Goal: Task Accomplishment & Management: Manage account settings

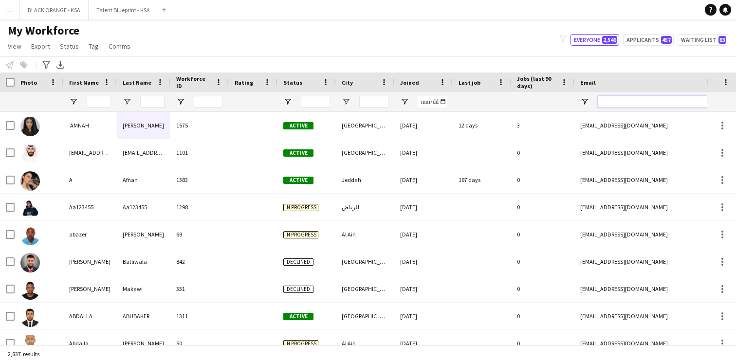
click at [605, 102] on input "Email Filter Input" at bounding box center [680, 102] width 165 height 12
paste input "**********"
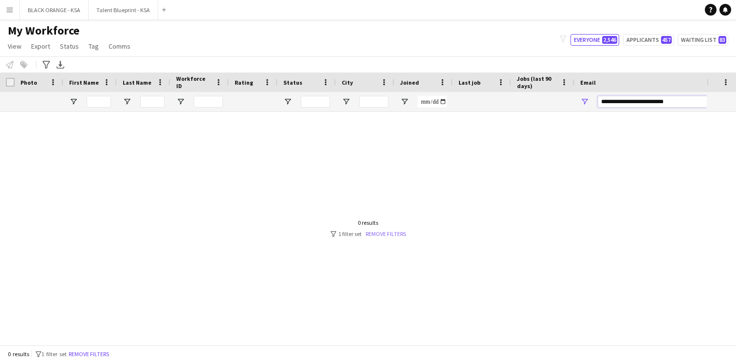
type input "**********"
click at [379, 234] on link "Remove filters" at bounding box center [386, 233] width 40 height 7
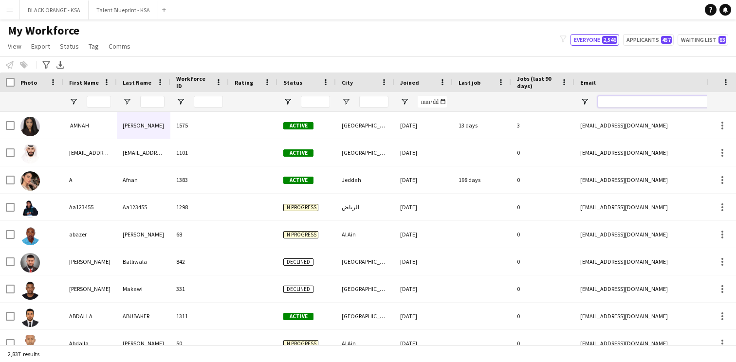
click at [619, 104] on input "Email Filter Input" at bounding box center [680, 102] width 165 height 12
paste input "**********"
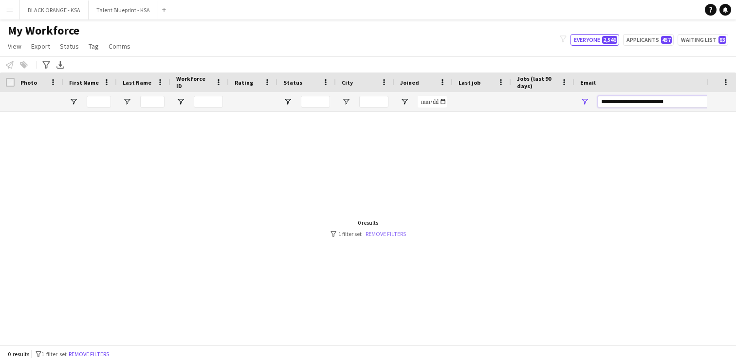
type input "**********"
click at [392, 236] on link "Remove filters" at bounding box center [386, 233] width 40 height 7
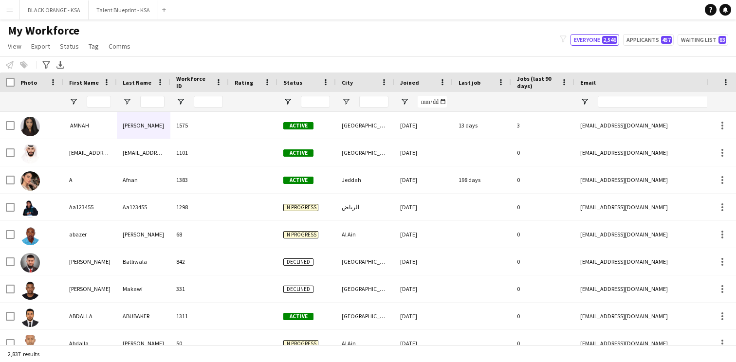
click at [347, 57] on div "Notify workforce Add to tag Select at least one crew to tag him or her. Advance…" at bounding box center [368, 64] width 736 height 16
click at [102, 101] on input "First Name Filter Input" at bounding box center [99, 102] width 24 height 12
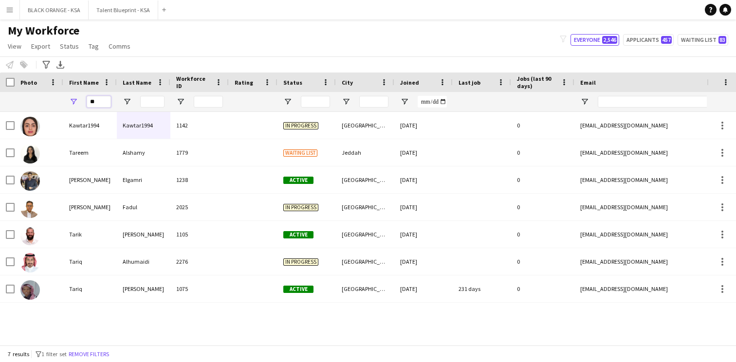
type input "*"
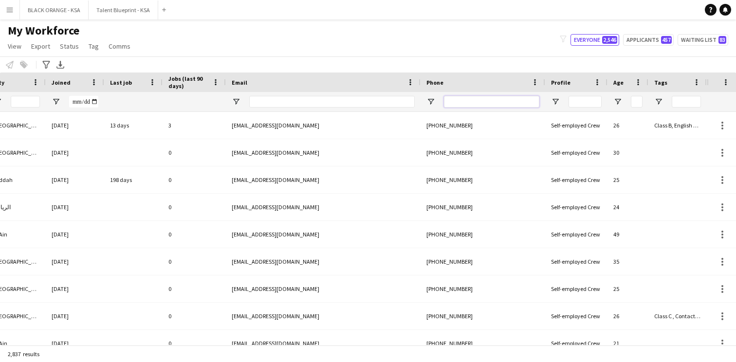
click at [491, 103] on input "Phone Filter Input" at bounding box center [491, 102] width 95 height 12
paste input "**********"
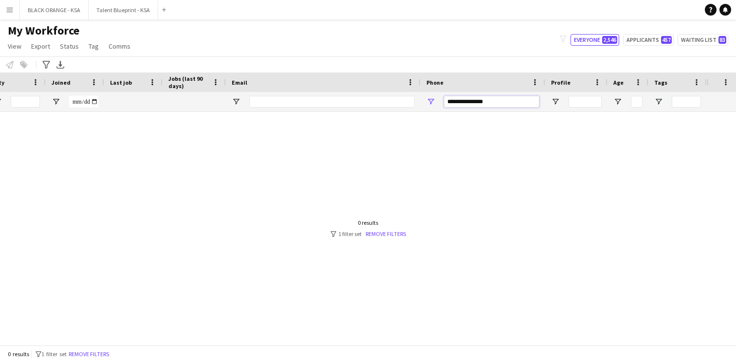
click at [477, 102] on input "**********" at bounding box center [491, 102] width 95 height 12
click at [457, 102] on input "**********" at bounding box center [491, 102] width 95 height 12
type input "*********"
click at [378, 236] on link "Remove filters" at bounding box center [386, 233] width 40 height 7
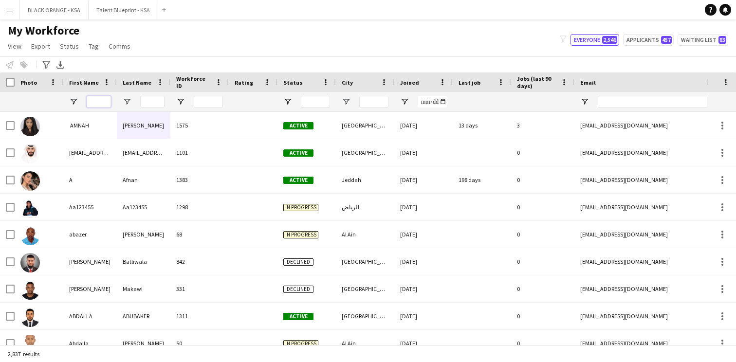
click at [94, 101] on input "First Name Filter Input" at bounding box center [99, 102] width 24 height 12
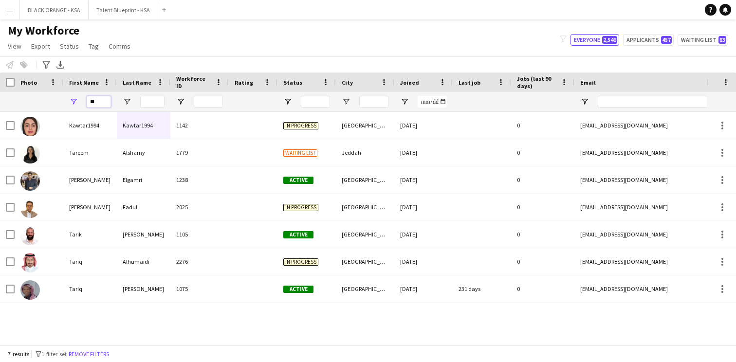
type input "*"
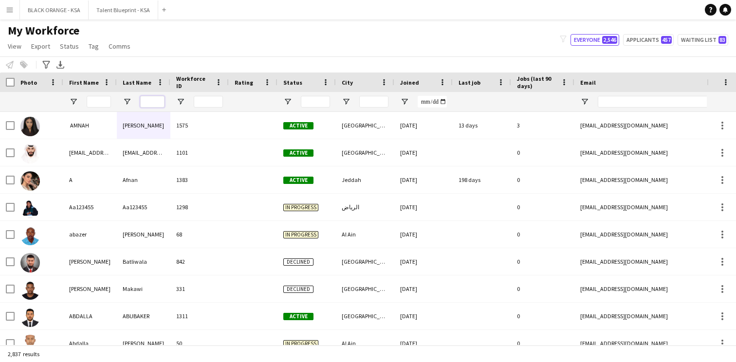
click at [156, 103] on input "Last Name Filter Input" at bounding box center [152, 102] width 24 height 12
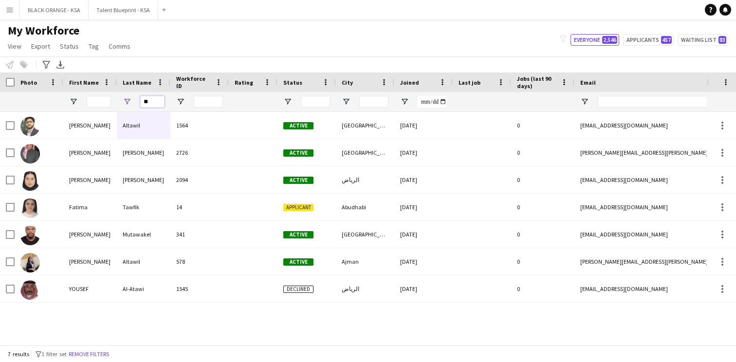
type input "*"
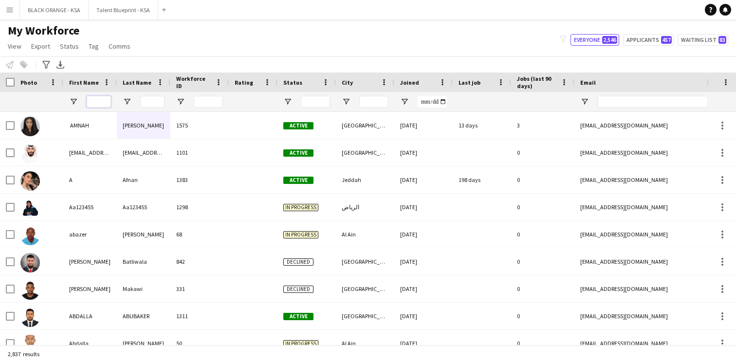
click at [103, 100] on input "First Name Filter Input" at bounding box center [99, 102] width 24 height 12
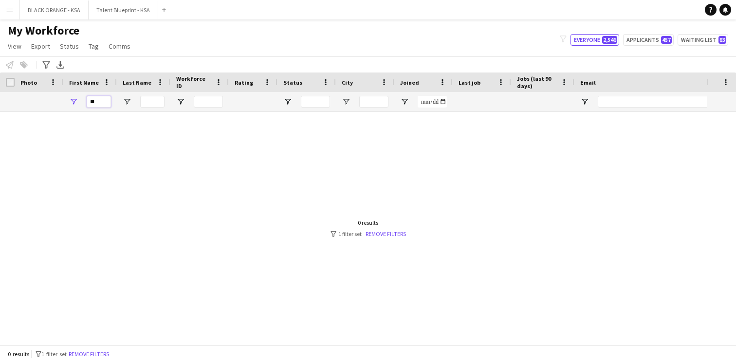
type input "*"
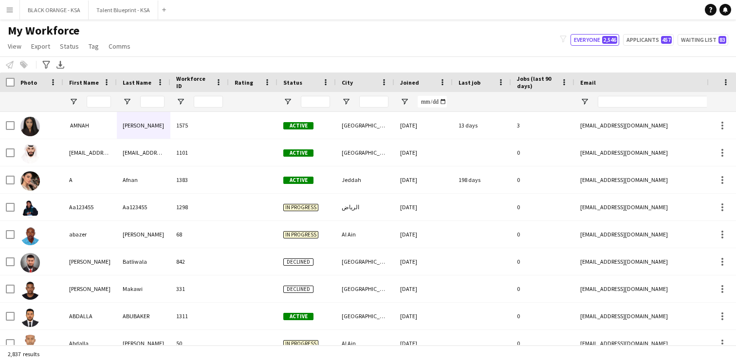
click at [308, 81] on div "Status" at bounding box center [300, 82] width 35 height 15
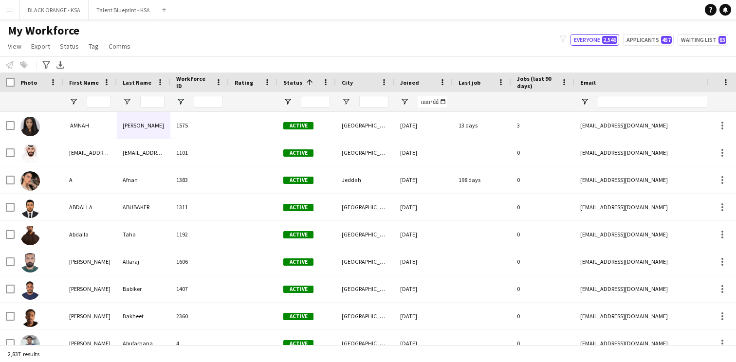
click at [326, 51] on div "My Workforce View Views Default view New view Update view Delete view Edit name…" at bounding box center [368, 39] width 736 height 33
click at [305, 78] on span at bounding box center [309, 82] width 9 height 9
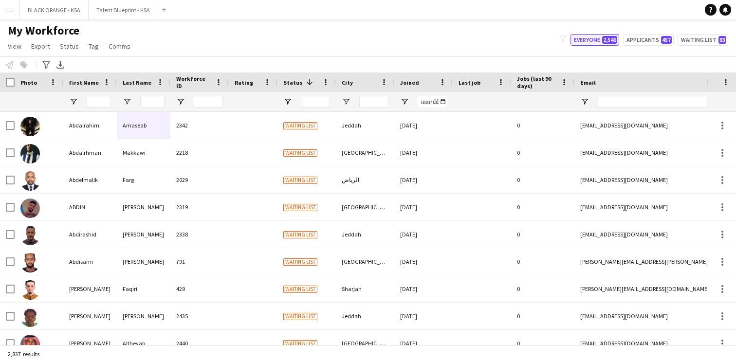
click at [586, 38] on button "Everyone 2,546" at bounding box center [594, 40] width 49 height 12
type input "**********"
click at [105, 354] on button "Remove filters" at bounding box center [99, 354] width 44 height 11
click at [309, 81] on span at bounding box center [309, 82] width 9 height 9
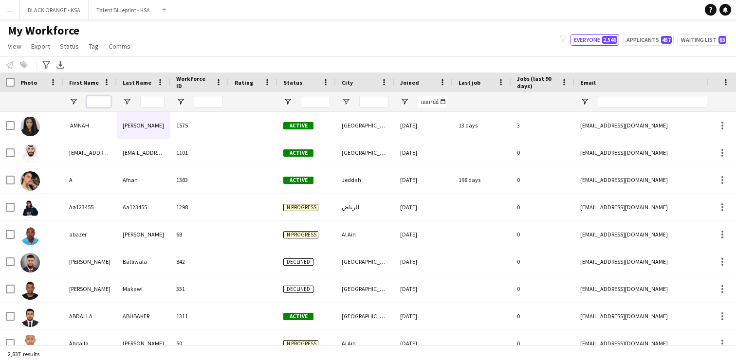
click at [101, 98] on input "First Name Filter Input" at bounding box center [99, 102] width 24 height 12
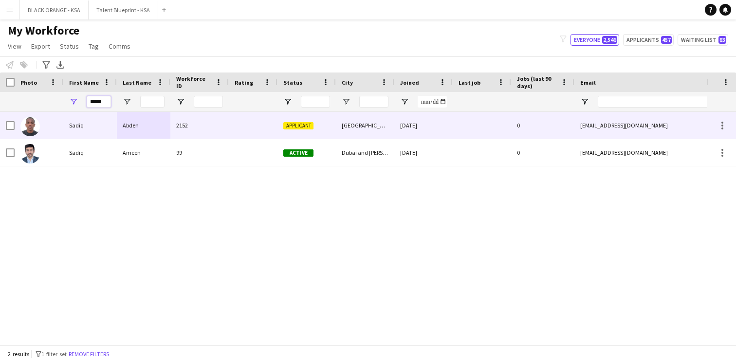
type input "*****"
click at [112, 131] on div "Sadiq" at bounding box center [90, 125] width 54 height 27
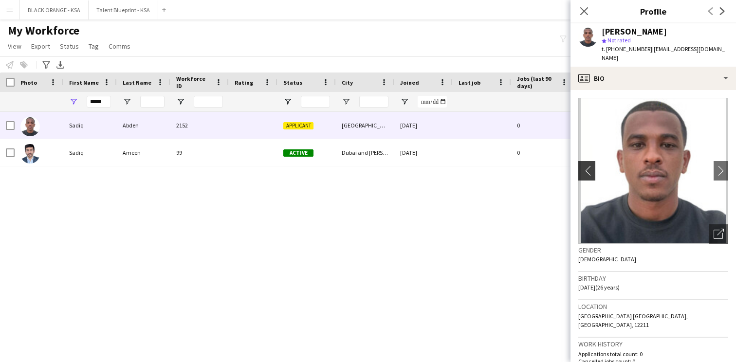
click at [583, 166] on app-icon "chevron-left" at bounding box center [585, 170] width 15 height 10
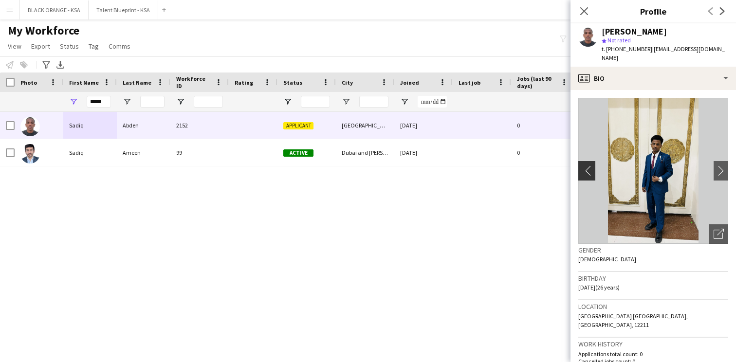
click at [585, 165] on app-icon "chevron-left" at bounding box center [585, 170] width 15 height 10
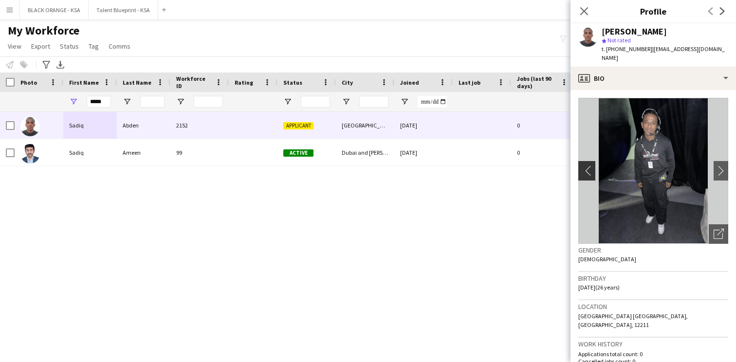
click at [588, 165] on app-icon "chevron-left" at bounding box center [585, 170] width 15 height 10
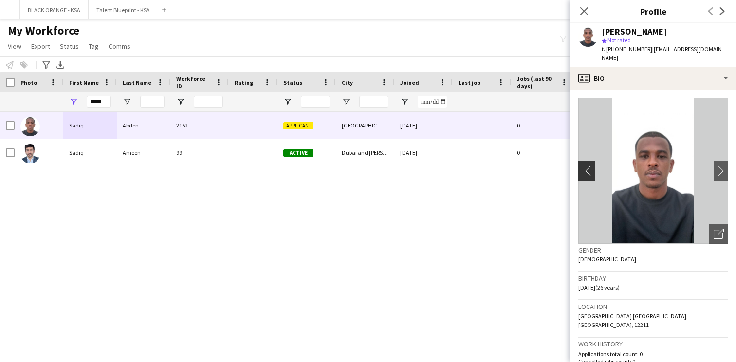
click at [588, 165] on app-icon "chevron-left" at bounding box center [585, 170] width 15 height 10
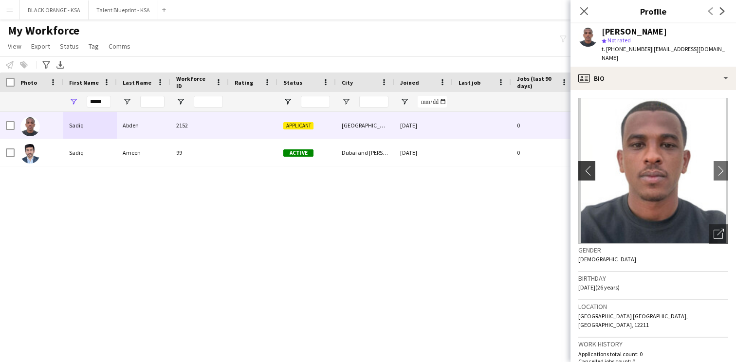
click at [586, 165] on app-icon "chevron-left" at bounding box center [585, 170] width 15 height 10
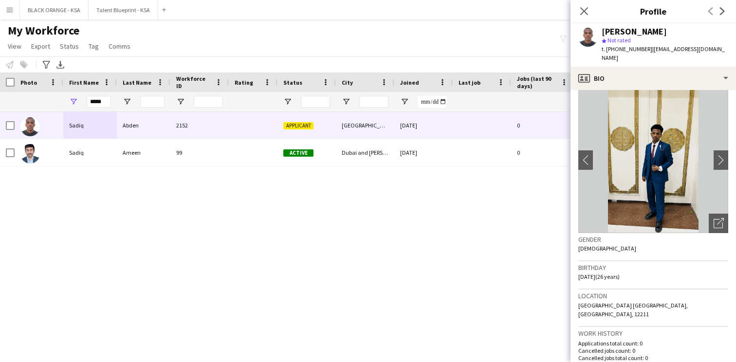
scroll to position [7, 0]
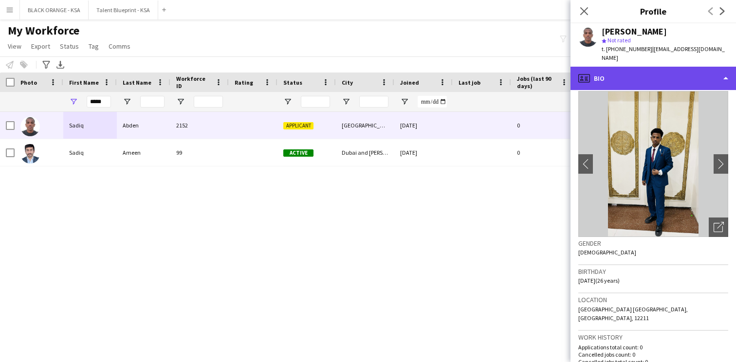
click at [667, 75] on div "profile Bio" at bounding box center [652, 78] width 165 height 23
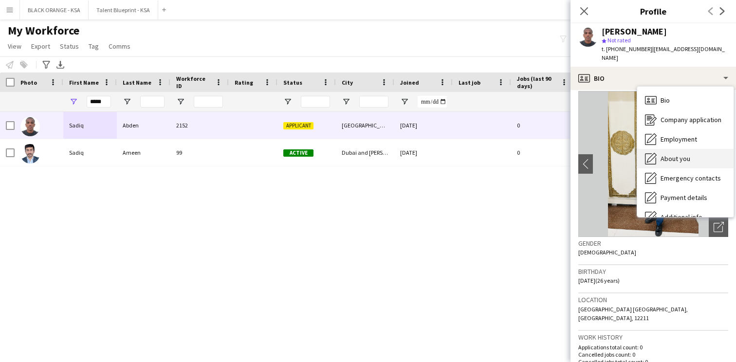
click at [664, 154] on span "About you" at bounding box center [675, 158] width 30 height 9
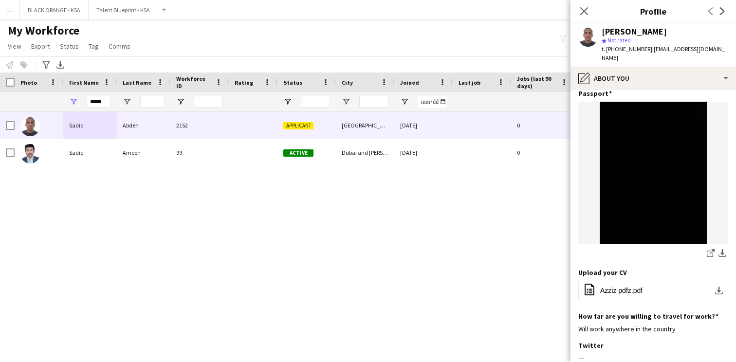
scroll to position [311, 0]
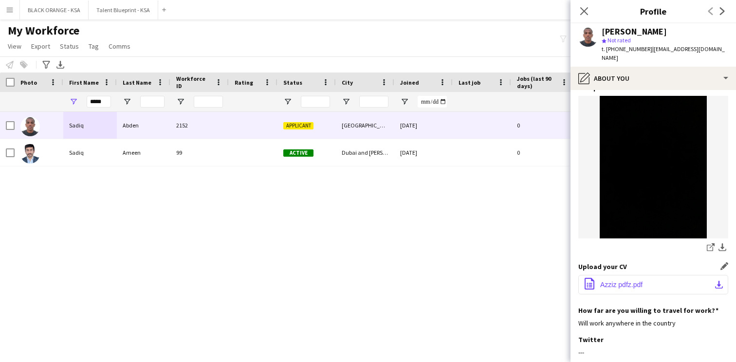
click at [614, 281] on span "Azziz pdfz.pdf" at bounding box center [621, 285] width 42 height 8
click at [586, 10] on icon "Close pop-in" at bounding box center [583, 10] width 9 height 9
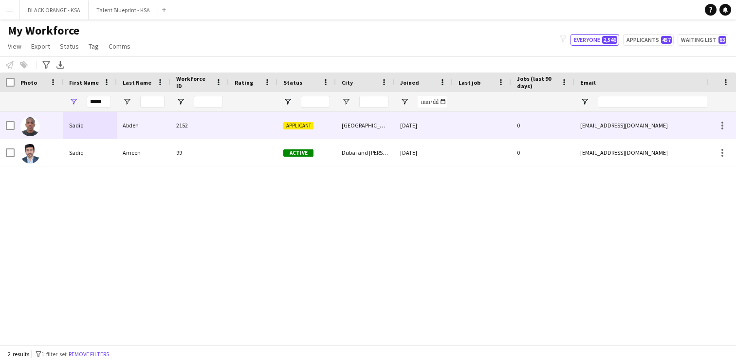
click at [492, 130] on div at bounding box center [482, 125] width 58 height 27
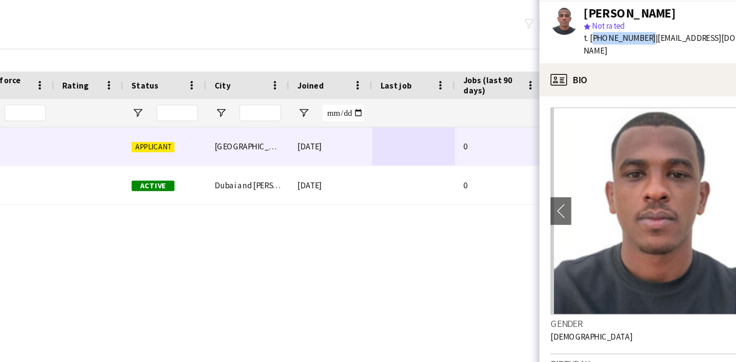
drag, startPoint x: 644, startPoint y: 49, endPoint x: 607, endPoint y: 52, distance: 37.1
click at [607, 52] on span "t. +966596366728" at bounding box center [627, 48] width 51 height 7
copy span "+966596366728"
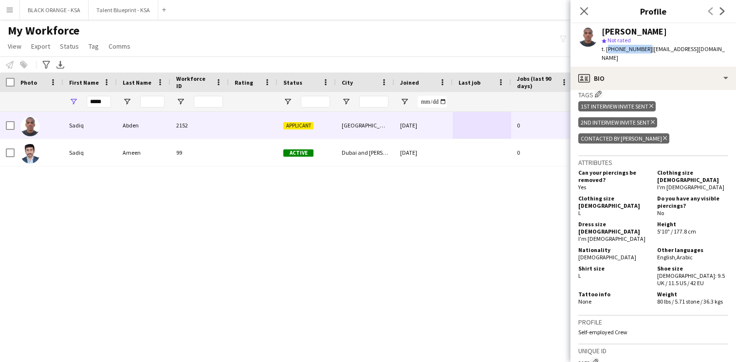
scroll to position [423, 0]
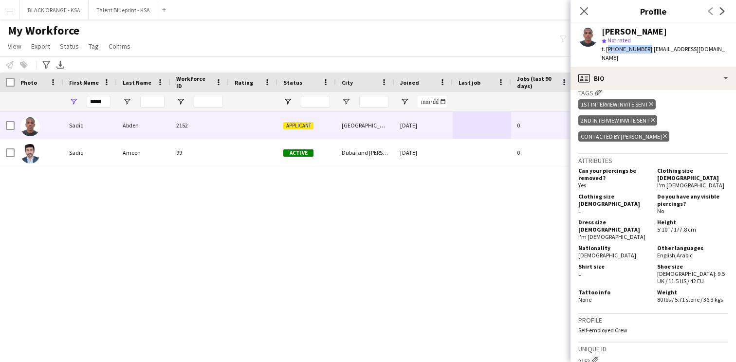
click at [671, 35] on div "Sadiq Abden" at bounding box center [665, 31] width 127 height 9
click at [584, 8] on icon "Close pop-in" at bounding box center [583, 10] width 9 height 9
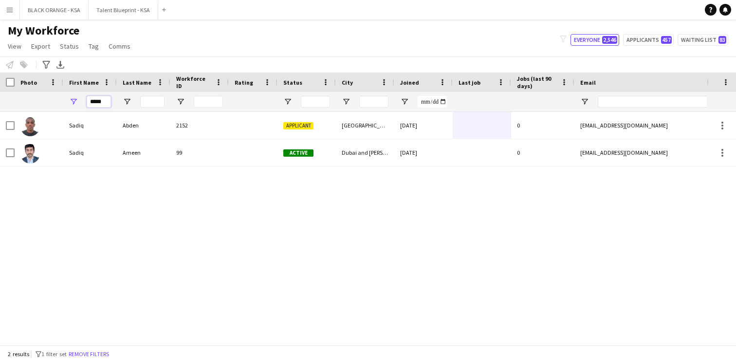
click at [100, 105] on input "*****" at bounding box center [99, 102] width 24 height 12
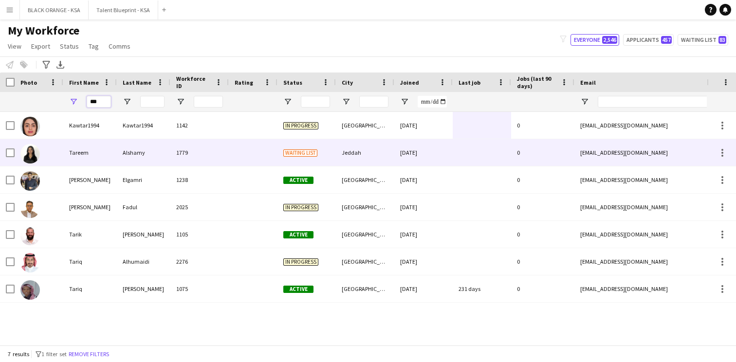
type input "***"
click at [112, 146] on div "Tareem" at bounding box center [90, 152] width 54 height 27
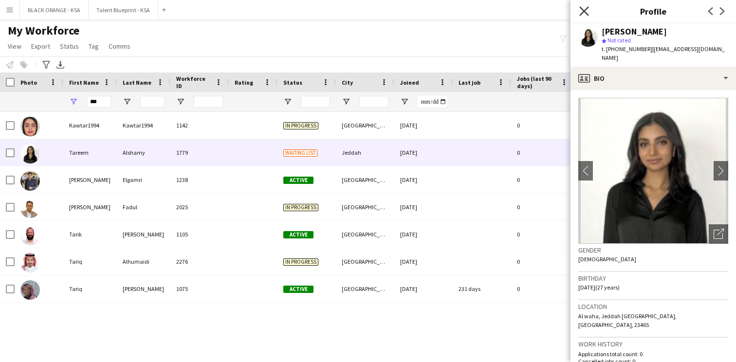
click at [586, 13] on icon at bounding box center [583, 10] width 9 height 9
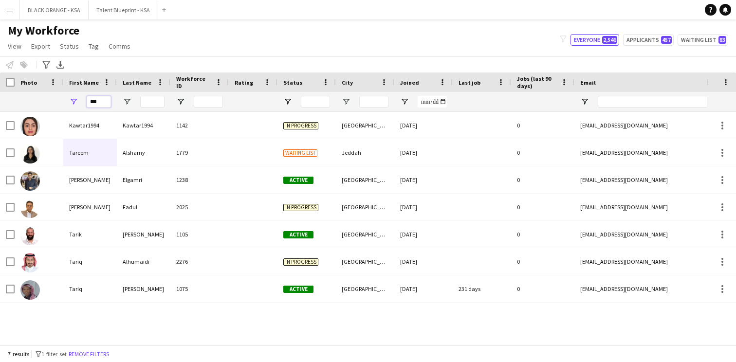
click at [100, 102] on input "***" at bounding box center [99, 102] width 24 height 12
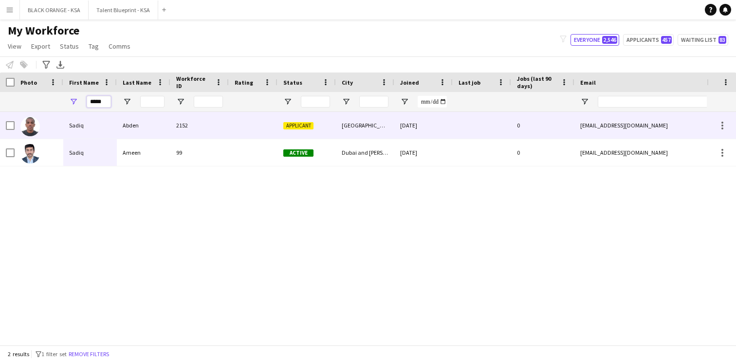
type input "*****"
click at [135, 124] on div "Abden" at bounding box center [144, 125] width 54 height 27
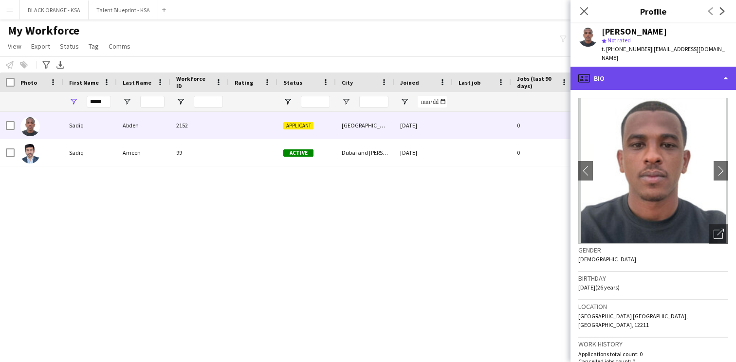
click at [673, 73] on div "profile Bio" at bounding box center [652, 78] width 165 height 23
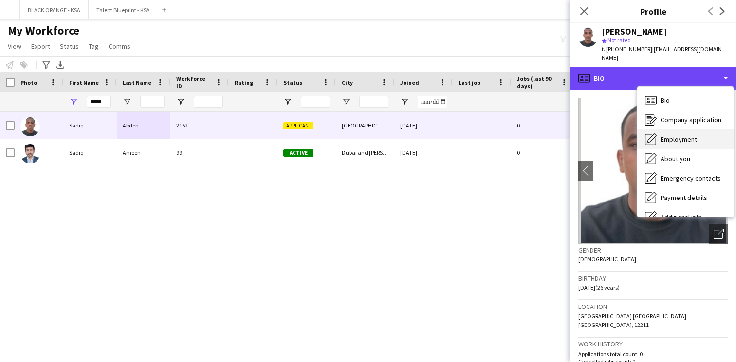
scroll to position [53, 0]
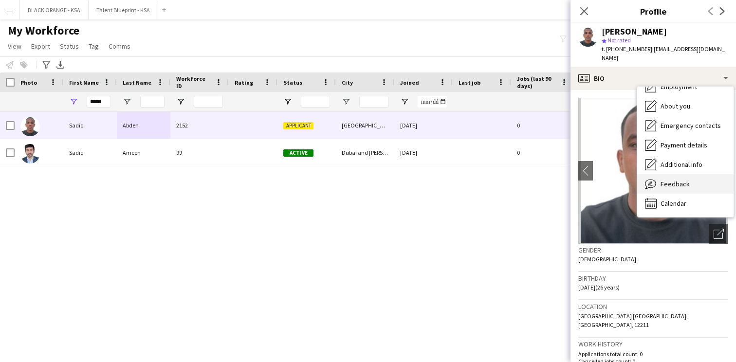
click at [661, 180] on span "Feedback" at bounding box center [674, 184] width 29 height 9
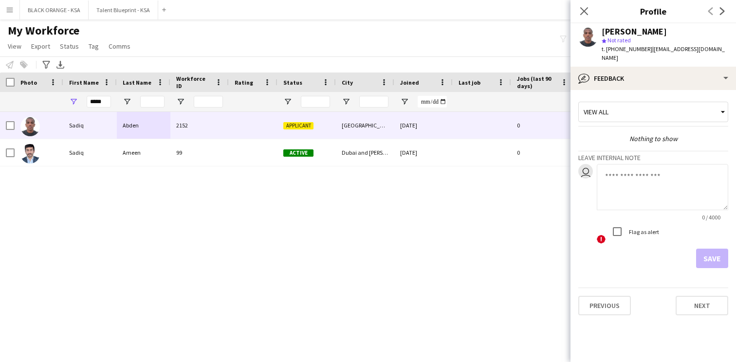
click at [640, 169] on textarea at bounding box center [662, 187] width 131 height 46
type textarea "**********"
click at [713, 257] on button "Save" at bounding box center [712, 258] width 32 height 19
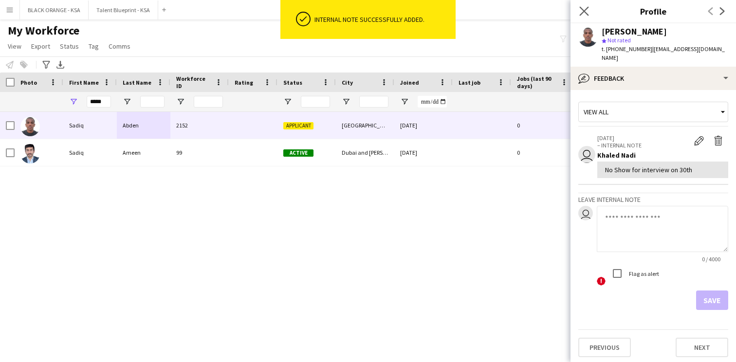
click at [589, 13] on app-icon "Close pop-in" at bounding box center [584, 11] width 14 height 14
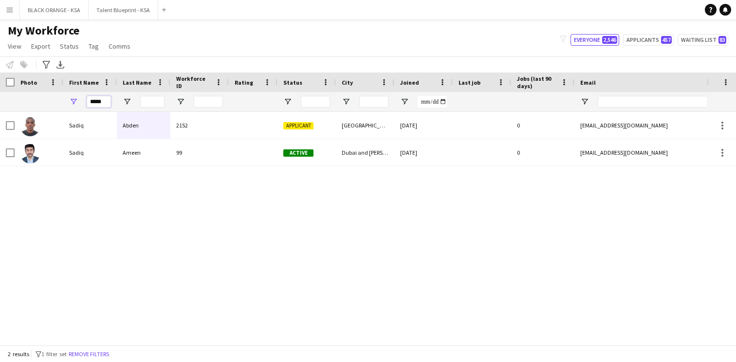
click at [99, 101] on input "*****" at bounding box center [99, 102] width 24 height 12
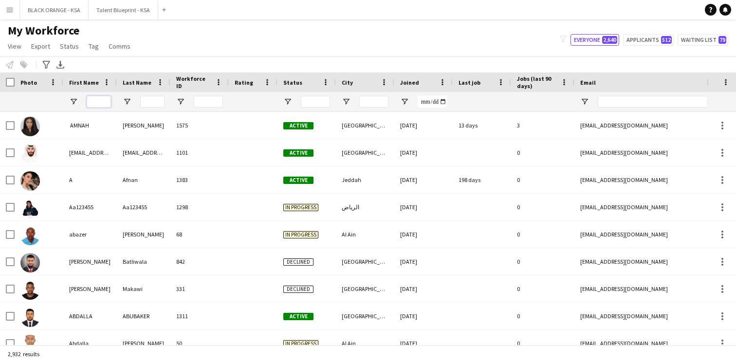
click at [102, 100] on input "First Name Filter Input" at bounding box center [99, 102] width 24 height 12
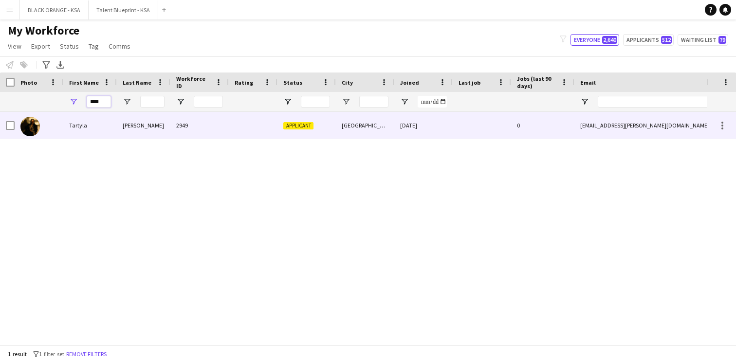
type input "****"
click at [94, 122] on div "Tartyla" at bounding box center [90, 125] width 54 height 27
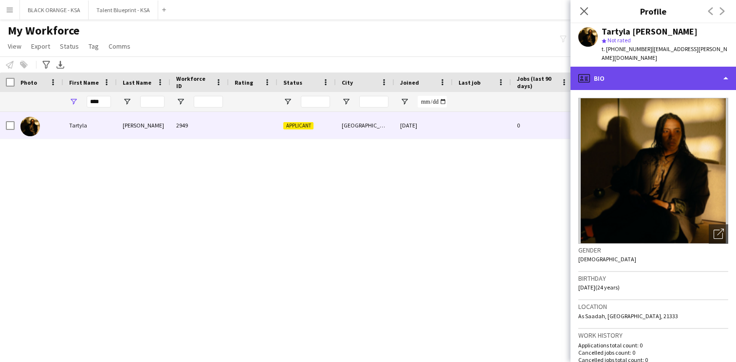
click at [644, 71] on div "profile Bio" at bounding box center [652, 78] width 165 height 23
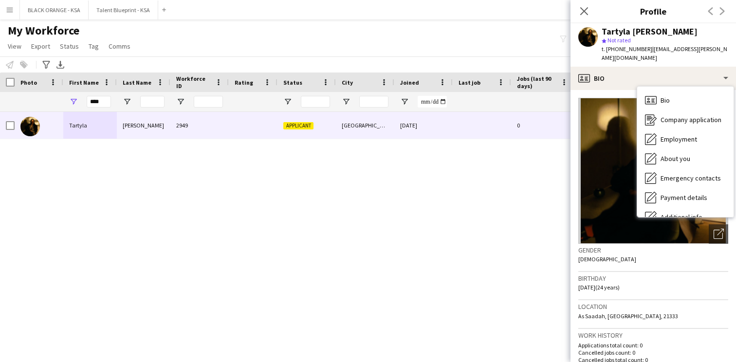
click at [608, 128] on img at bounding box center [653, 171] width 150 height 146
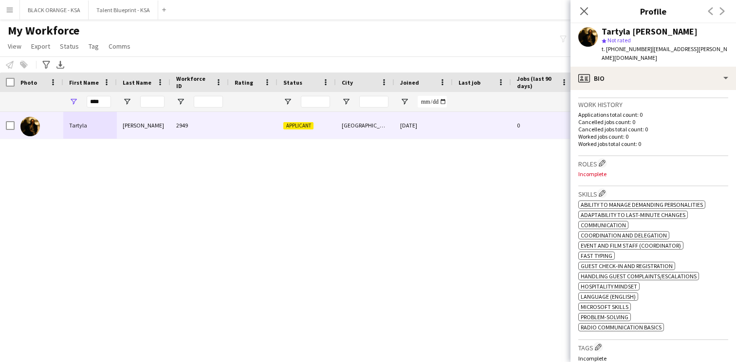
scroll to position [237, 0]
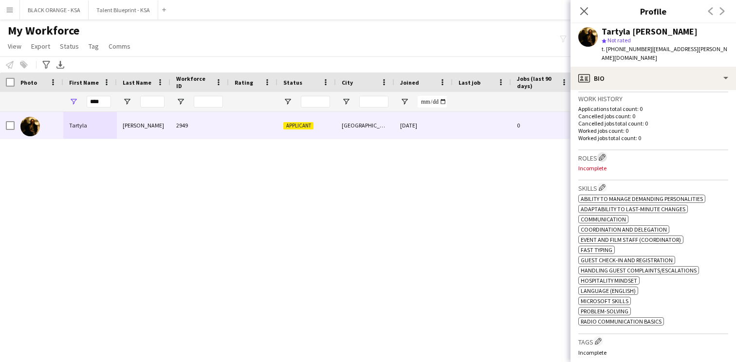
click at [602, 154] on app-icon "Edit crew company roles" at bounding box center [602, 157] width 7 height 7
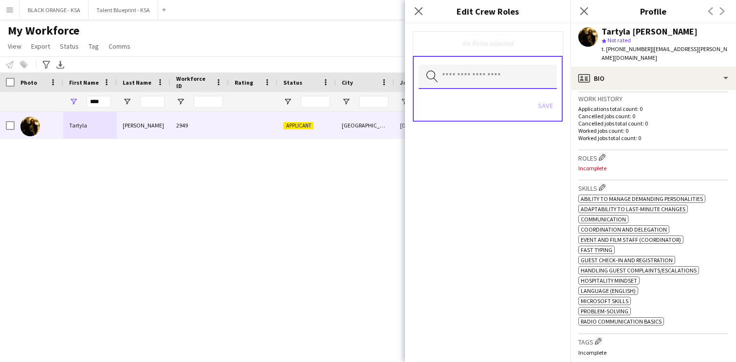
click at [505, 75] on input "text" at bounding box center [488, 77] width 138 height 24
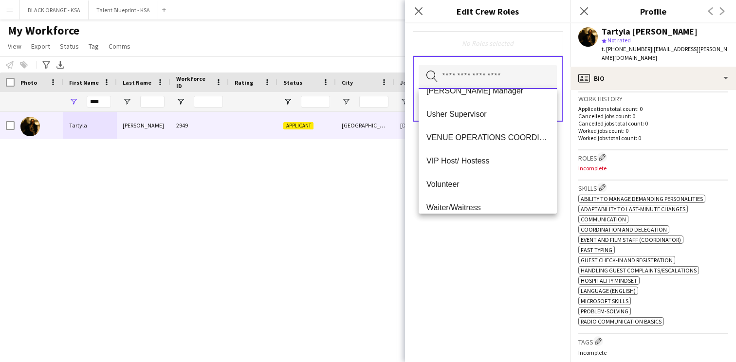
scroll to position [599, 0]
click at [480, 135] on span "VENUE OPERATIONS COORDINATOR" at bounding box center [487, 136] width 123 height 9
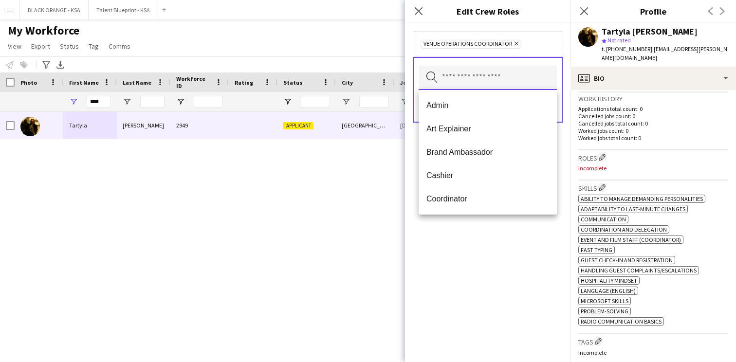
scroll to position [0, 0]
click at [464, 249] on div "VENUE OPERATIONS COORDINATOR Remove Search by role type Save" at bounding box center [487, 192] width 165 height 339
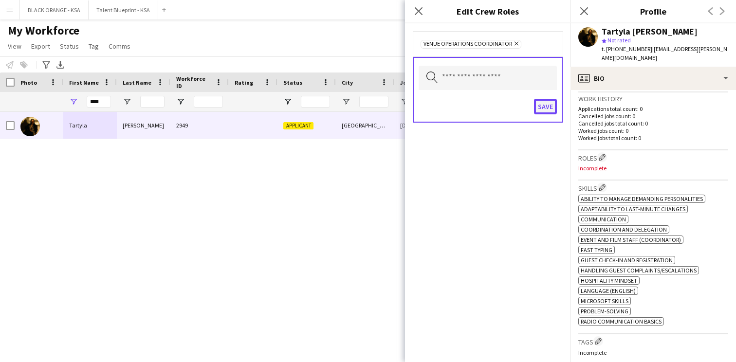
click at [548, 104] on button "Save" at bounding box center [545, 107] width 23 height 16
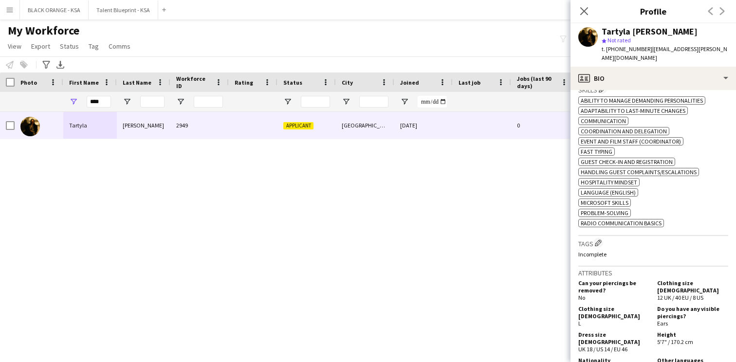
scroll to position [344, 0]
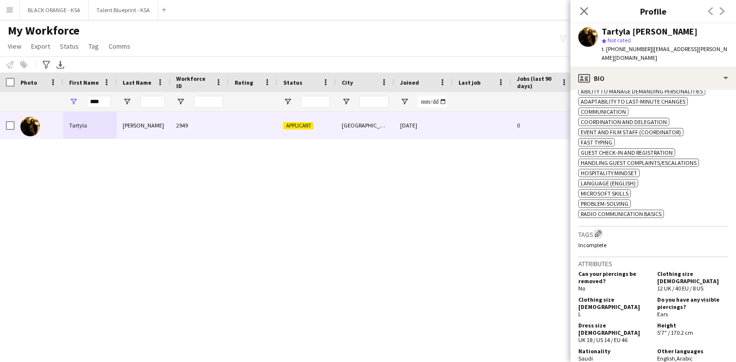
click at [600, 233] on app-icon "Edit crew company tags" at bounding box center [598, 233] width 7 height 7
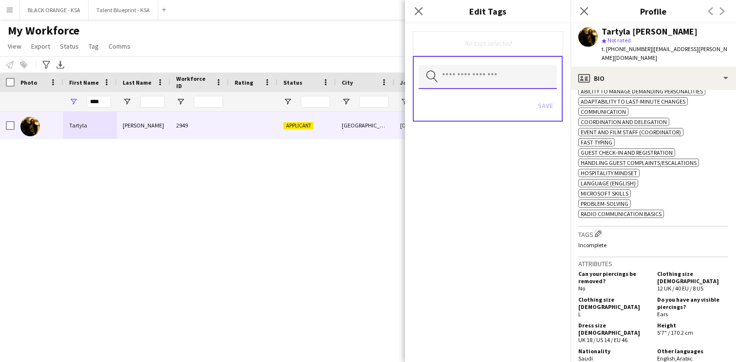
click at [529, 76] on input "text" at bounding box center [488, 77] width 138 height 24
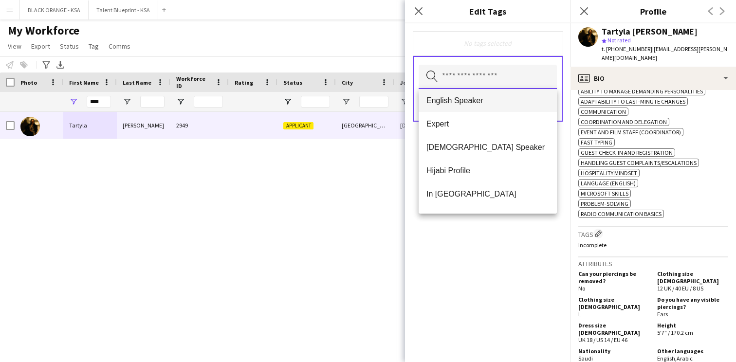
scroll to position [382, 0]
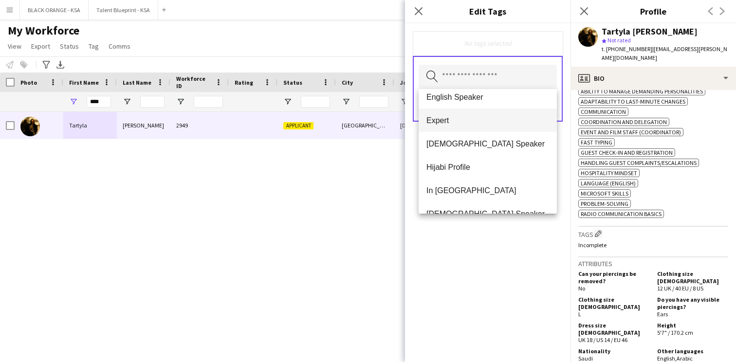
click at [484, 118] on span "Expert" at bounding box center [487, 120] width 123 height 9
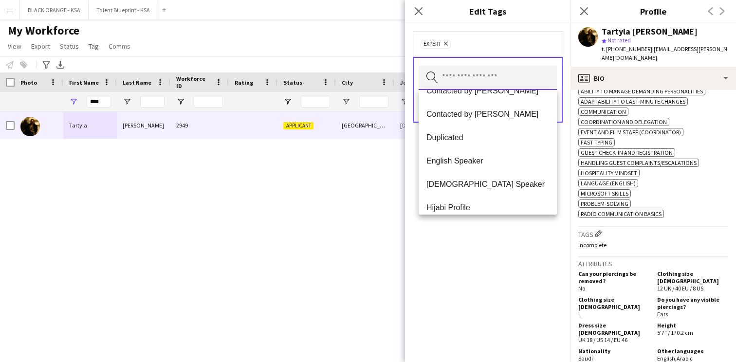
scroll to position [329, 0]
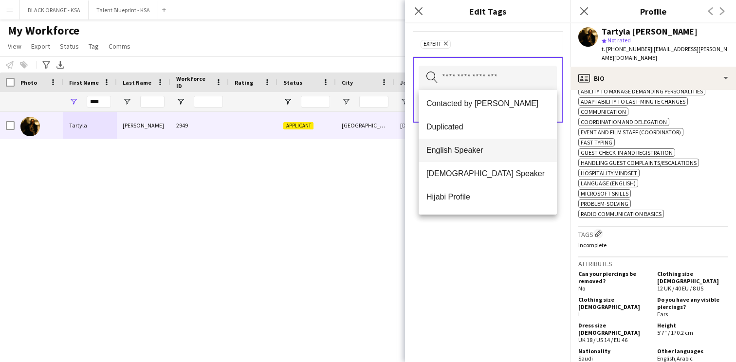
click at [484, 153] on span "English Speaker" at bounding box center [487, 150] width 123 height 9
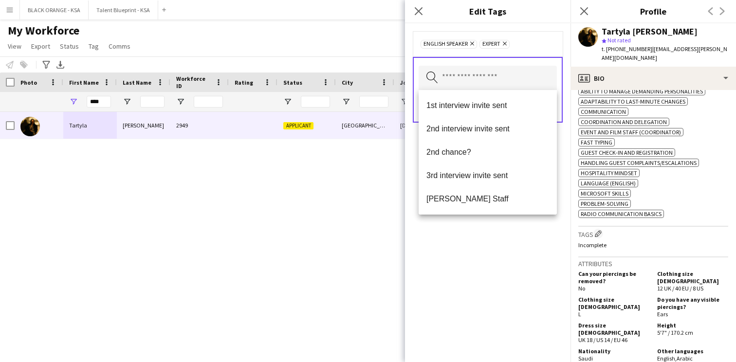
click at [575, 140] on app-crew-profile-bio "Open photos pop-in Gender Female Birthday 27-02-2001 (24 years) Location As Saa…" at bounding box center [652, 226] width 165 height 272
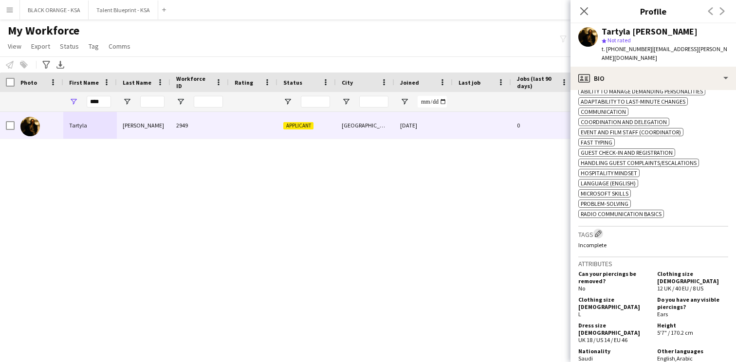
click at [602, 233] on app-icon "Edit crew company tags" at bounding box center [598, 233] width 7 height 7
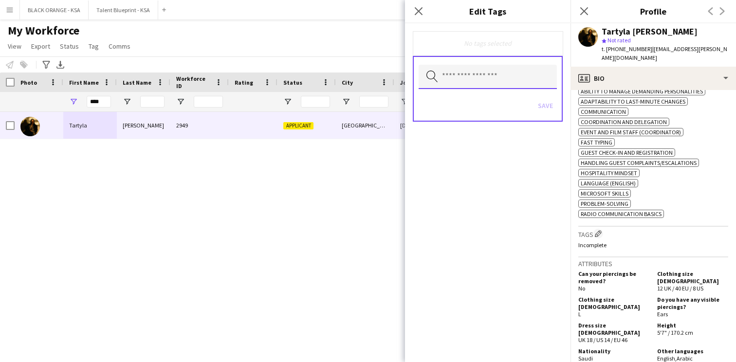
click at [481, 73] on input "text" at bounding box center [488, 77] width 138 height 24
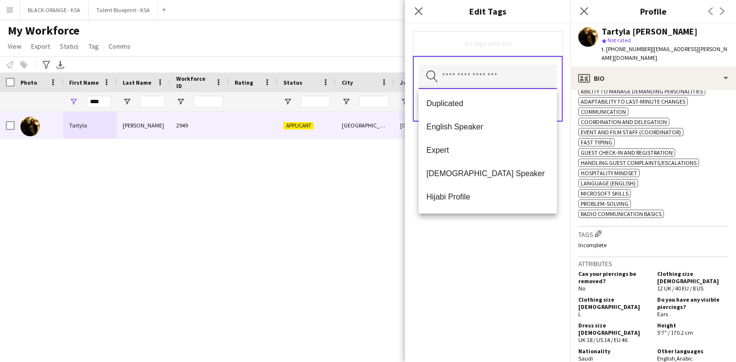
scroll to position [374, 0]
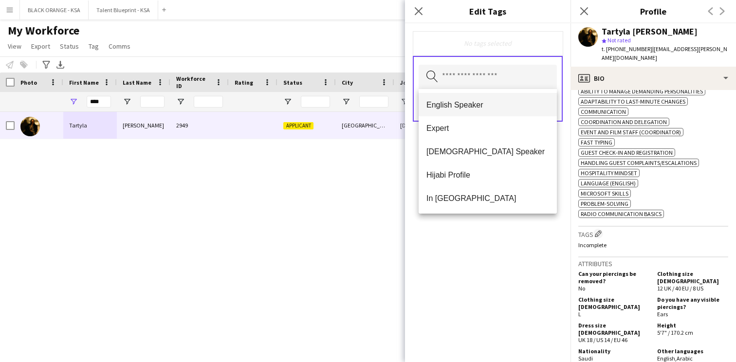
click at [481, 111] on mat-option "English Speaker" at bounding box center [488, 104] width 138 height 23
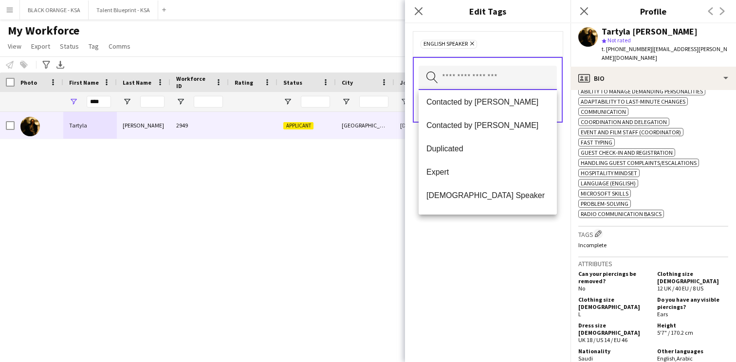
scroll to position [319, 0]
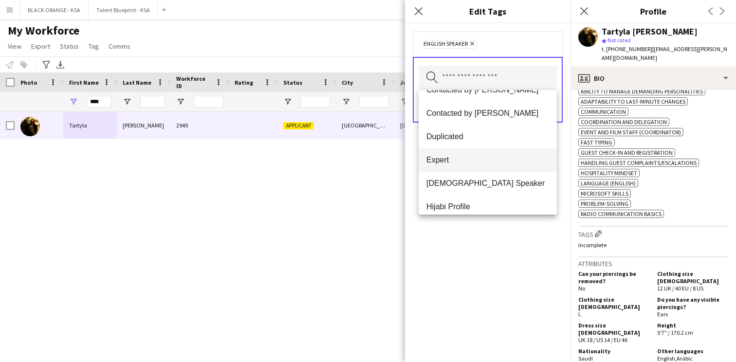
click at [478, 159] on span "Expert" at bounding box center [487, 159] width 123 height 9
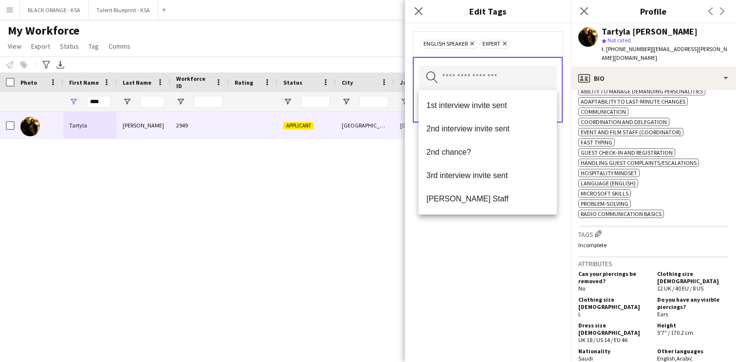
click at [490, 233] on div "English Speaker Remove Expert Remove Search by tag name Save" at bounding box center [487, 192] width 165 height 339
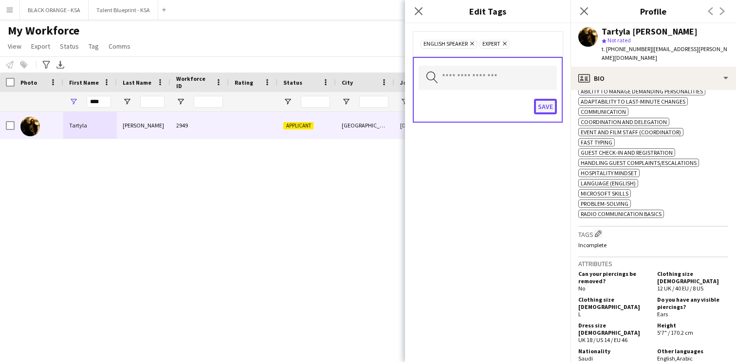
click at [543, 103] on button "Save" at bounding box center [545, 107] width 23 height 16
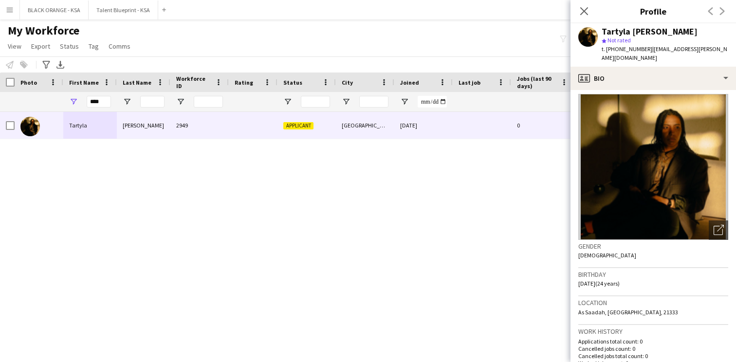
scroll to position [0, 0]
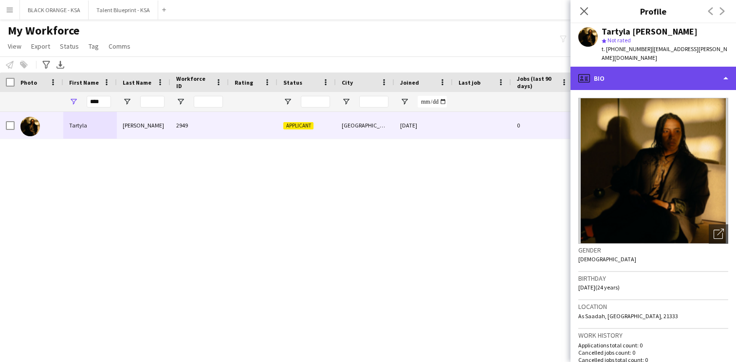
click at [651, 70] on div "profile Bio" at bounding box center [652, 78] width 165 height 23
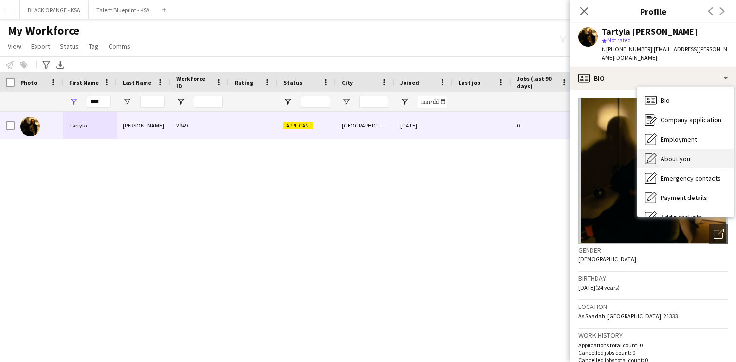
click at [666, 154] on span "About you" at bounding box center [675, 158] width 30 height 9
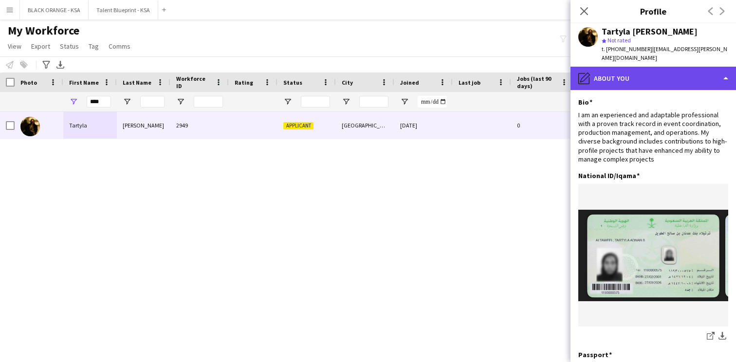
click at [643, 70] on div "pencil4 About you" at bounding box center [652, 78] width 165 height 23
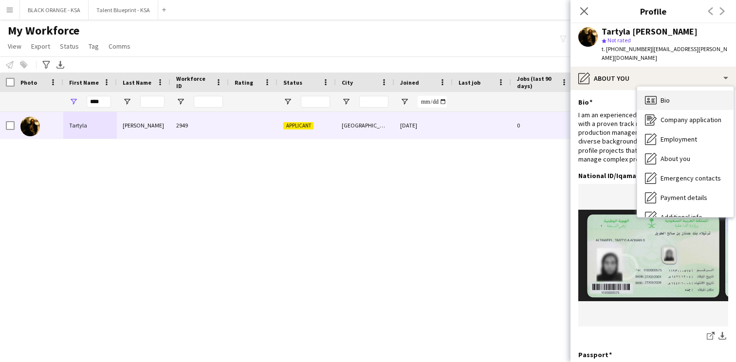
click at [664, 96] on span "Bio" at bounding box center [664, 100] width 9 height 9
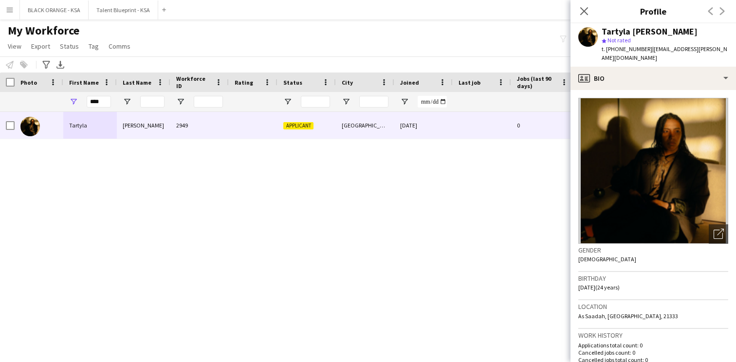
click at [664, 98] on img at bounding box center [653, 171] width 150 height 146
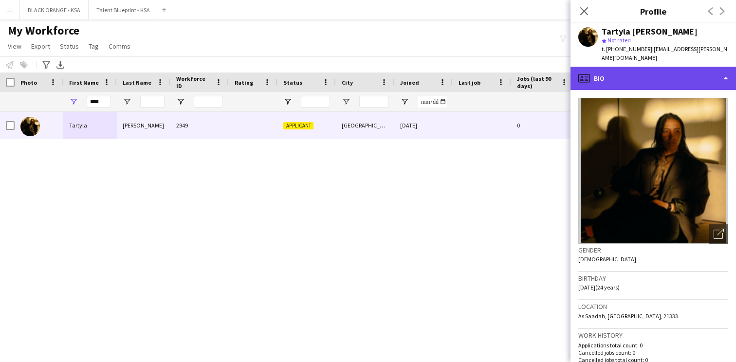
click at [660, 75] on div "profile Bio" at bounding box center [652, 78] width 165 height 23
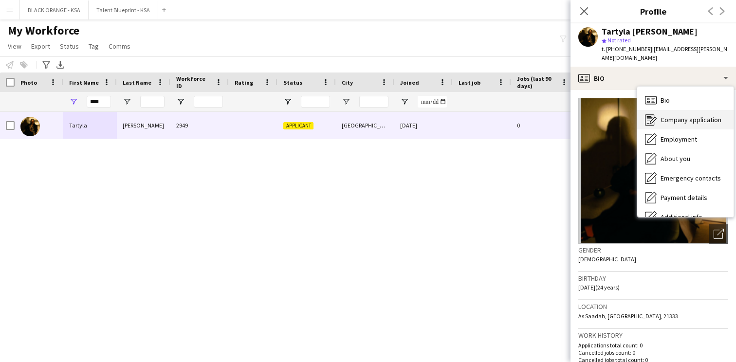
click at [668, 115] on span "Company application" at bounding box center [690, 119] width 61 height 9
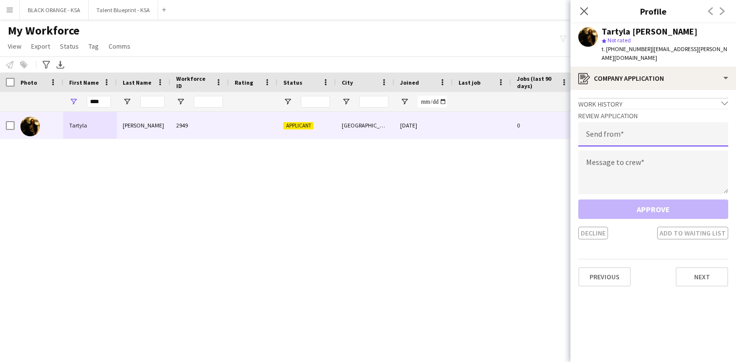
click at [631, 122] on input "email" at bounding box center [653, 134] width 150 height 24
type input "**********"
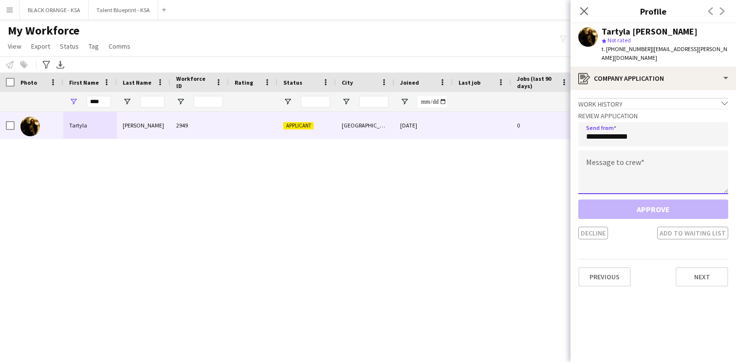
click at [618, 154] on textarea at bounding box center [653, 172] width 150 height 44
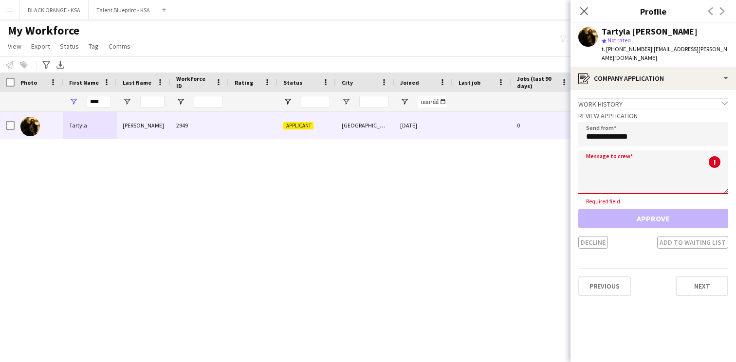
paste textarea "**********"
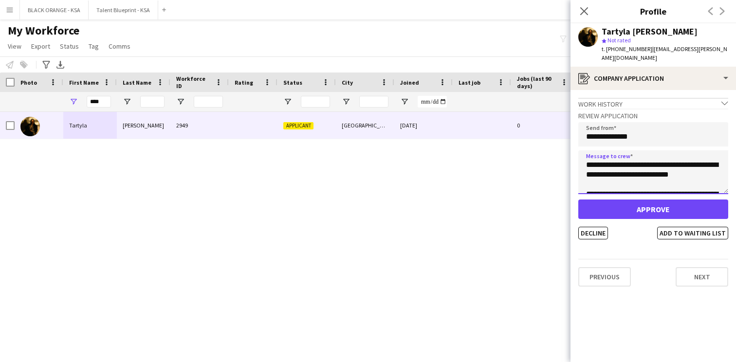
type textarea "**********"
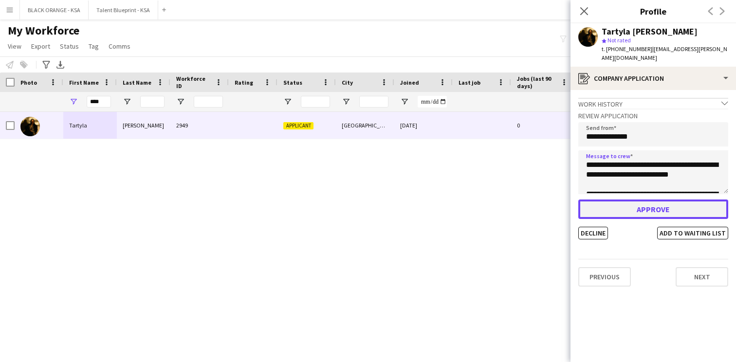
click at [635, 202] on button "Approve" at bounding box center [653, 209] width 150 height 19
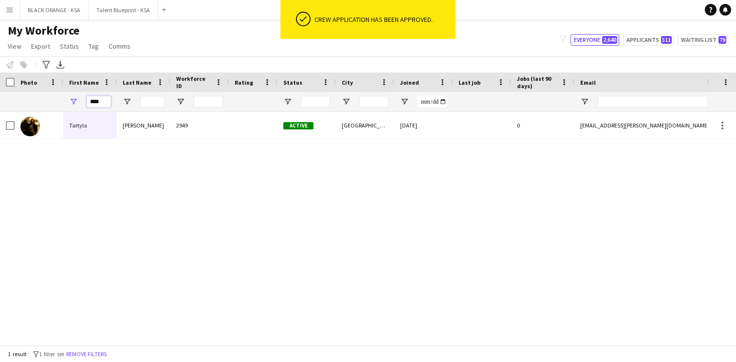
click at [94, 101] on input "****" at bounding box center [99, 102] width 24 height 12
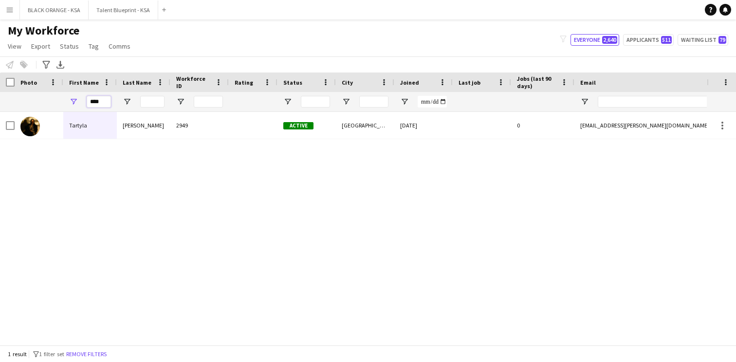
click at [94, 101] on input "****" at bounding box center [99, 102] width 24 height 12
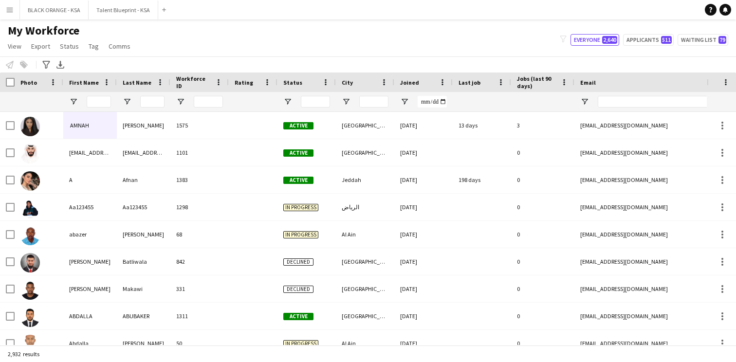
click at [205, 52] on div "My Workforce View Views Default view New view Update view Delete view Edit name…" at bounding box center [368, 39] width 736 height 33
click at [374, 62] on div "Notify workforce Add to tag Select at least one crew to tag him or her. Advance…" at bounding box center [368, 64] width 736 height 16
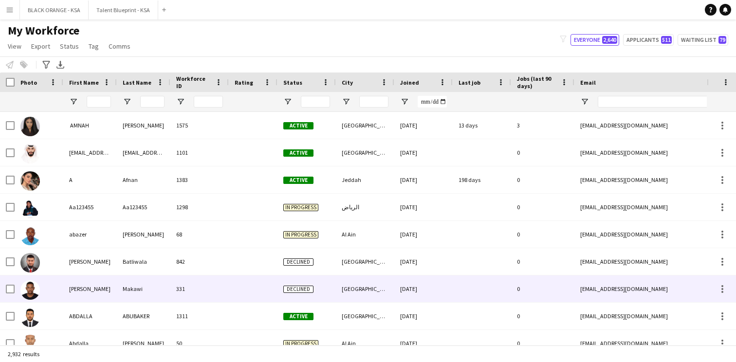
click at [199, 291] on div "331" at bounding box center [199, 288] width 58 height 27
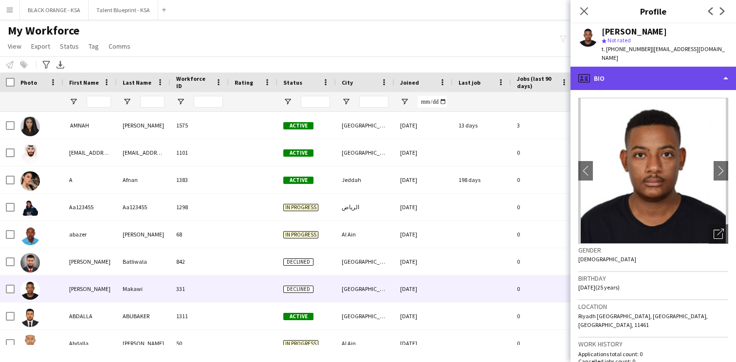
click at [650, 67] on div "profile Bio" at bounding box center [652, 78] width 165 height 23
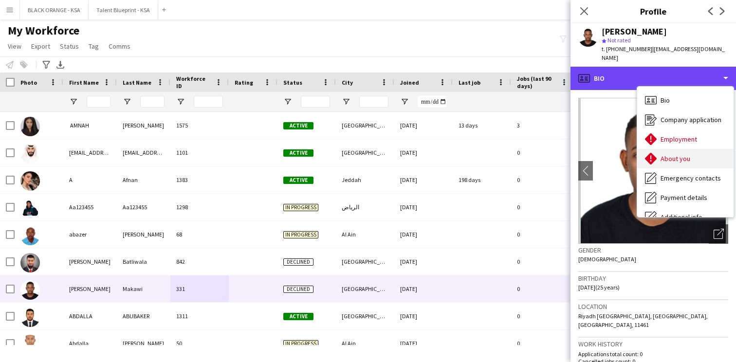
scroll to position [53, 0]
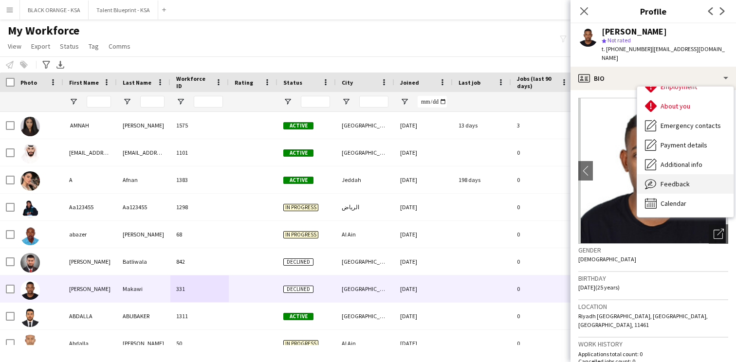
click at [659, 178] on div "Feedback Feedback" at bounding box center [685, 183] width 96 height 19
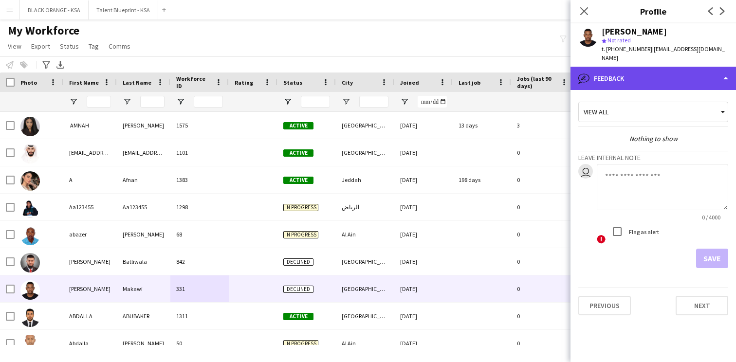
click at [648, 75] on div "bubble-pencil Feedback" at bounding box center [652, 78] width 165 height 23
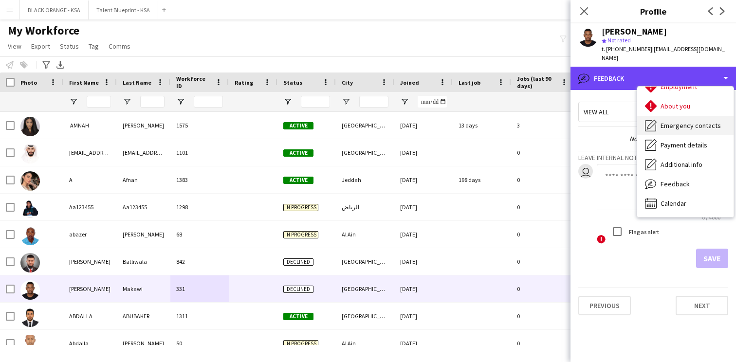
scroll to position [0, 0]
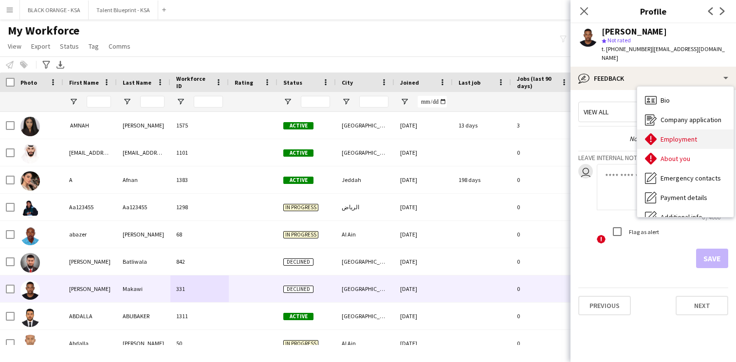
click at [661, 135] on span "Employment" at bounding box center [678, 139] width 37 height 9
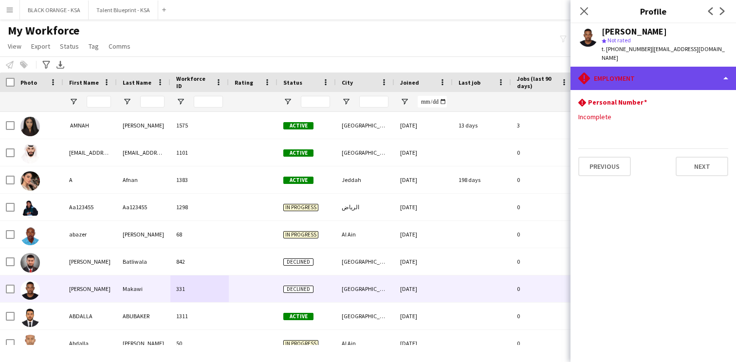
click at [659, 71] on div "rhombus-alert Employment" at bounding box center [652, 78] width 165 height 23
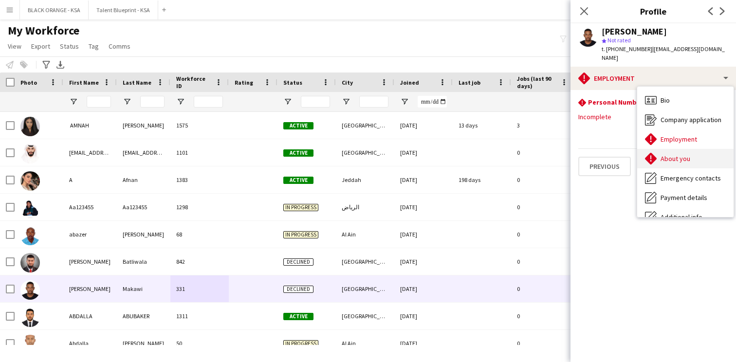
click at [666, 154] on span "About you" at bounding box center [675, 158] width 30 height 9
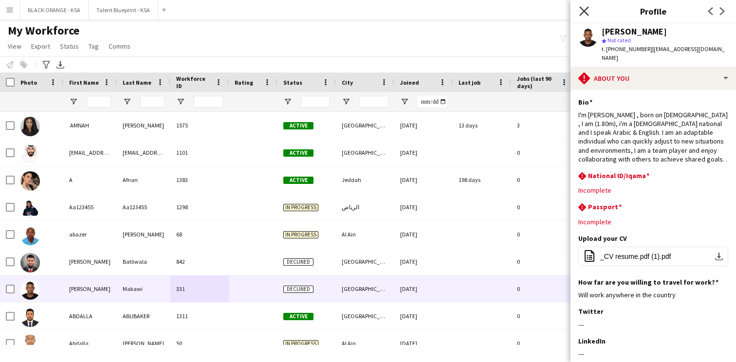
click at [587, 14] on icon at bounding box center [583, 10] width 9 height 9
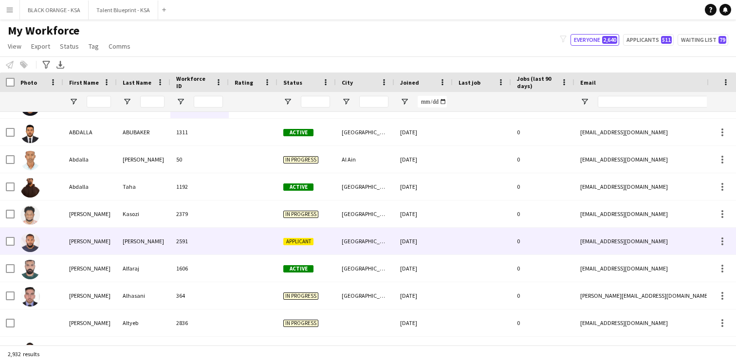
scroll to position [185, 0]
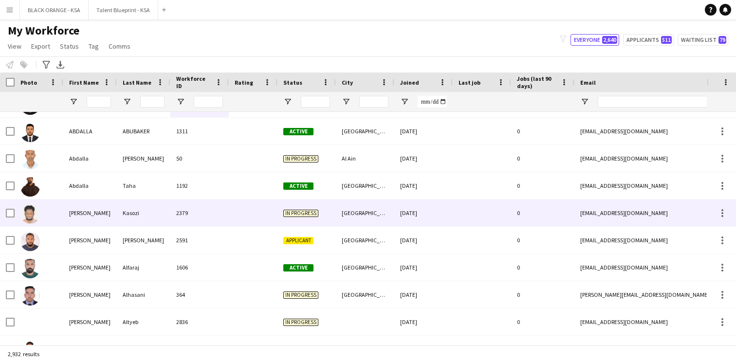
click at [194, 212] on div "2379" at bounding box center [199, 213] width 58 height 27
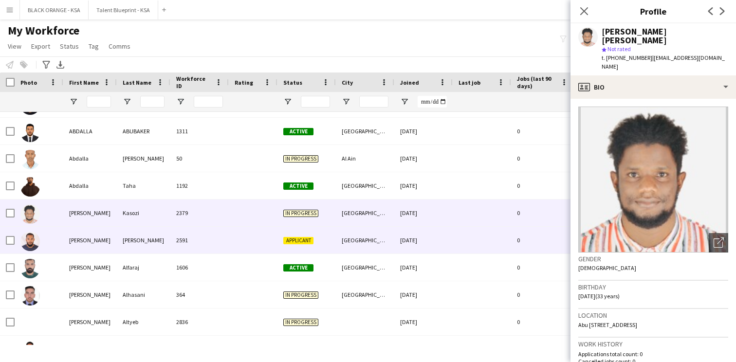
click at [236, 238] on div at bounding box center [253, 240] width 49 height 27
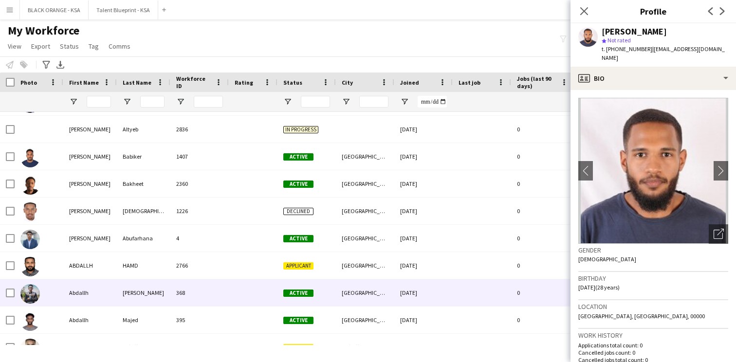
scroll to position [0, 0]
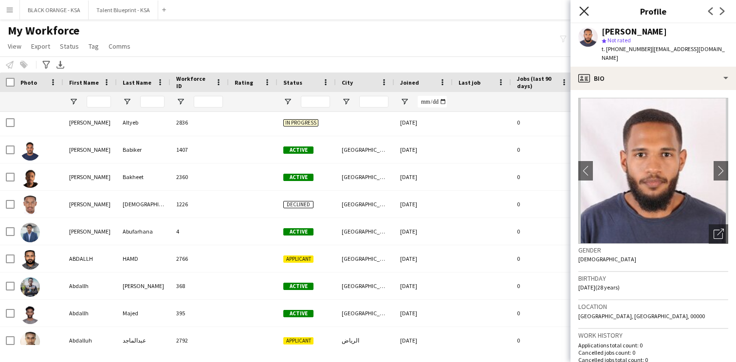
click at [585, 9] on icon at bounding box center [583, 10] width 9 height 9
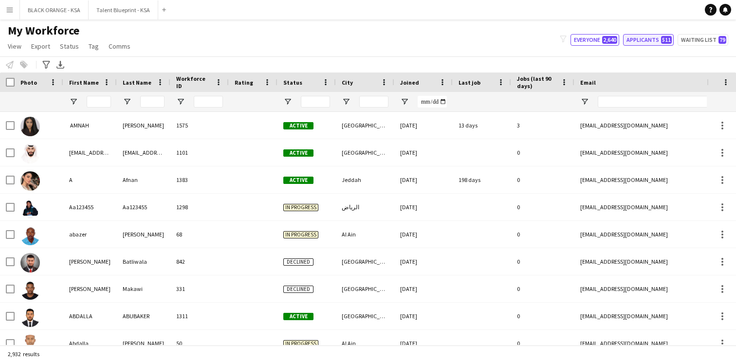
click at [633, 43] on button "Applicants 511" at bounding box center [648, 40] width 51 height 12
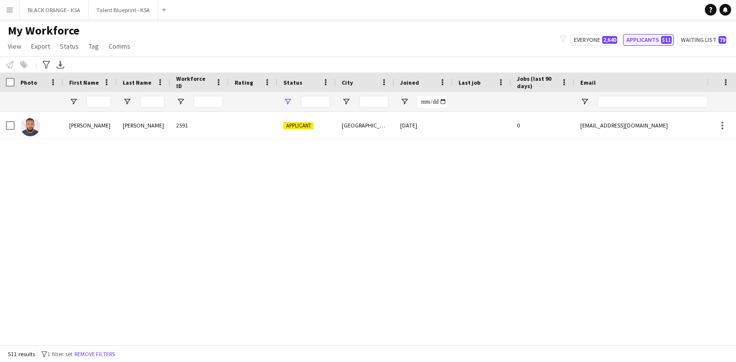
type input "**********"
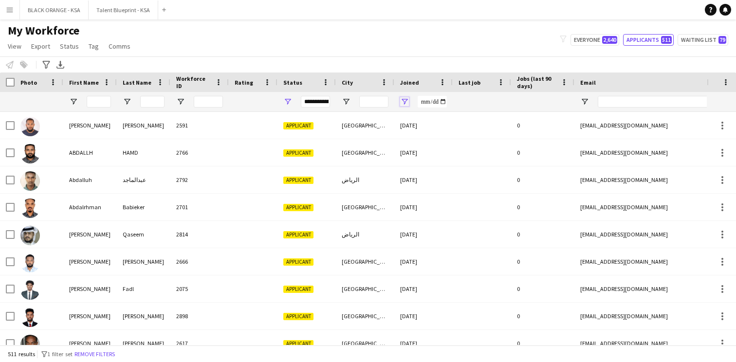
click at [406, 102] on span "Open Filter Menu" at bounding box center [404, 101] width 9 height 9
click at [452, 122] on div "Equals" at bounding box center [437, 119] width 59 height 7
click at [475, 135] on input "Filter Value" at bounding box center [441, 136] width 75 height 12
click at [475, 137] on input "**********" at bounding box center [441, 136] width 75 height 12
type input "**********"
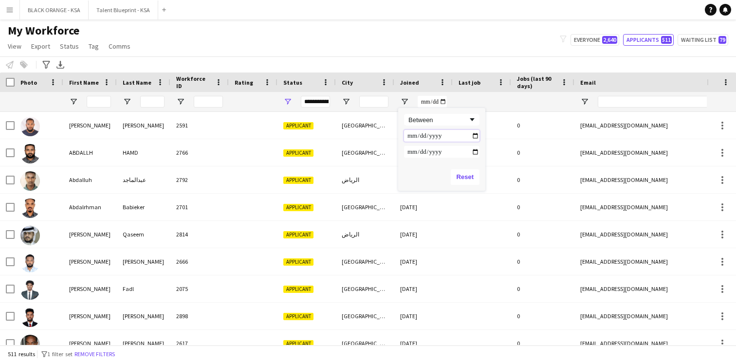
click at [476, 137] on input "**********" at bounding box center [441, 136] width 75 height 12
click at [475, 154] on input "Filter Value" at bounding box center [441, 152] width 75 height 12
type input "**********"
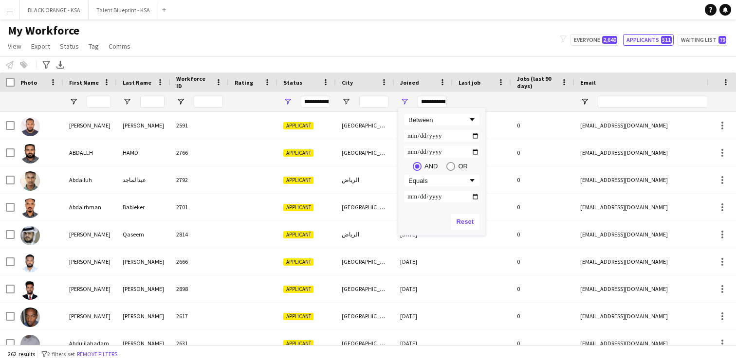
click at [433, 216] on div "Reset" at bounding box center [441, 221] width 87 height 27
click at [329, 50] on div "My Workforce View Views Default view New view Update view Delete view Edit name…" at bounding box center [368, 39] width 736 height 33
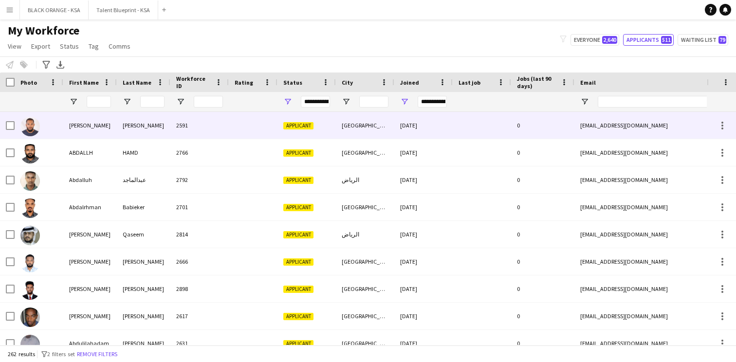
click at [189, 130] on div "2591" at bounding box center [199, 125] width 58 height 27
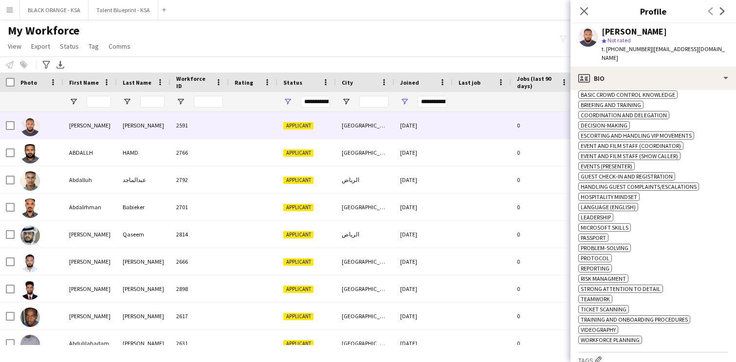
scroll to position [407, 0]
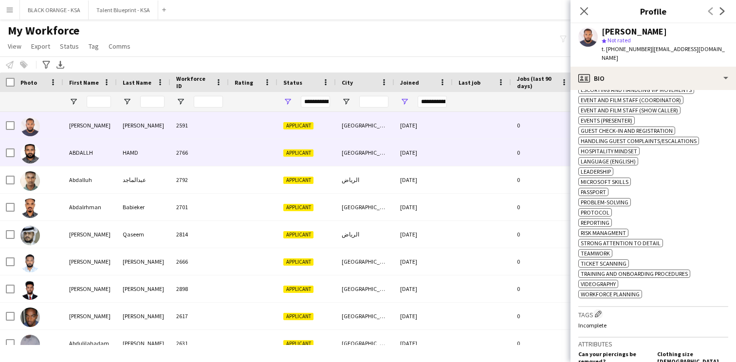
click at [346, 162] on div "[GEOGRAPHIC_DATA]" at bounding box center [365, 152] width 58 height 27
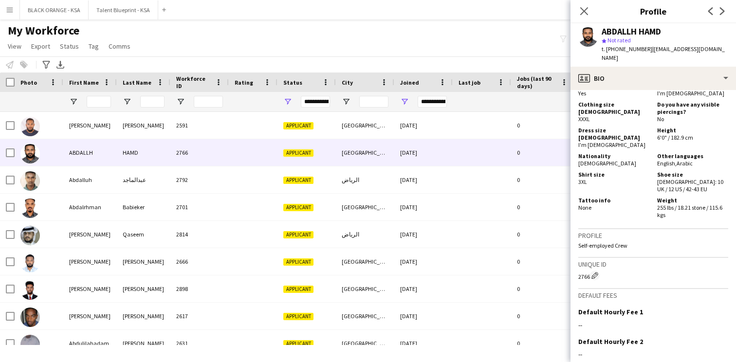
scroll to position [500, 0]
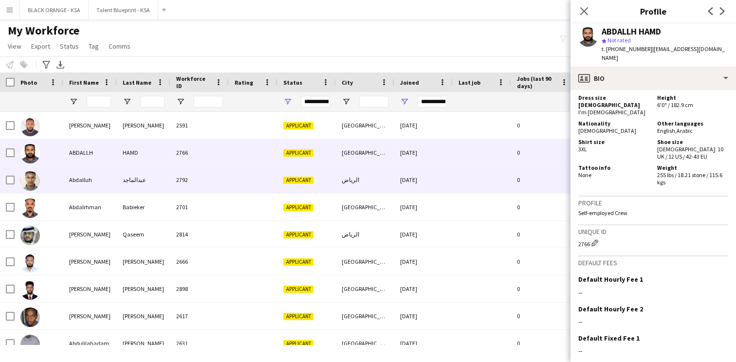
click at [362, 182] on div "الرياض" at bounding box center [365, 179] width 58 height 27
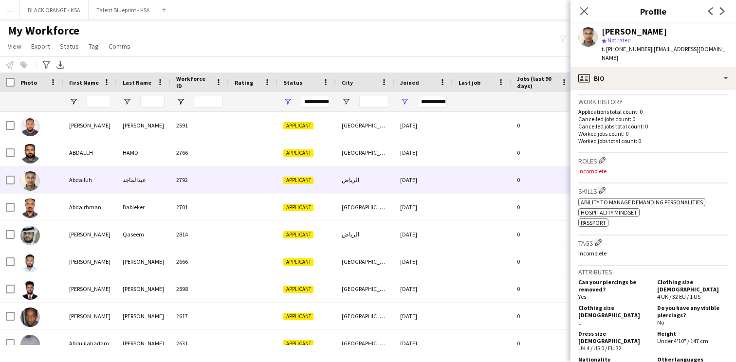
scroll to position [259, 0]
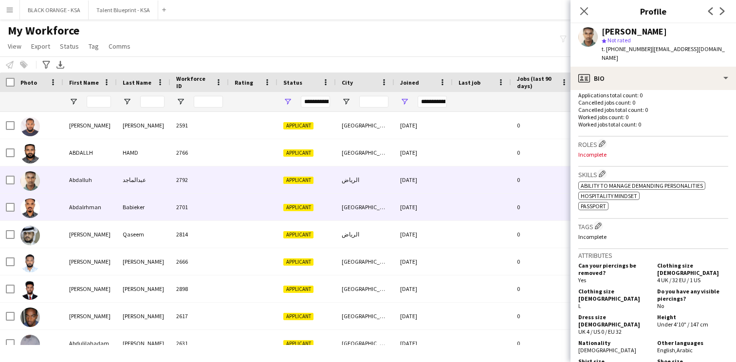
click at [394, 204] on div "[DATE]" at bounding box center [423, 207] width 58 height 27
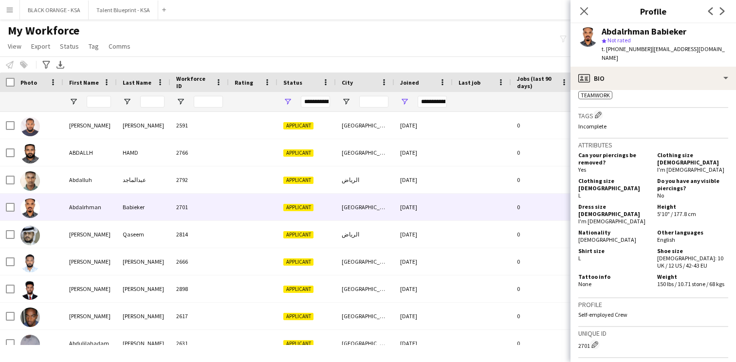
scroll to position [414, 0]
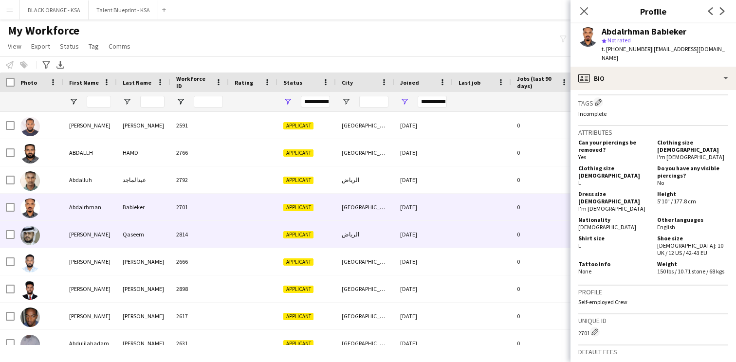
click at [380, 243] on div "الرياض" at bounding box center [365, 234] width 58 height 27
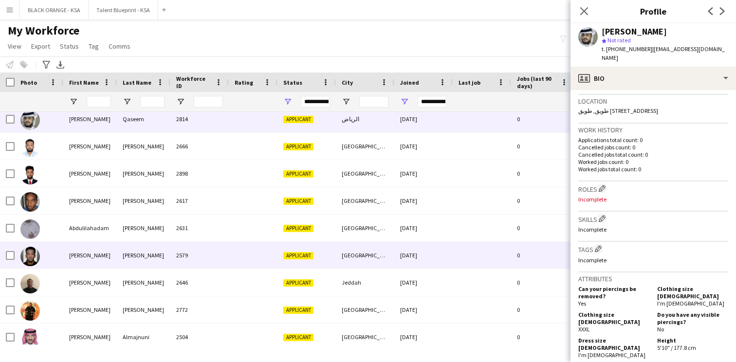
scroll to position [115, 0]
click at [311, 266] on div "Applicant" at bounding box center [306, 255] width 58 height 27
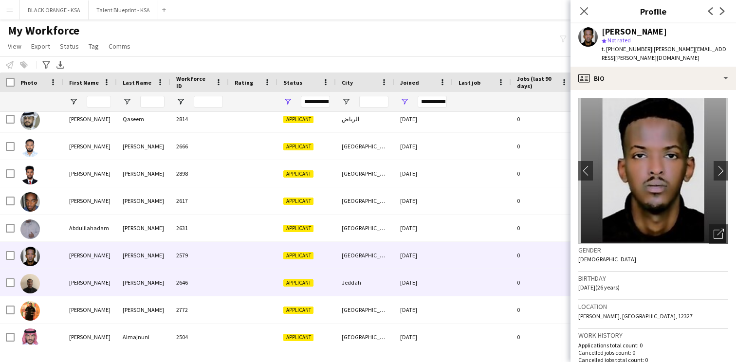
click at [328, 282] on div "Applicant" at bounding box center [306, 282] width 58 height 27
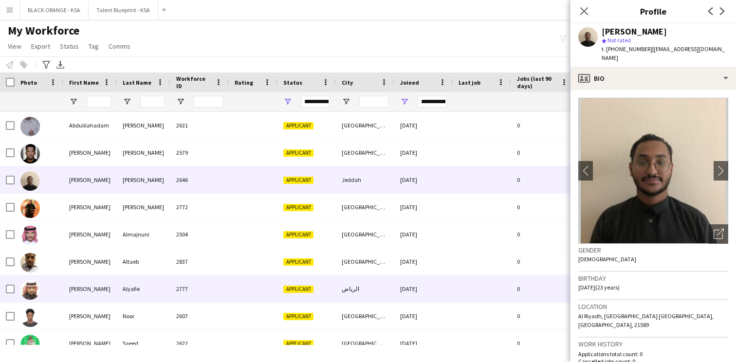
scroll to position [233, 0]
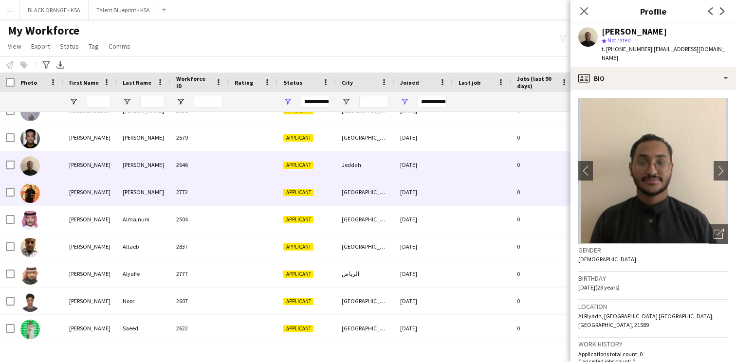
click at [330, 201] on div "Applicant" at bounding box center [306, 192] width 58 height 27
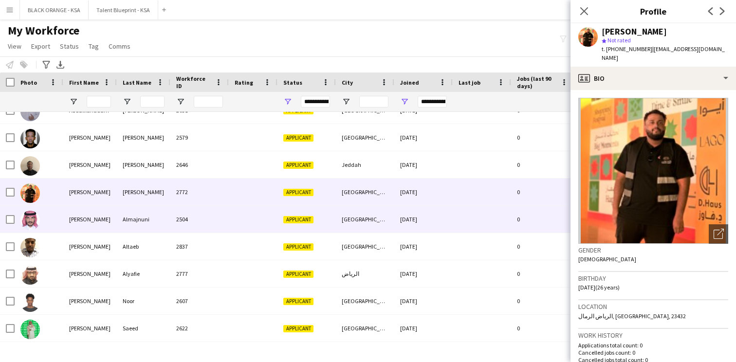
click at [324, 218] on div "Applicant" at bounding box center [306, 219] width 58 height 27
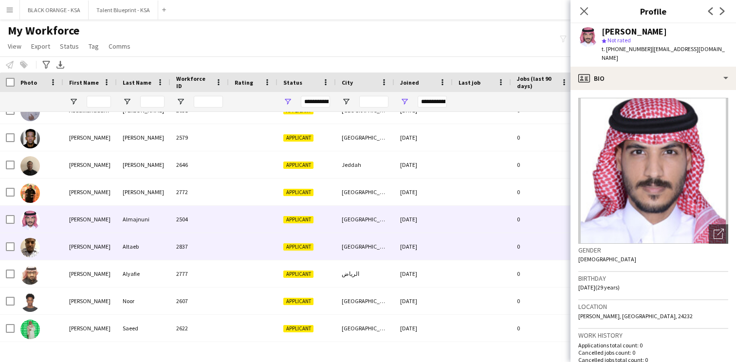
click at [326, 241] on div "Applicant" at bounding box center [306, 246] width 58 height 27
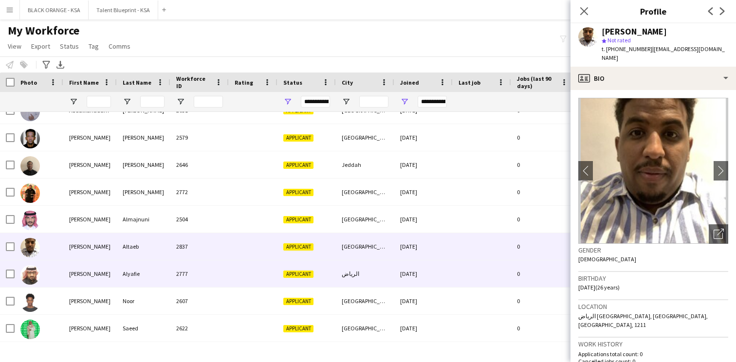
click at [353, 269] on div "الرياض" at bounding box center [365, 273] width 58 height 27
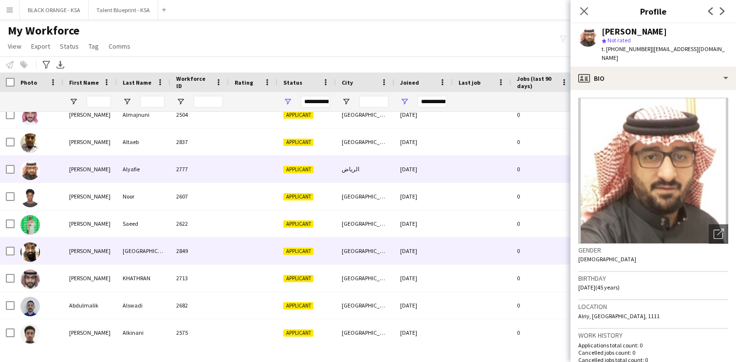
scroll to position [338, 0]
click at [341, 239] on div "[GEOGRAPHIC_DATA]" at bounding box center [365, 251] width 58 height 27
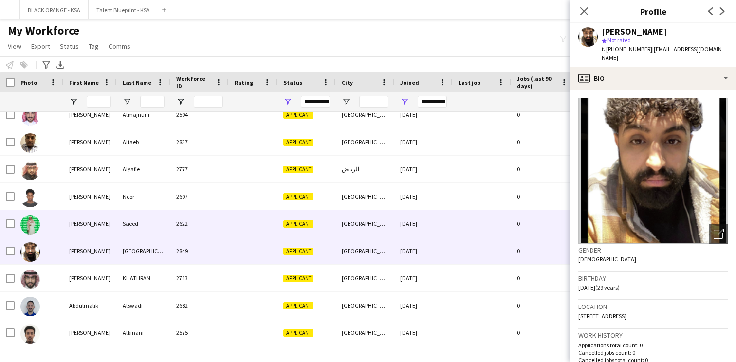
click at [342, 217] on div "[GEOGRAPHIC_DATA]" at bounding box center [365, 223] width 58 height 27
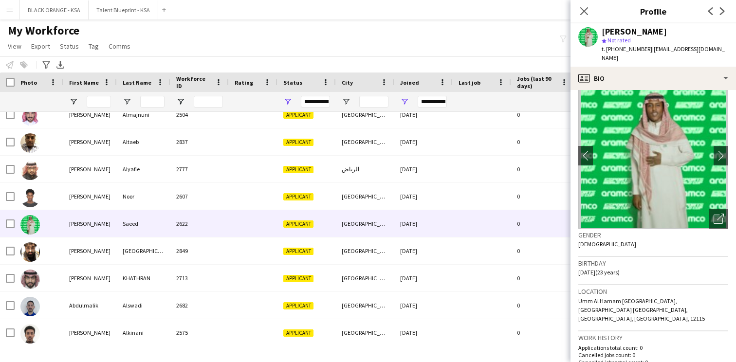
scroll to position [0, 0]
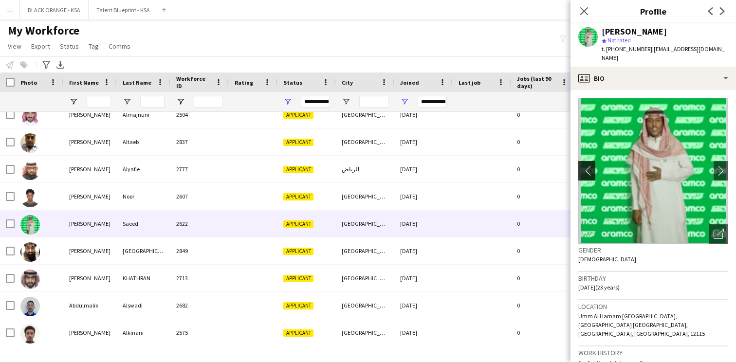
click at [589, 167] on button "chevron-left" at bounding box center [585, 170] width 19 height 19
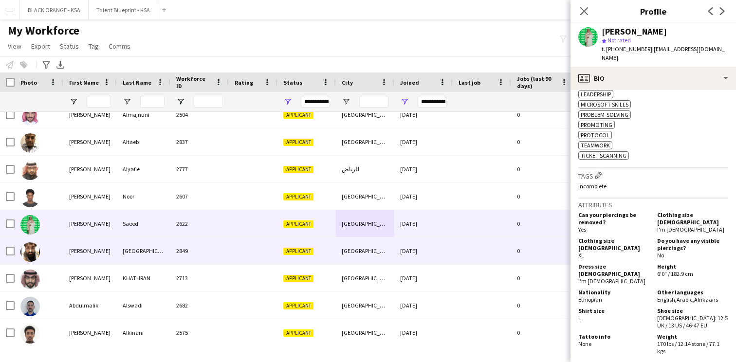
scroll to position [418, 0]
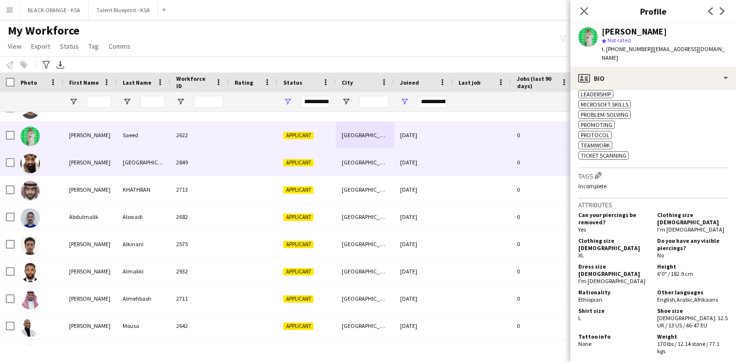
click at [292, 168] on div "Applicant" at bounding box center [306, 162] width 58 height 27
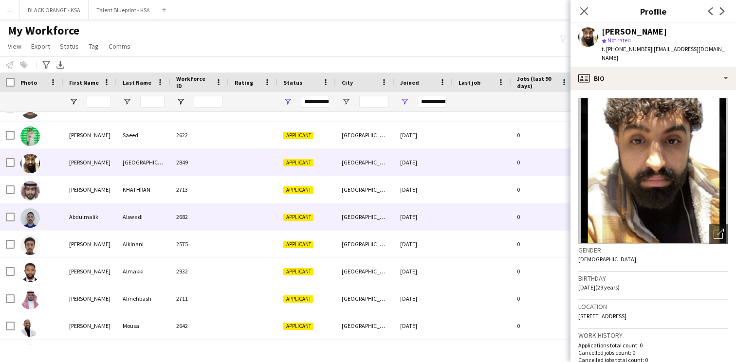
click at [262, 213] on div at bounding box center [253, 216] width 49 height 27
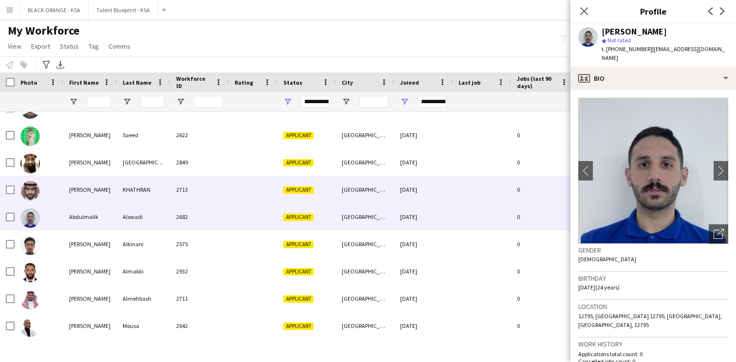
click at [261, 196] on div at bounding box center [253, 189] width 49 height 27
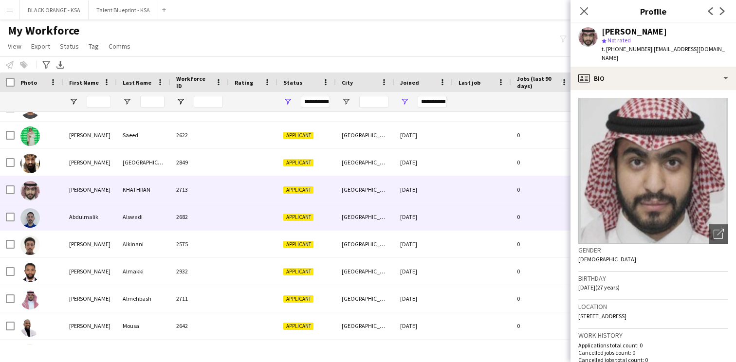
click at [259, 217] on div at bounding box center [253, 216] width 49 height 27
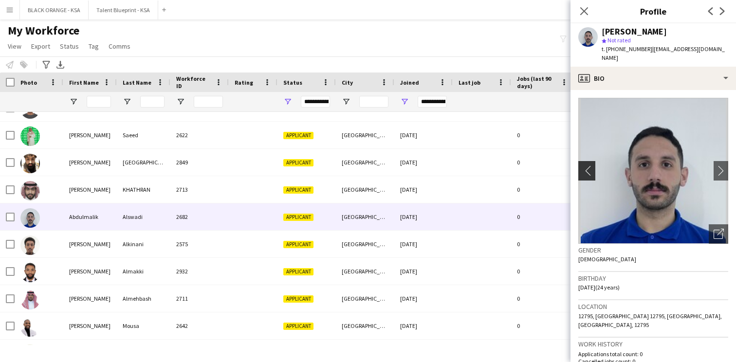
click at [587, 165] on app-icon "chevron-left" at bounding box center [585, 170] width 15 height 10
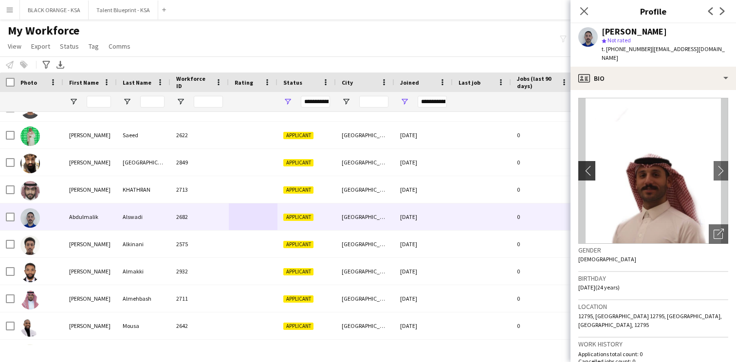
click at [587, 165] on app-icon "chevron-left" at bounding box center [585, 170] width 15 height 10
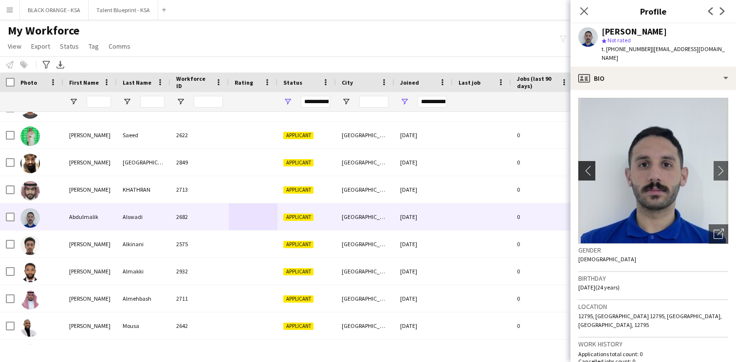
click at [587, 165] on app-icon "chevron-left" at bounding box center [585, 170] width 15 height 10
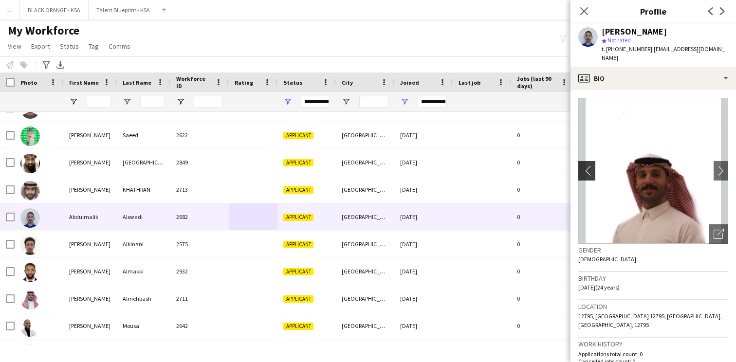
click at [587, 165] on app-icon "chevron-left" at bounding box center [585, 170] width 15 height 10
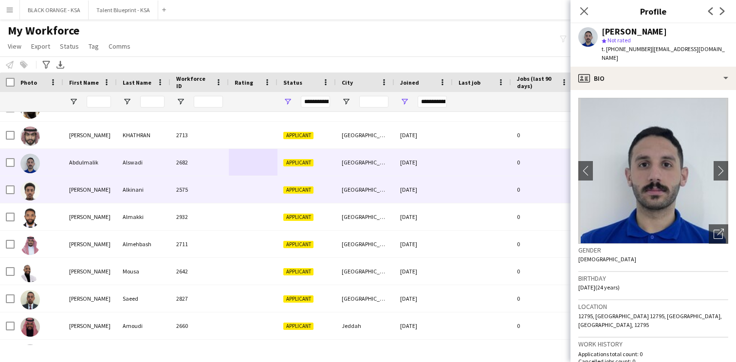
click at [354, 196] on div "[GEOGRAPHIC_DATA]" at bounding box center [365, 189] width 58 height 27
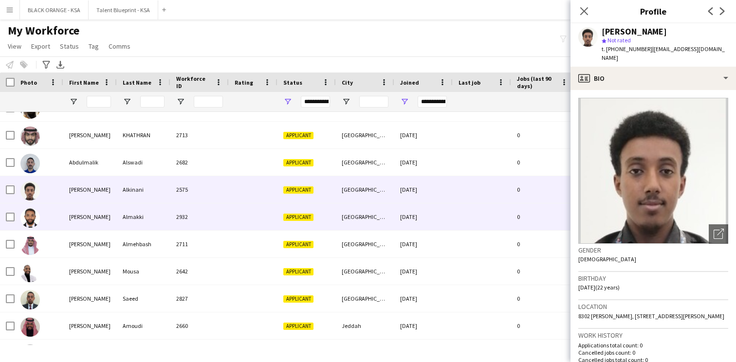
click at [346, 216] on div "[GEOGRAPHIC_DATA]" at bounding box center [365, 216] width 58 height 27
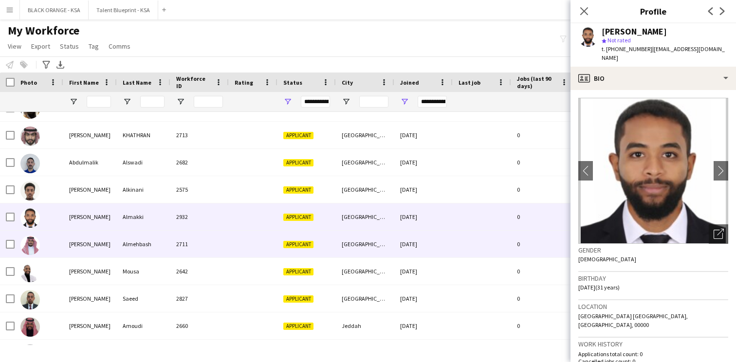
click at [339, 236] on div "[GEOGRAPHIC_DATA]" at bounding box center [365, 244] width 58 height 27
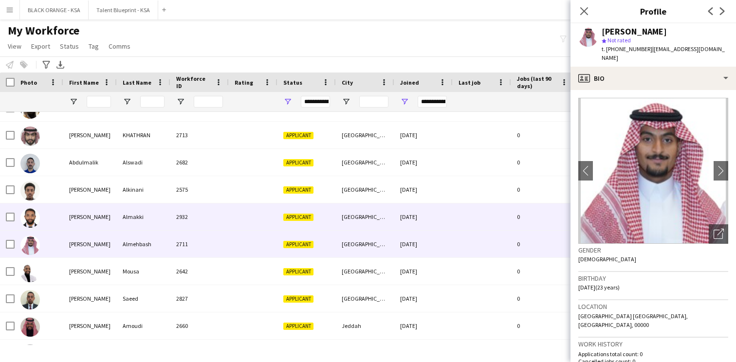
click at [348, 218] on div "[GEOGRAPHIC_DATA]" at bounding box center [365, 216] width 58 height 27
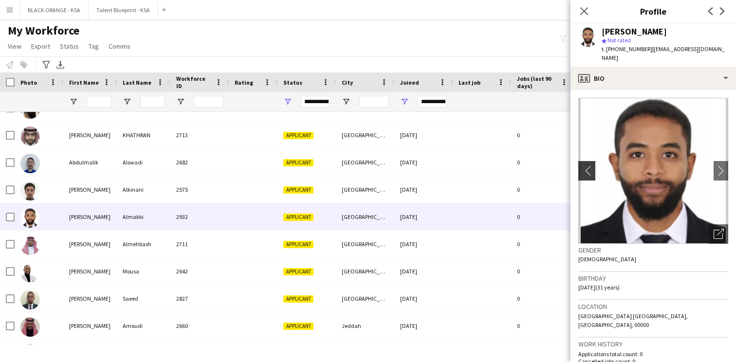
click at [585, 172] on app-icon "chevron-left" at bounding box center [585, 170] width 15 height 10
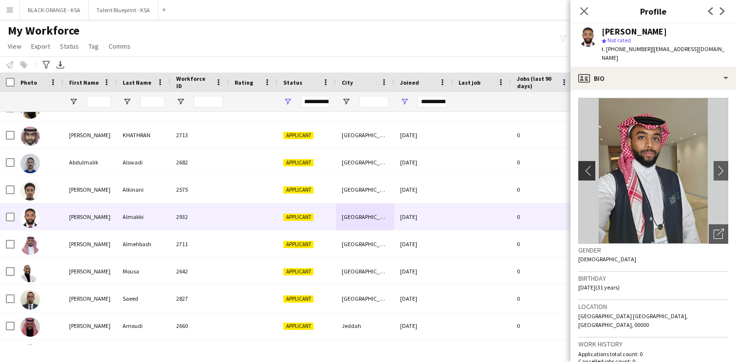
click at [585, 172] on app-icon "chevron-left" at bounding box center [585, 170] width 15 height 10
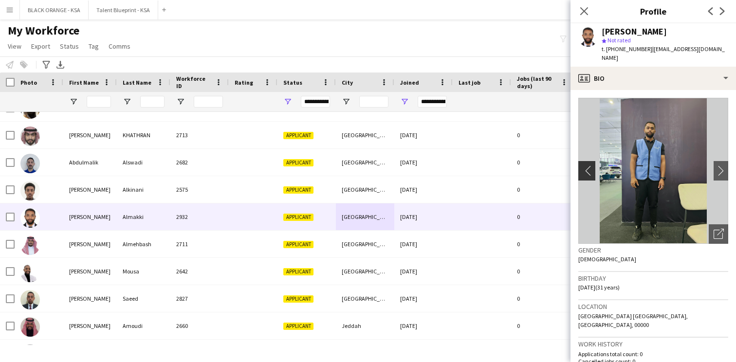
click at [585, 172] on app-icon "chevron-left" at bounding box center [585, 170] width 15 height 10
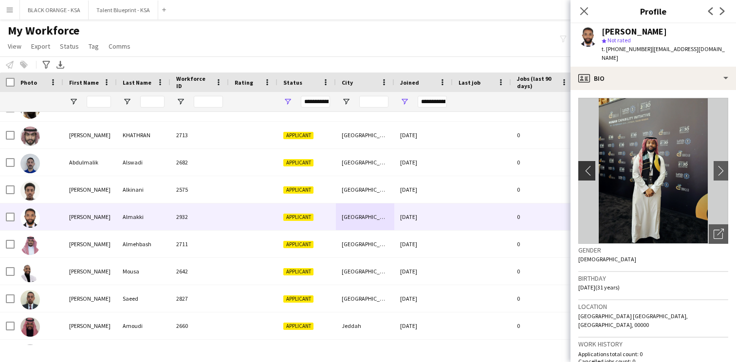
click at [585, 172] on app-icon "chevron-left" at bounding box center [585, 170] width 15 height 10
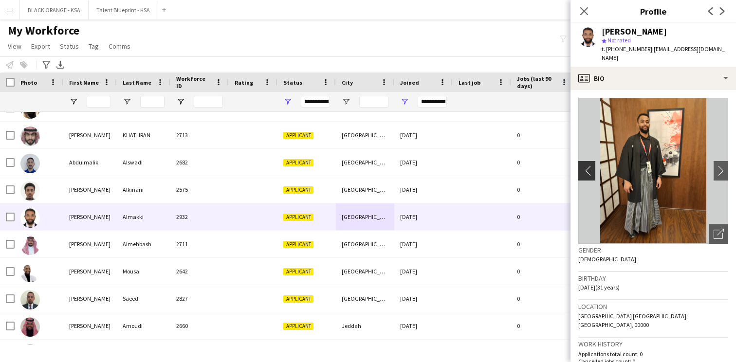
click at [585, 172] on app-icon "chevron-left" at bounding box center [585, 170] width 15 height 10
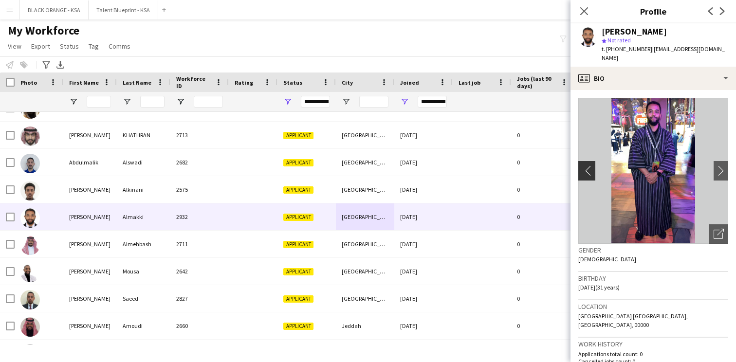
click at [585, 172] on app-icon "chevron-left" at bounding box center [585, 170] width 15 height 10
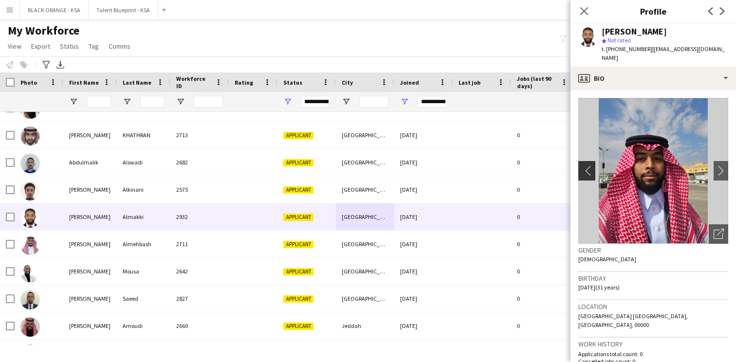
click at [585, 172] on app-icon "chevron-left" at bounding box center [585, 170] width 15 height 10
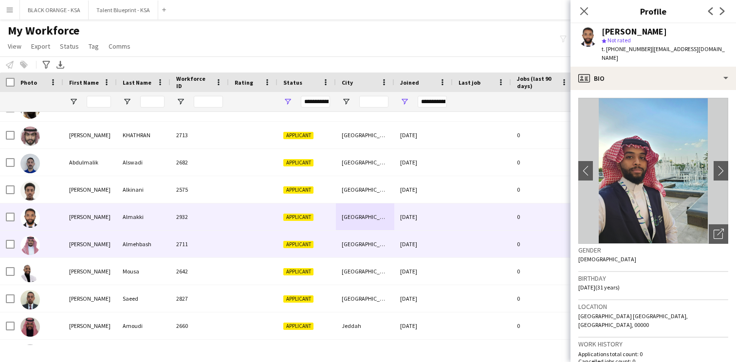
click at [313, 241] on span "Applicant" at bounding box center [298, 244] width 30 height 7
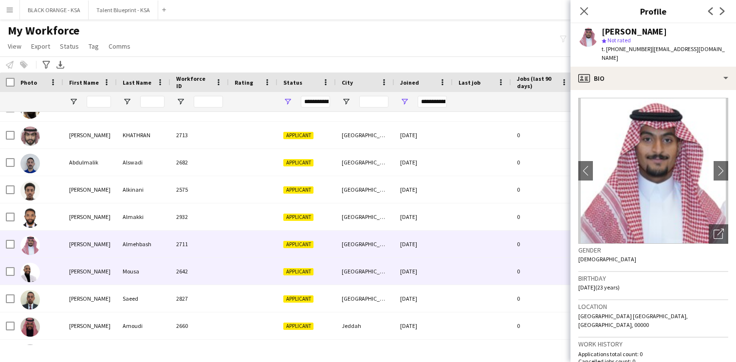
click at [304, 261] on div "Applicant" at bounding box center [306, 271] width 58 height 27
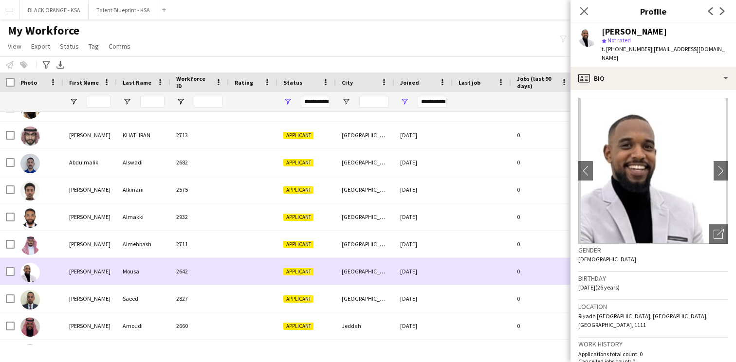
click at [290, 284] on div "Applicant" at bounding box center [306, 271] width 58 height 27
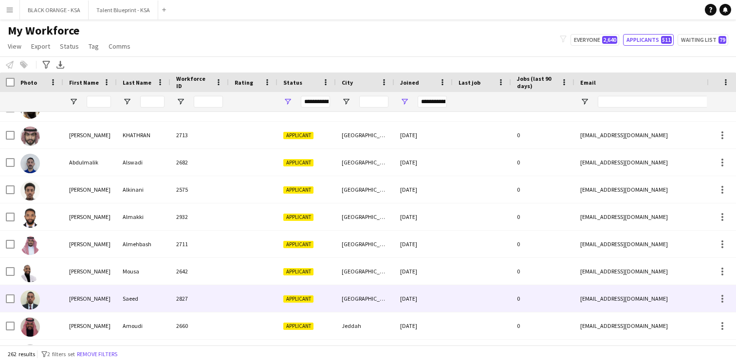
click at [281, 297] on div "Applicant" at bounding box center [306, 298] width 58 height 27
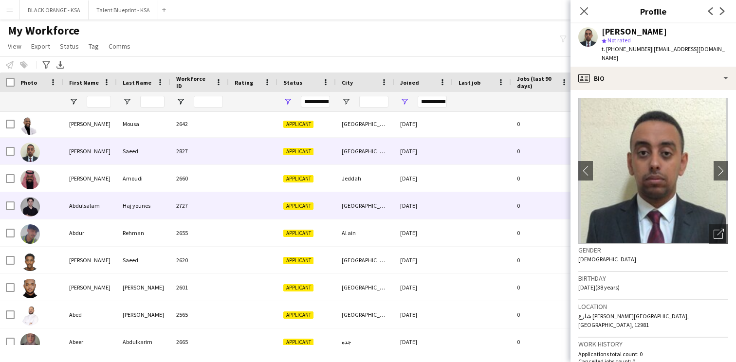
click at [284, 204] on span "Applicant" at bounding box center [298, 205] width 30 height 7
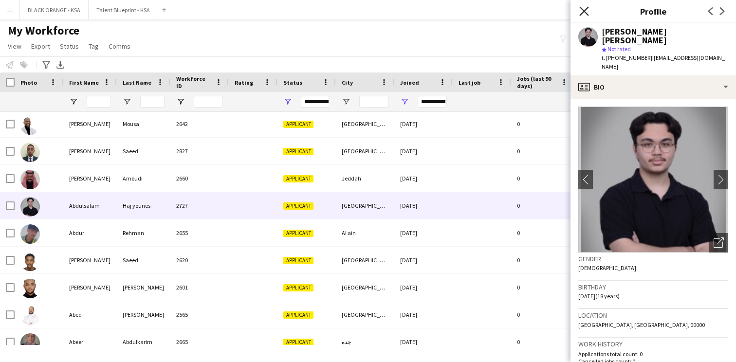
click at [585, 8] on icon "Close pop-in" at bounding box center [583, 10] width 9 height 9
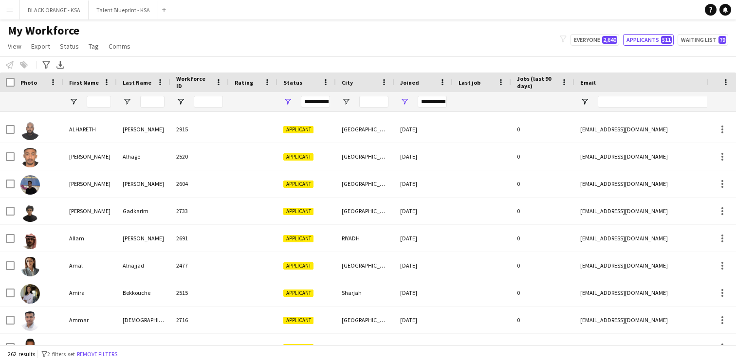
scroll to position [2696, 0]
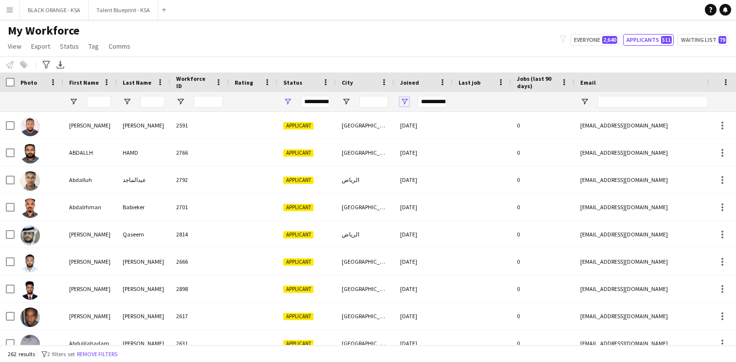
click at [406, 101] on span "Open Filter Menu" at bounding box center [404, 101] width 9 height 9
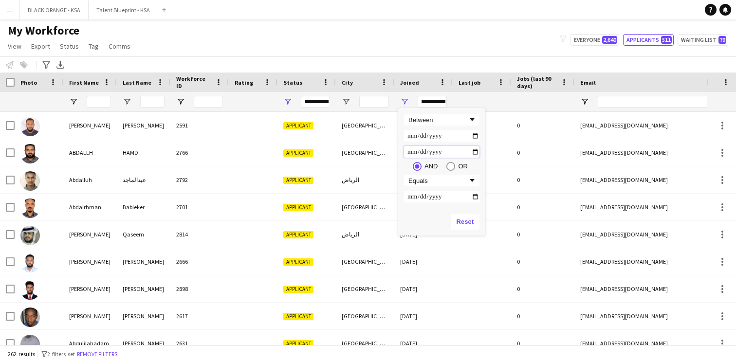
click at [475, 151] on input "**********" at bounding box center [441, 152] width 75 height 12
type input "**********"
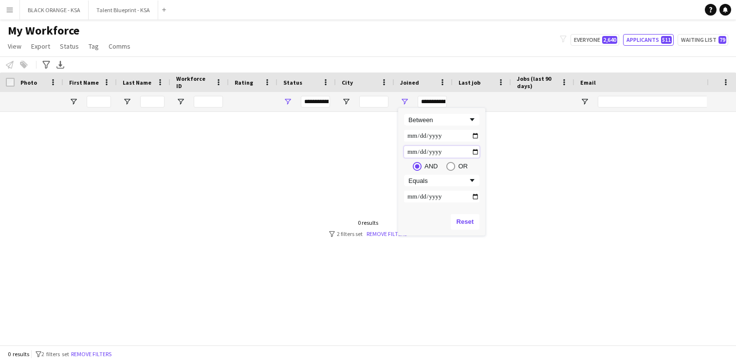
type input "**********"
click at [475, 149] on input "**********" at bounding box center [441, 152] width 75 height 12
type input "**********"
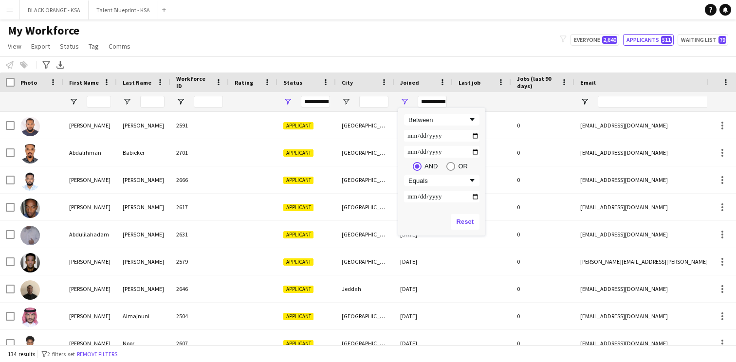
click at [353, 42] on div "My Workforce View Views Default view New view Update view Delete view Edit name…" at bounding box center [368, 39] width 736 height 33
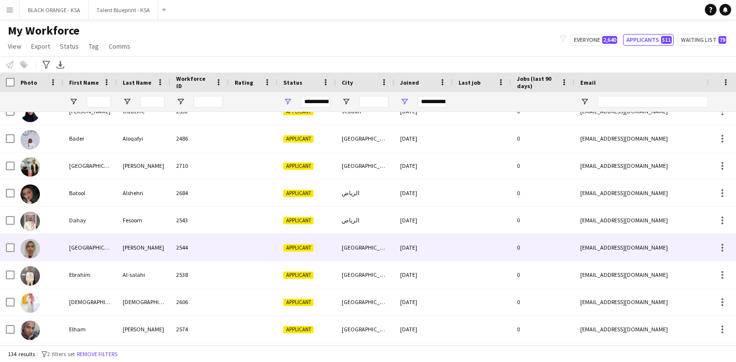
scroll to position [1257, 0]
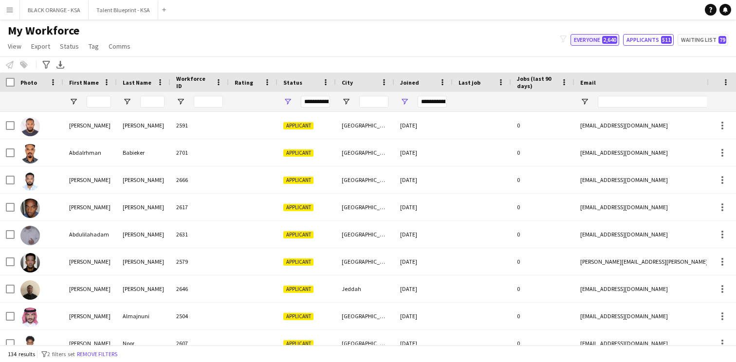
click at [600, 38] on button "Everyone 2,640" at bounding box center [594, 40] width 49 height 12
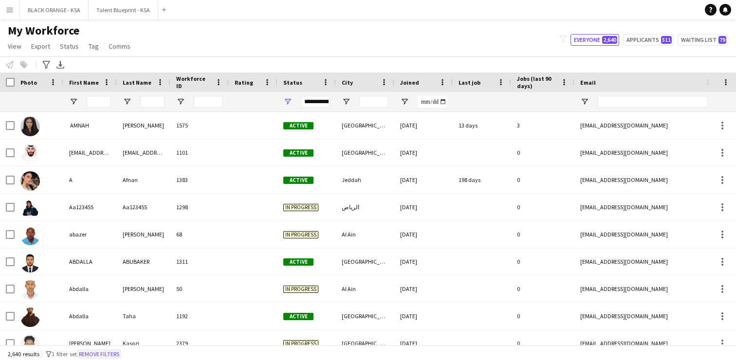
click at [103, 355] on button "Remove filters" at bounding box center [99, 354] width 44 height 11
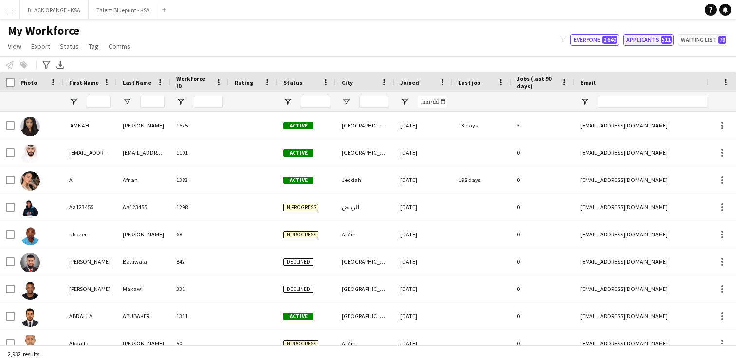
click at [655, 36] on button "Applicants 511" at bounding box center [648, 40] width 51 height 12
type input "**********"
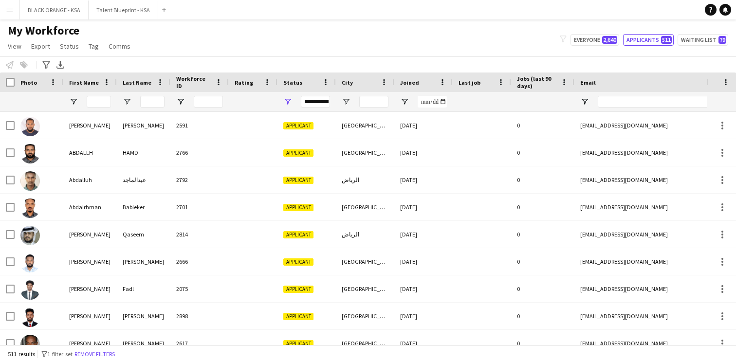
click at [409, 104] on div at bounding box center [423, 101] width 58 height 19
click at [405, 102] on span "Open Filter Menu" at bounding box center [404, 101] width 9 height 9
click at [470, 123] on span "Filtering operator" at bounding box center [472, 119] width 9 height 9
click at [475, 132] on input "Filter Value" at bounding box center [441, 136] width 75 height 12
click at [475, 136] on input "Filter Value" at bounding box center [441, 136] width 75 height 12
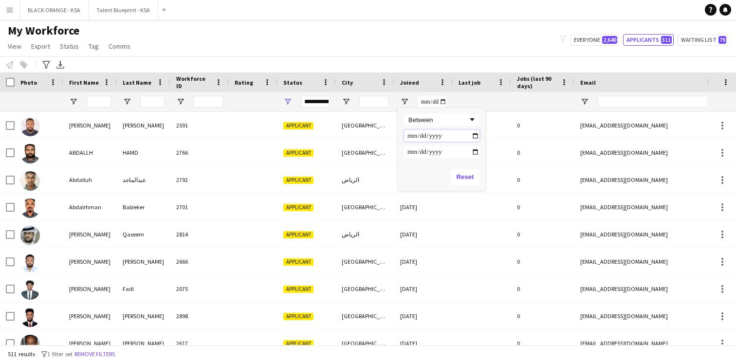
type input "**********"
click at [475, 152] on input "Filter Value" at bounding box center [441, 152] width 75 height 12
type input "**********"
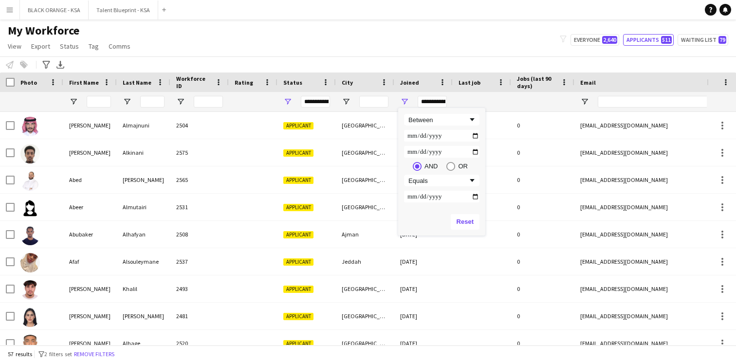
click at [371, 54] on div "My Workforce View Views Default view New view Update view Delete view Edit name…" at bounding box center [368, 39] width 736 height 33
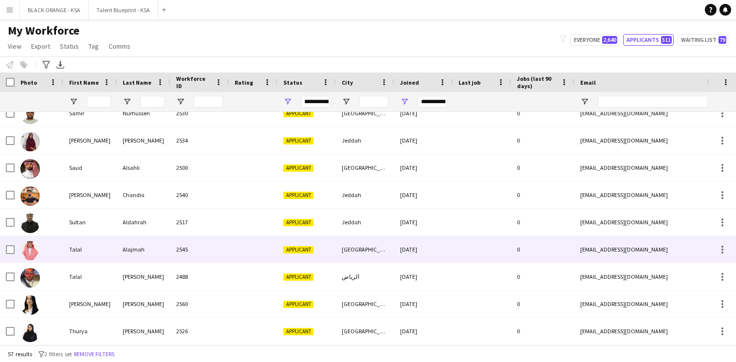
scroll to position [1251, 0]
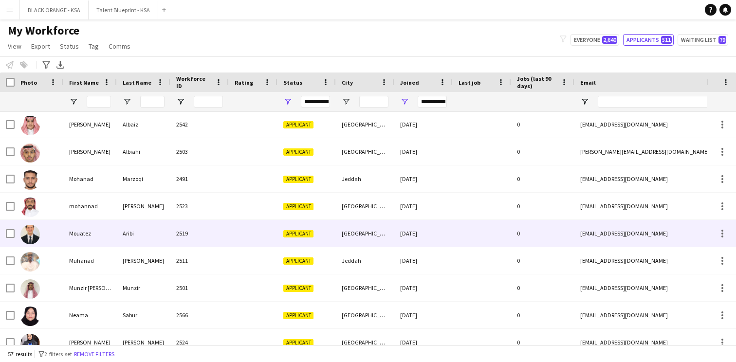
click at [216, 240] on div "2519" at bounding box center [199, 233] width 58 height 27
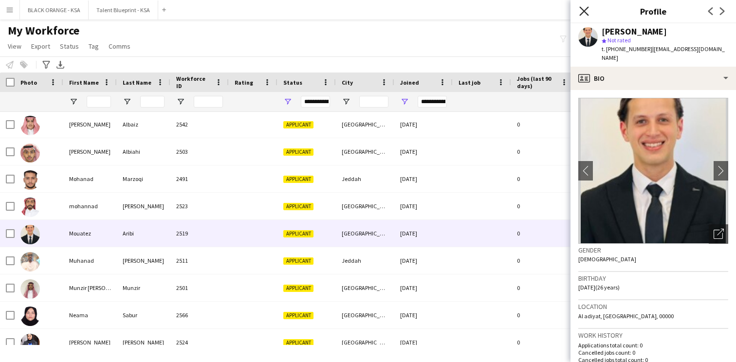
click at [582, 11] on icon "Close pop-in" at bounding box center [583, 10] width 9 height 9
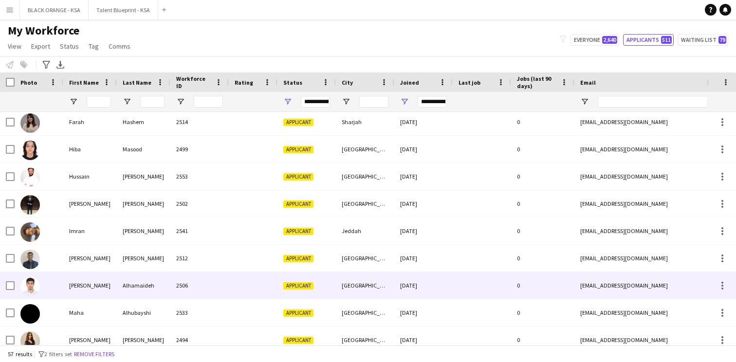
click at [247, 281] on div at bounding box center [253, 285] width 49 height 27
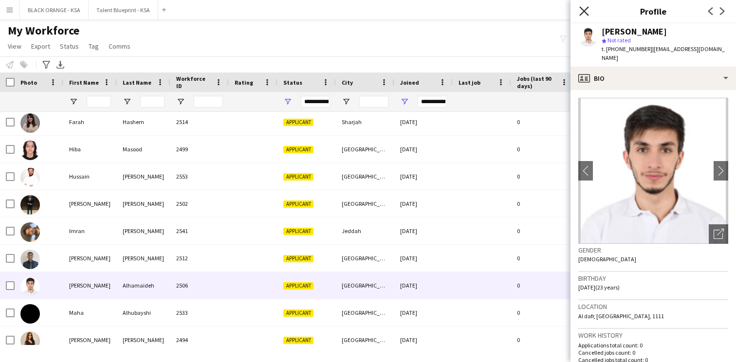
click at [584, 15] on icon "Close pop-in" at bounding box center [583, 10] width 9 height 9
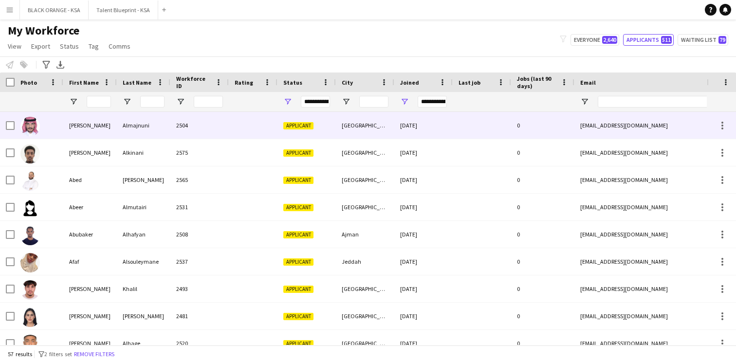
click at [342, 137] on div "[GEOGRAPHIC_DATA]" at bounding box center [365, 125] width 58 height 27
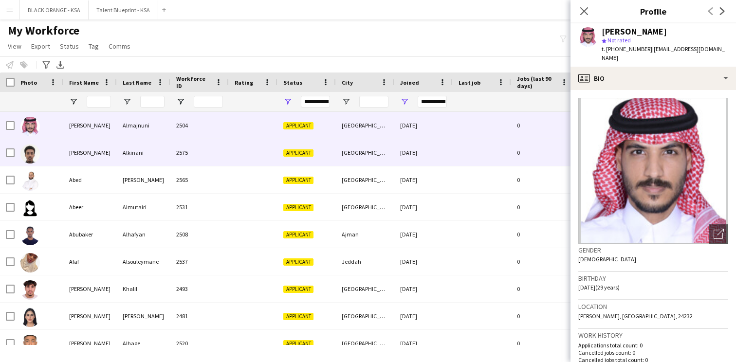
click at [338, 151] on div "[GEOGRAPHIC_DATA]" at bounding box center [365, 152] width 58 height 27
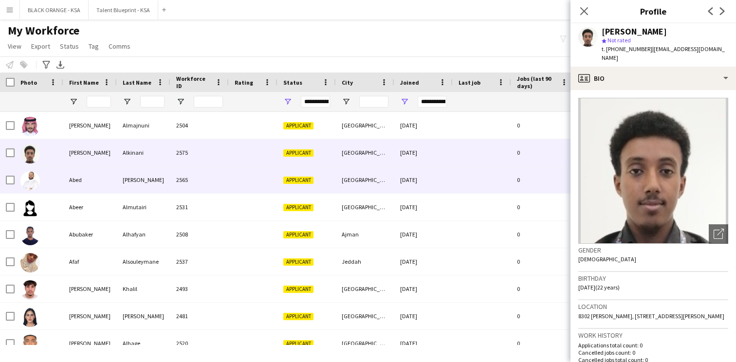
click at [332, 175] on div "Applicant" at bounding box center [306, 179] width 58 height 27
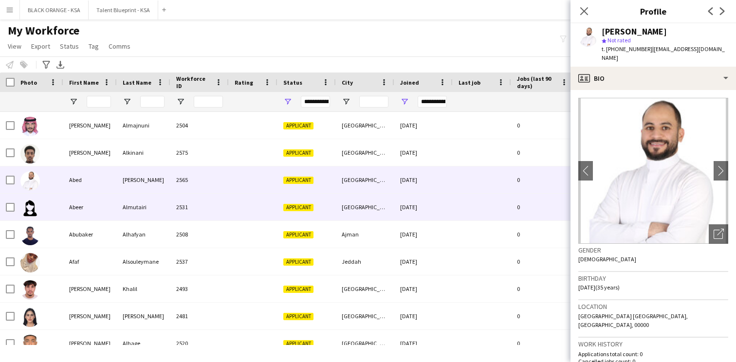
click at [317, 200] on div "Applicant" at bounding box center [306, 207] width 58 height 27
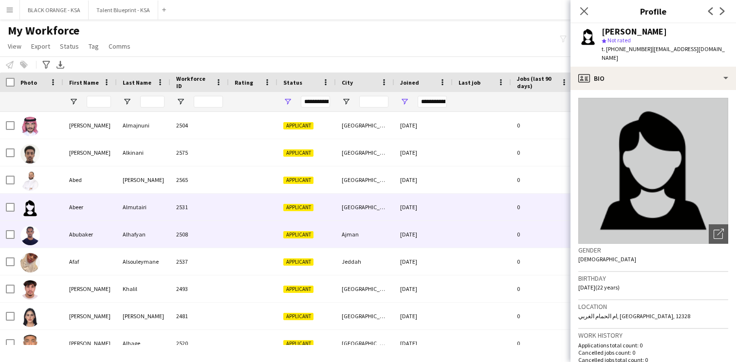
click at [309, 229] on div "Applicant" at bounding box center [306, 234] width 58 height 27
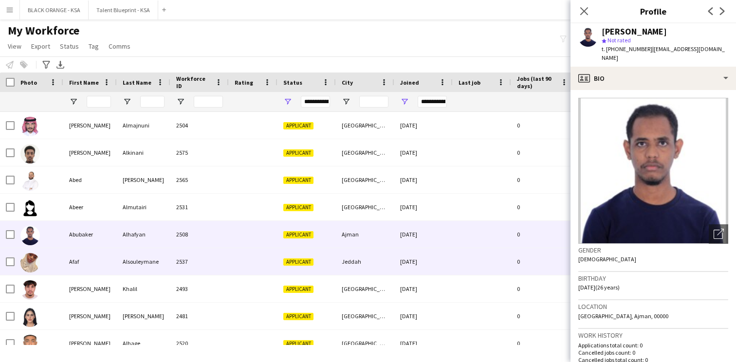
click at [308, 261] on span "Applicant" at bounding box center [298, 261] width 30 height 7
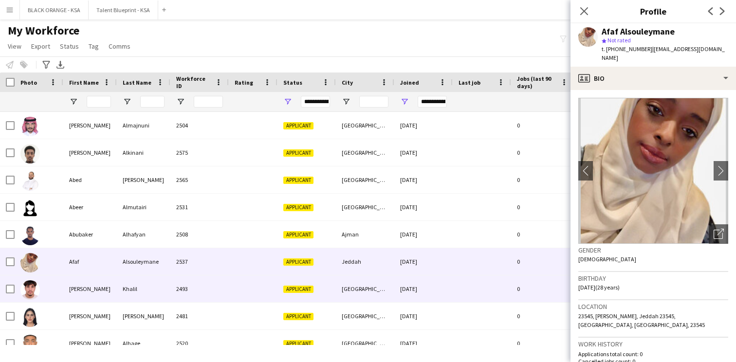
click at [300, 289] on span "Applicant" at bounding box center [298, 289] width 30 height 7
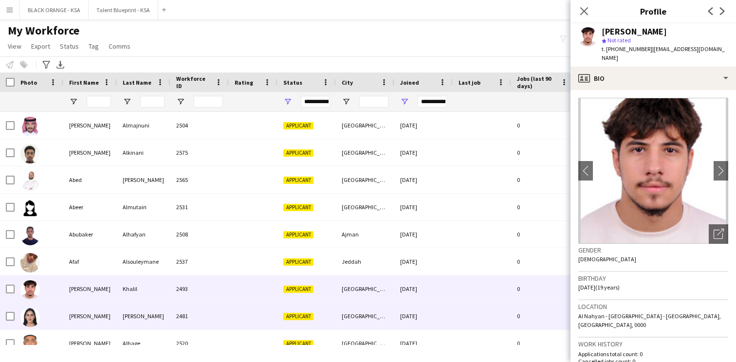
click at [299, 308] on div "Applicant" at bounding box center [306, 316] width 58 height 27
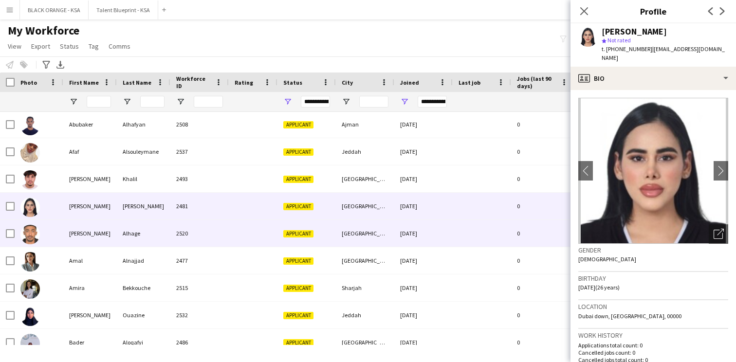
click at [306, 240] on div "Applicant" at bounding box center [306, 233] width 58 height 27
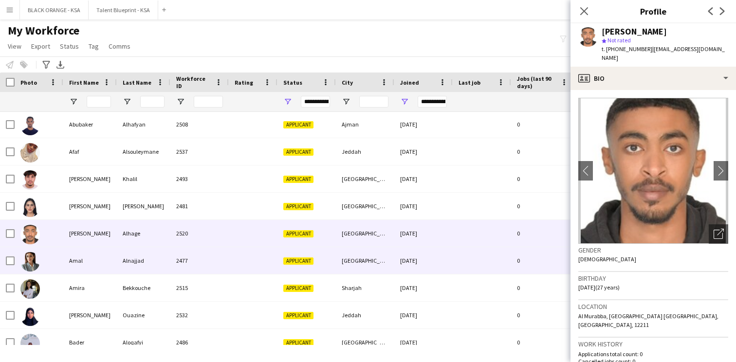
click at [300, 255] on div "Applicant" at bounding box center [306, 260] width 58 height 27
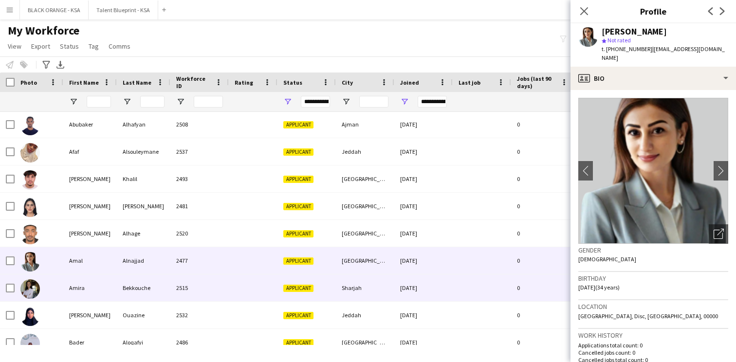
click at [289, 282] on div "Applicant" at bounding box center [306, 287] width 58 height 27
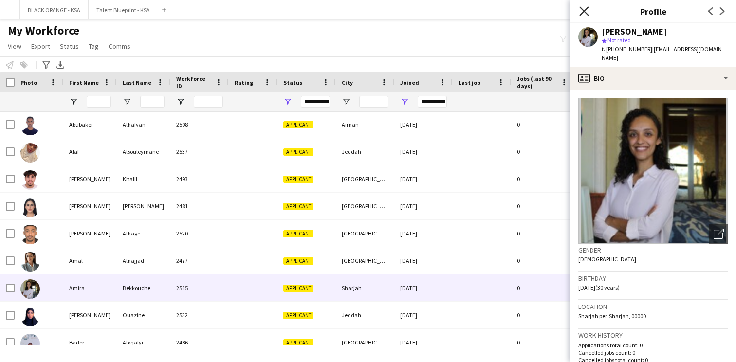
click at [583, 8] on icon "Close pop-in" at bounding box center [583, 10] width 9 height 9
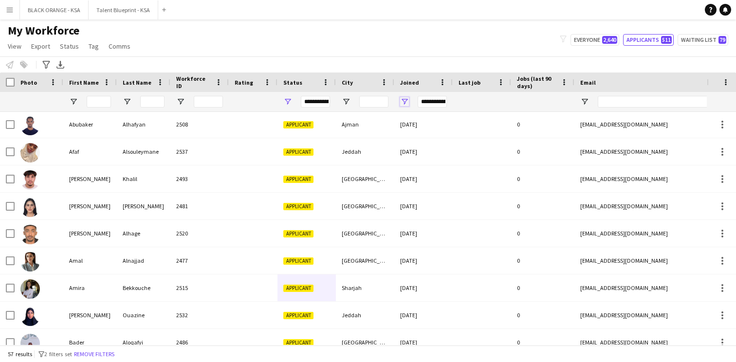
click at [405, 102] on span "Open Filter Menu" at bounding box center [404, 101] width 9 height 9
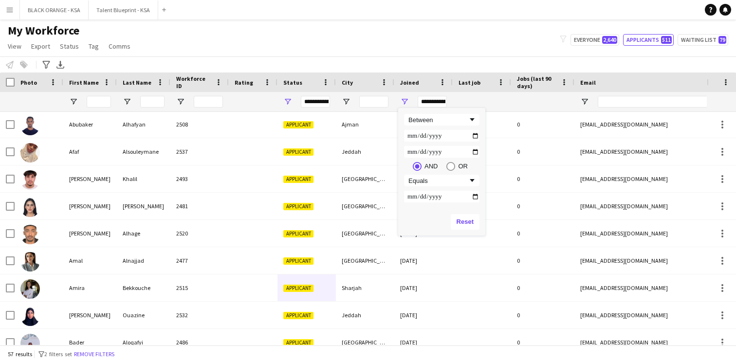
click at [476, 135] on input "**********" at bounding box center [441, 136] width 75 height 12
type input "**********"
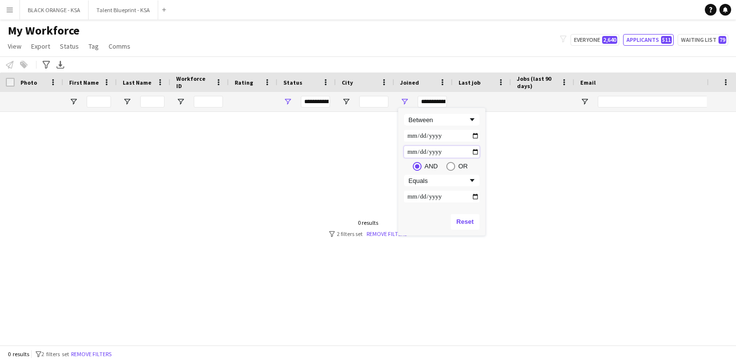
click at [473, 151] on input "**********" at bounding box center [441, 152] width 75 height 12
type input "**********"
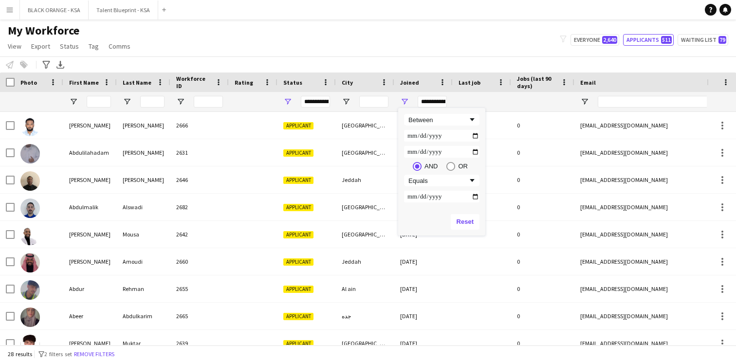
click at [398, 53] on div "My Workforce View Views Default view New view Update view Delete view Edit name…" at bounding box center [368, 39] width 736 height 33
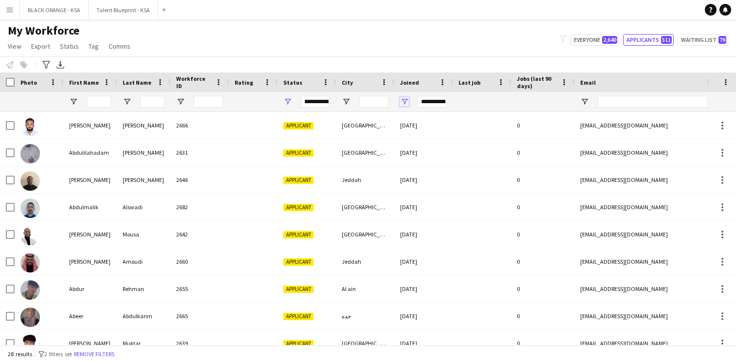
click at [406, 101] on span "Open Filter Menu" at bounding box center [404, 101] width 9 height 9
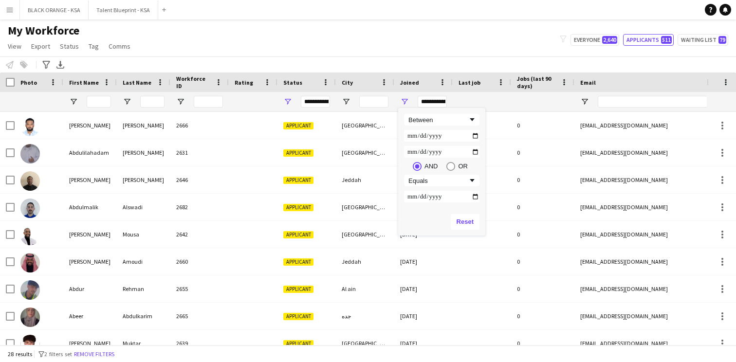
click at [477, 135] on input "**********" at bounding box center [441, 136] width 75 height 12
type input "**********"
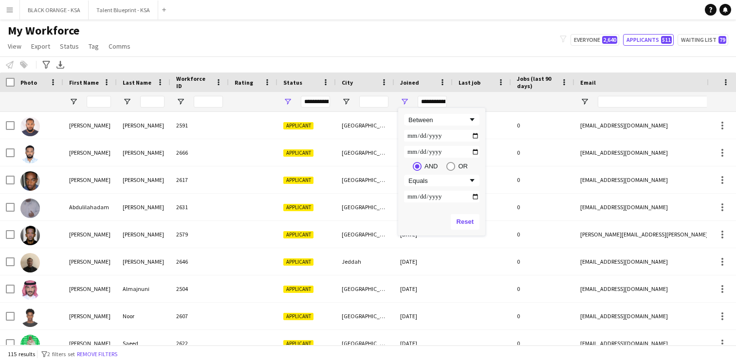
click at [397, 43] on div "My Workforce View Views Default view New view Update view Delete view Edit name…" at bounding box center [368, 39] width 736 height 33
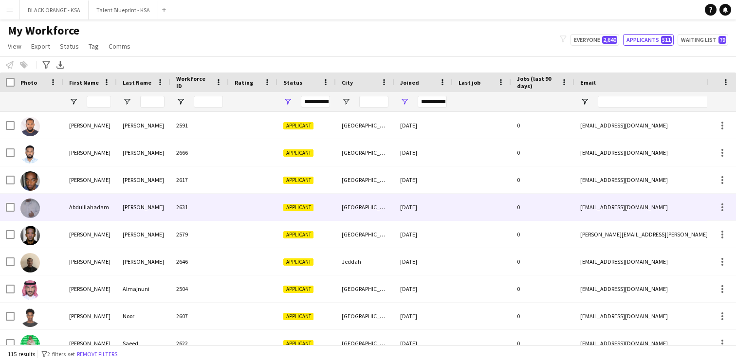
click at [265, 220] on div "[PERSON_NAME] 2631 Applicant [GEOGRAPHIC_DATA] [DATE] 0 [EMAIL_ADDRESS][DOMAIN_…" at bounding box center [527, 207] width 1055 height 27
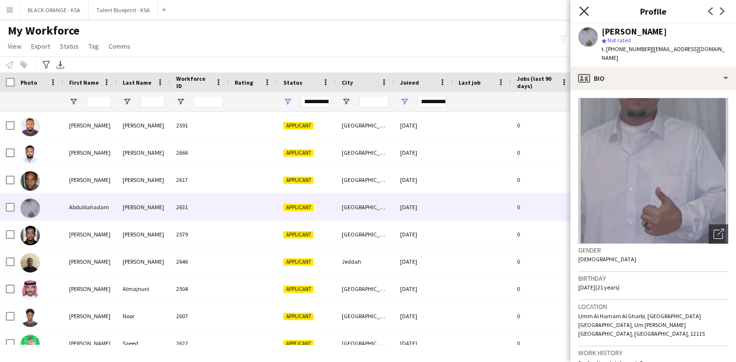
click at [580, 13] on icon "Close pop-in" at bounding box center [583, 10] width 9 height 9
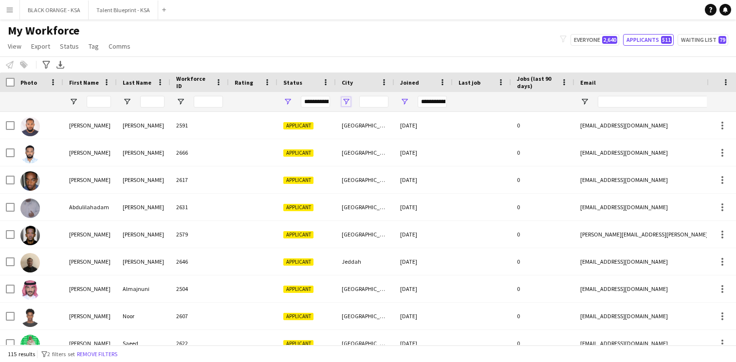
click at [347, 101] on span "Open Filter Menu" at bounding box center [346, 101] width 9 height 9
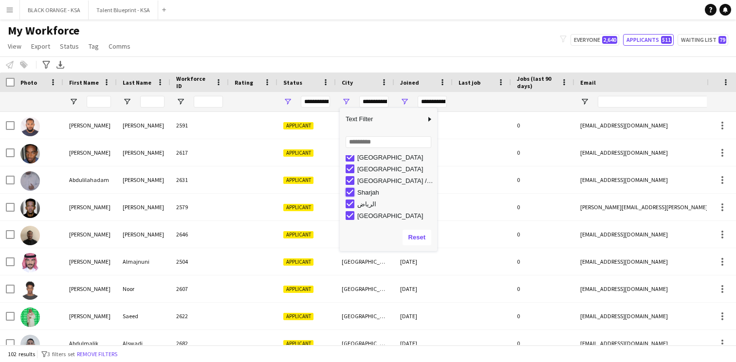
type input "**********"
click at [365, 43] on div "My Workforce View Views Default view New view Update view Delete view Edit name…" at bounding box center [368, 39] width 736 height 33
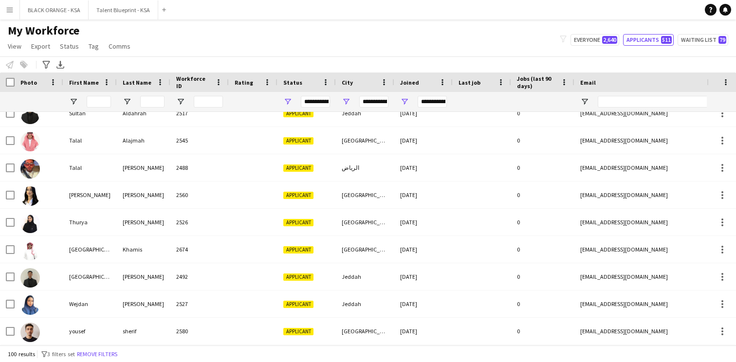
click at [594, 34] on div "My Workforce View Views Default view New view Update view Delete view Edit name…" at bounding box center [368, 39] width 736 height 33
click at [594, 46] on div "My Workforce View Views Default view New view Update view Delete view Edit name…" at bounding box center [368, 39] width 736 height 33
click at [600, 37] on button "Everyone 2,640" at bounding box center [594, 40] width 49 height 12
type input "**********"
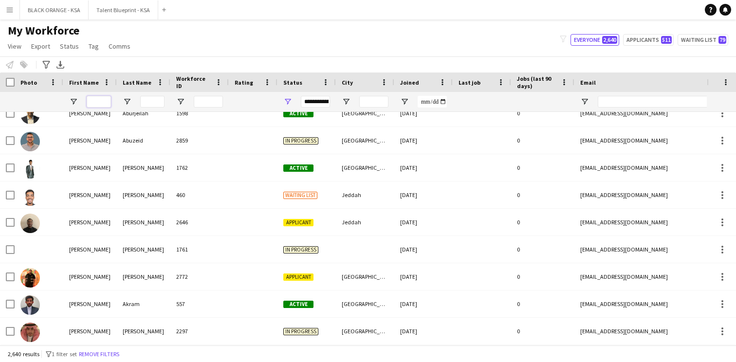
click at [103, 101] on input "First Name Filter Input" at bounding box center [99, 102] width 24 height 12
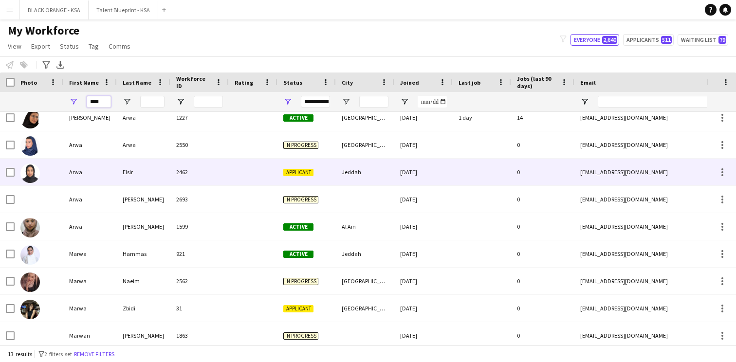
scroll to position [0, 0]
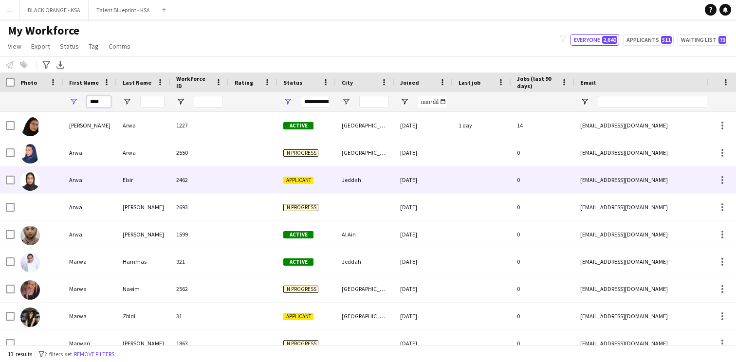
type input "****"
click at [147, 183] on div "Elsir" at bounding box center [144, 179] width 54 height 27
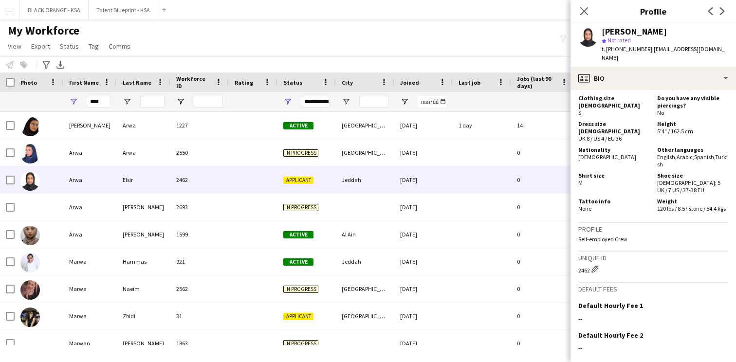
scroll to position [769, 0]
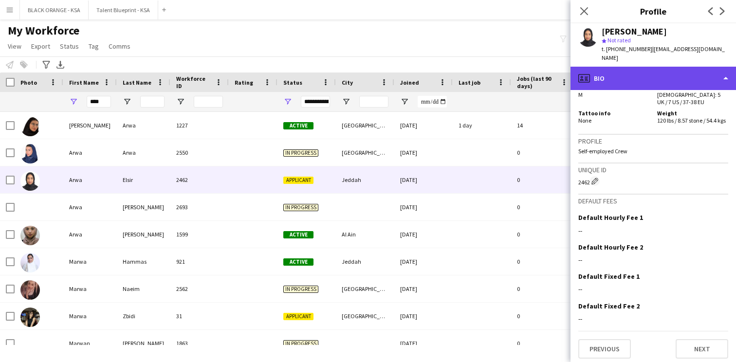
click at [654, 70] on div "profile Bio" at bounding box center [652, 78] width 165 height 23
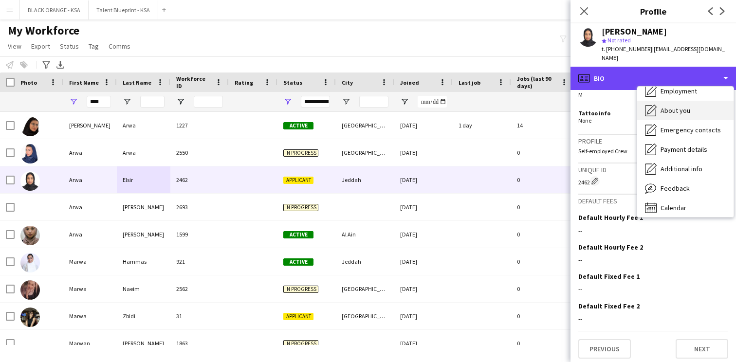
scroll to position [53, 0]
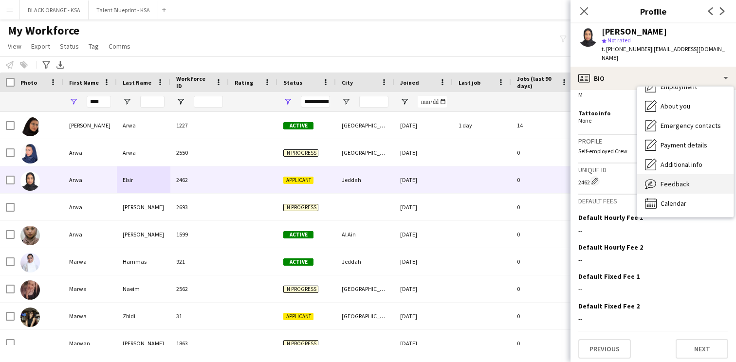
click at [669, 183] on div "Feedback Feedback" at bounding box center [685, 183] width 96 height 19
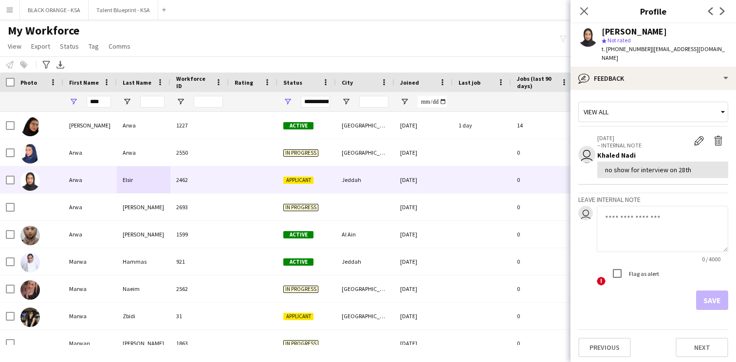
click at [617, 211] on textarea at bounding box center [662, 229] width 131 height 46
type textarea "**********"
click at [716, 291] on button "Save" at bounding box center [712, 300] width 32 height 19
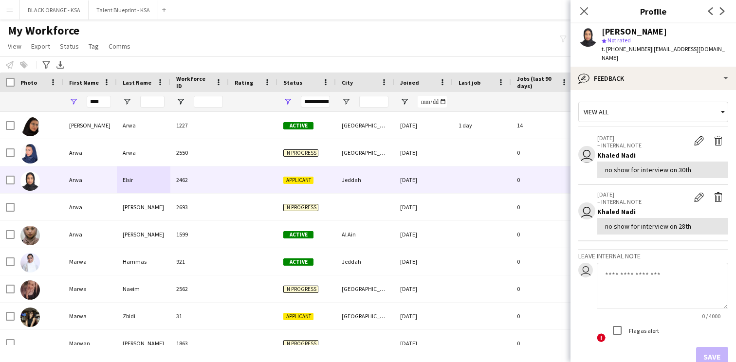
click at [678, 347] on div "Save" at bounding box center [653, 356] width 150 height 19
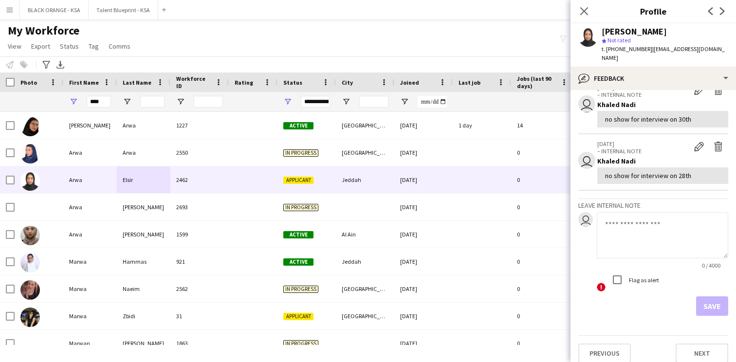
scroll to position [0, 0]
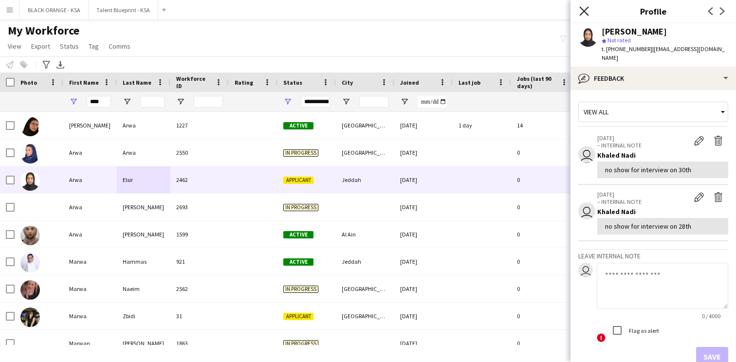
click at [582, 15] on icon "Close pop-in" at bounding box center [583, 10] width 9 height 9
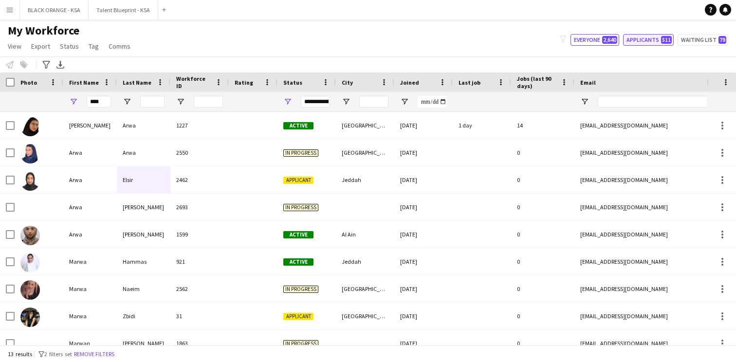
click at [641, 40] on button "Applicants 511" at bounding box center [648, 40] width 51 height 12
type input "**********"
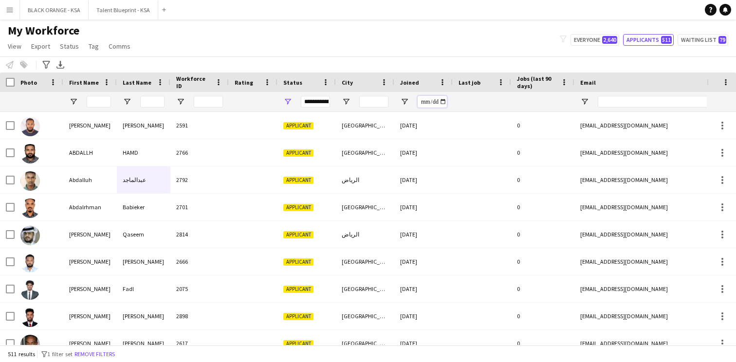
click at [442, 102] on input "Joined Filter Input" at bounding box center [432, 102] width 29 height 12
type input "**********"
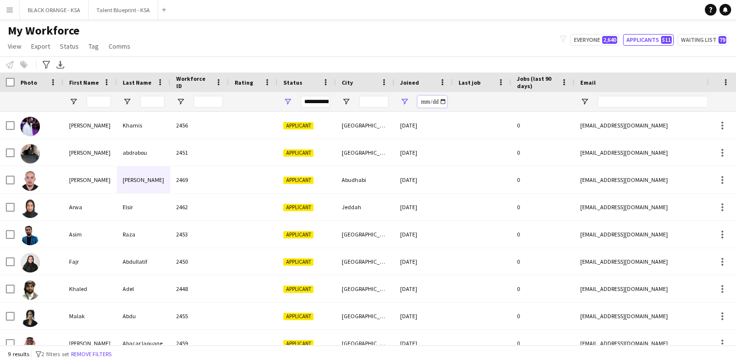
click at [441, 101] on input "**********" at bounding box center [432, 102] width 29 height 12
click at [450, 99] on div "**********" at bounding box center [423, 101] width 58 height 19
click at [404, 101] on span "Open Filter Menu" at bounding box center [404, 101] width 9 height 9
click at [471, 116] on span "Filtering operator" at bounding box center [472, 119] width 9 height 9
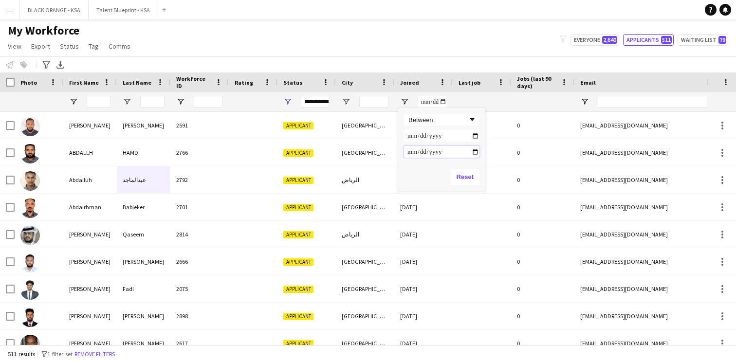
click at [475, 149] on input "Filter Value" at bounding box center [441, 152] width 75 height 12
type input "**********"
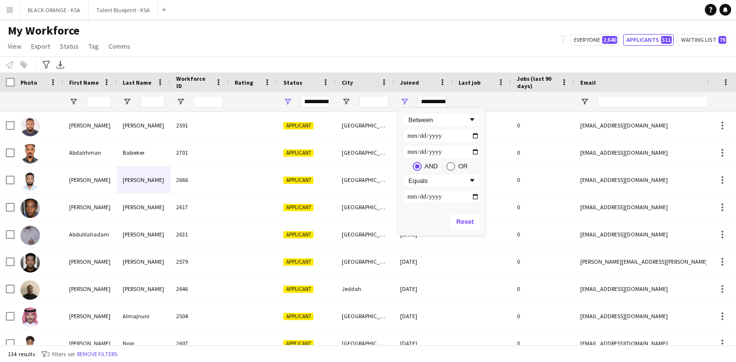
click at [427, 50] on div "My Workforce View Views Default view New view Update view Delete view Edit name…" at bounding box center [368, 39] width 736 height 33
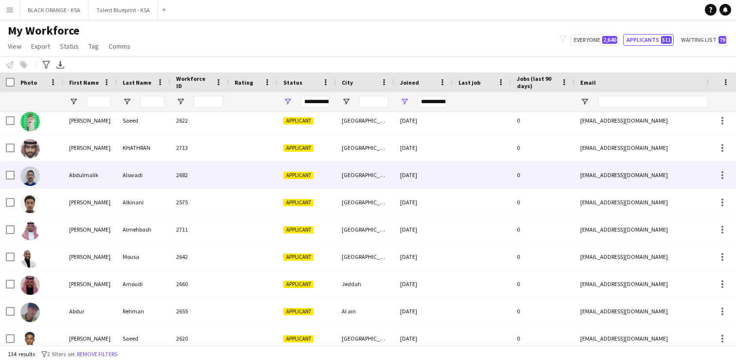
scroll to position [259, 0]
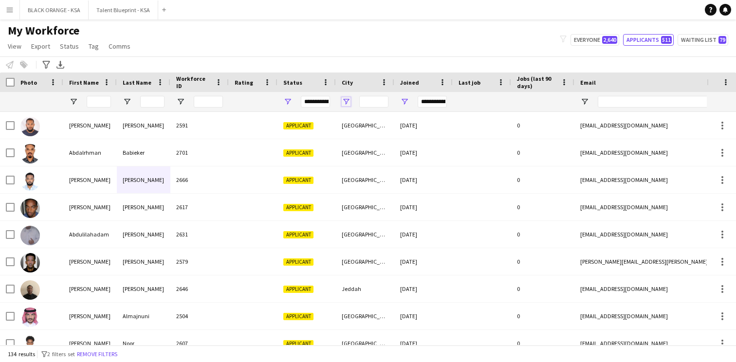
click at [347, 98] on span "Open Filter Menu" at bounding box center [346, 101] width 9 height 9
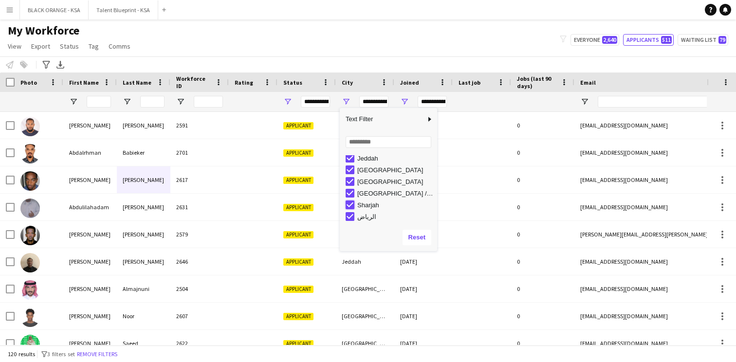
type input "**********"
click at [356, 37] on div "My Workforce View Views Default view New view Update view Delete view Edit name…" at bounding box center [368, 39] width 736 height 33
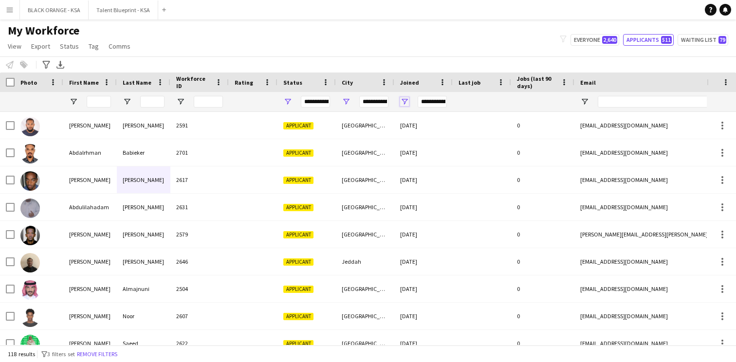
click at [405, 99] on span "Open Filter Menu" at bounding box center [404, 101] width 9 height 9
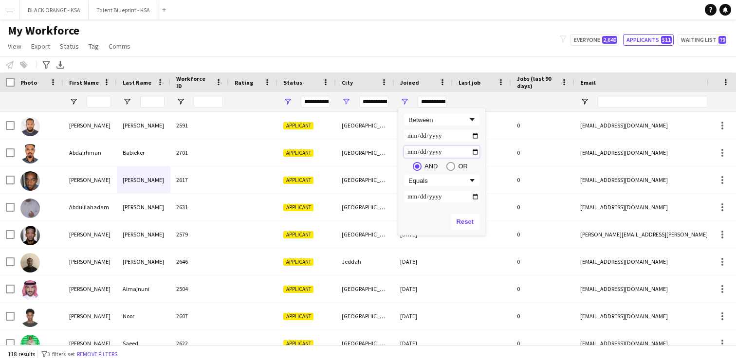
click at [474, 150] on input "**********" at bounding box center [441, 152] width 75 height 12
type input "**********"
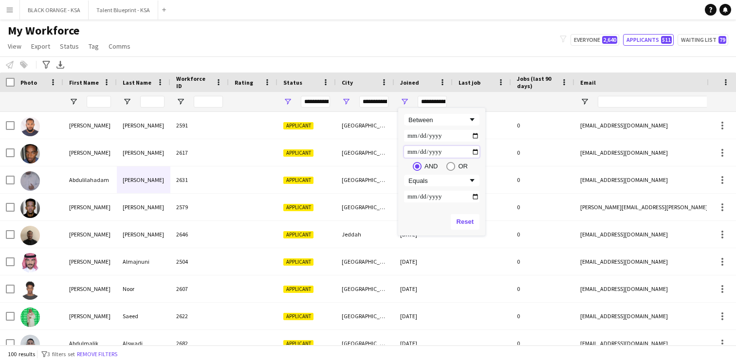
click at [473, 148] on input "**********" at bounding box center [441, 152] width 75 height 12
type input "**********"
click at [427, 42] on div "My Workforce View Views Default view New view Update view Delete view Edit name…" at bounding box center [368, 39] width 736 height 33
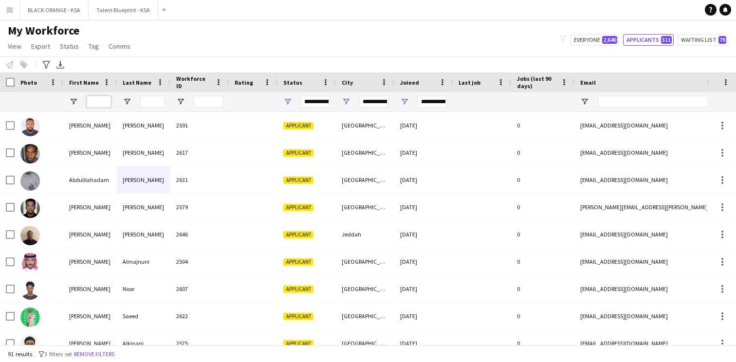
click at [102, 102] on input "First Name Filter Input" at bounding box center [99, 102] width 24 height 12
type input "****"
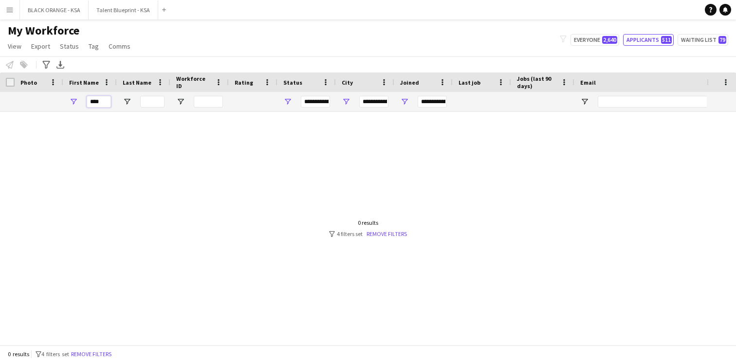
type input "***"
type input "****"
click at [382, 232] on link "Remove filters" at bounding box center [386, 233] width 40 height 7
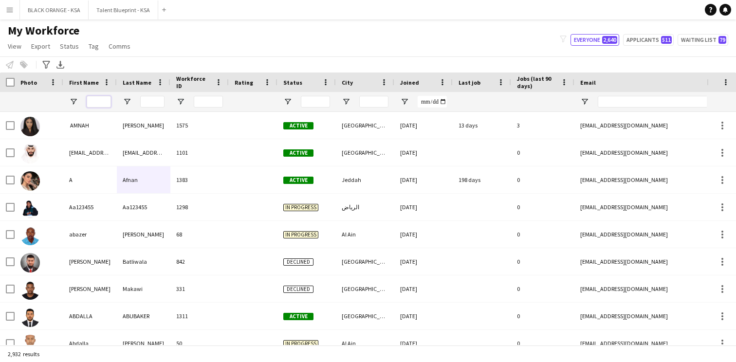
click at [102, 102] on input "First Name Filter Input" at bounding box center [99, 102] width 24 height 12
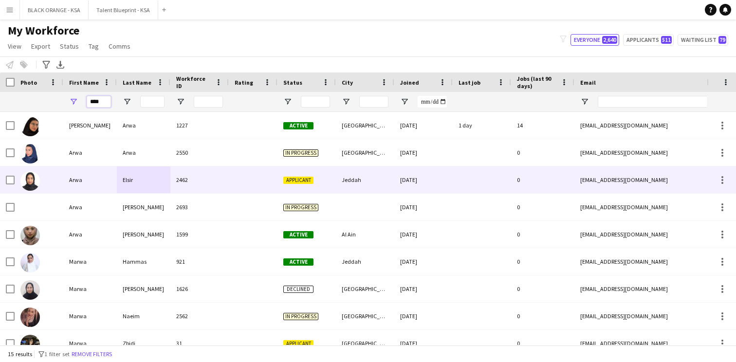
type input "****"
click at [139, 184] on div "Elsir" at bounding box center [144, 179] width 54 height 27
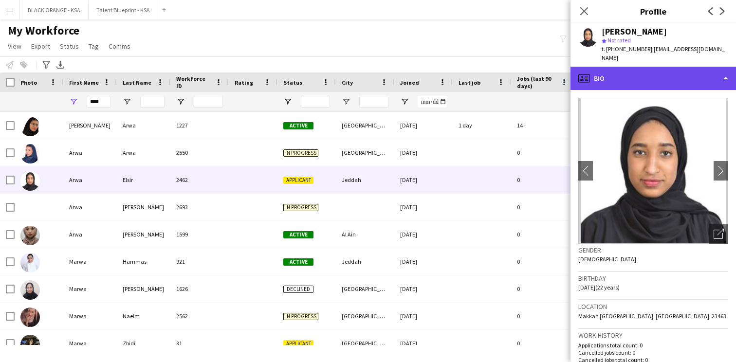
click at [648, 71] on div "profile Bio" at bounding box center [652, 78] width 165 height 23
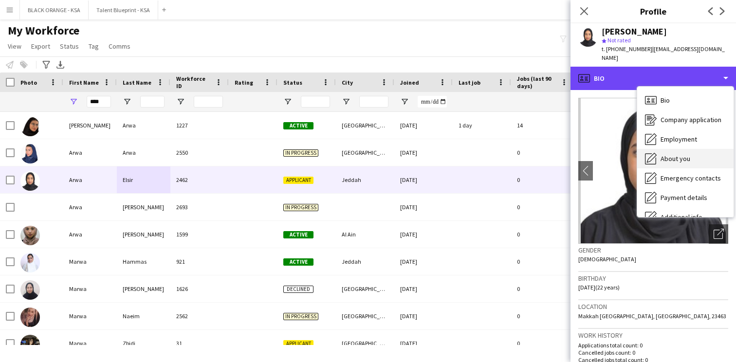
scroll to position [53, 0]
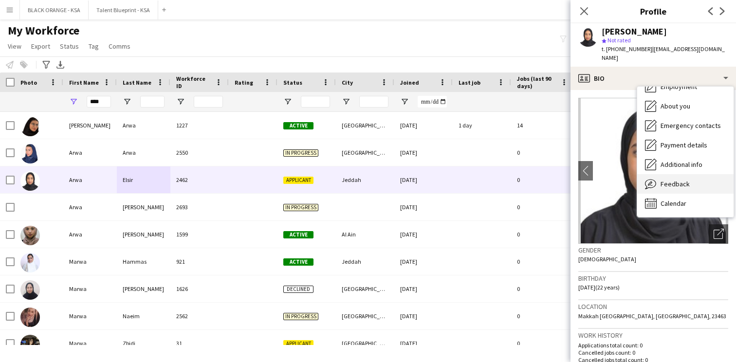
click at [658, 174] on div "Feedback Feedback" at bounding box center [685, 183] width 96 height 19
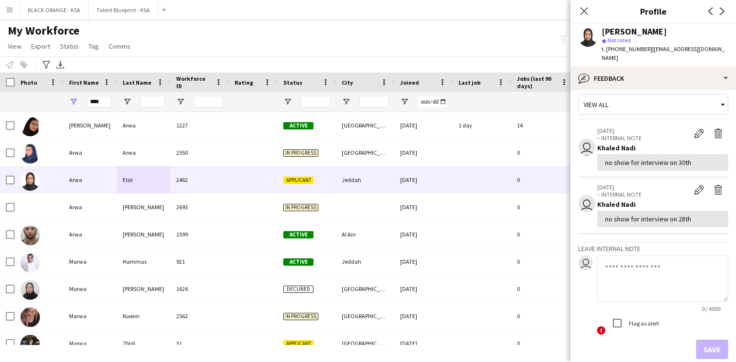
scroll to position [0, 0]
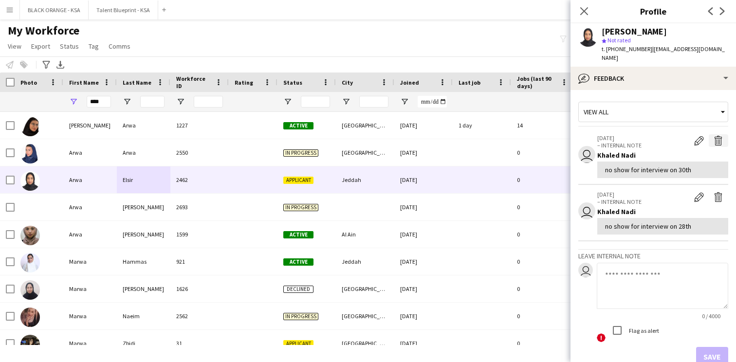
click at [715, 136] on app-icon "Delete internal note" at bounding box center [718, 141] width 10 height 10
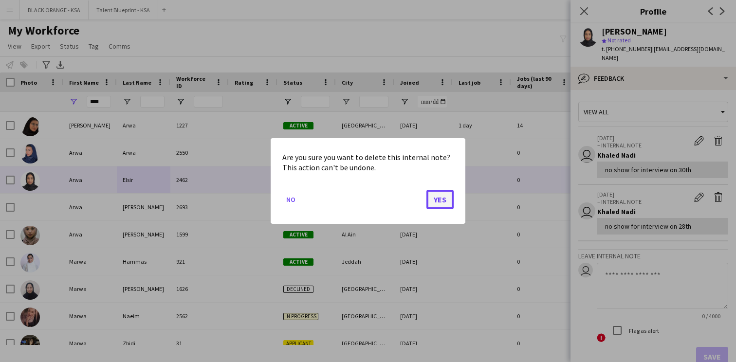
click at [447, 197] on button "Yes" at bounding box center [439, 199] width 27 height 19
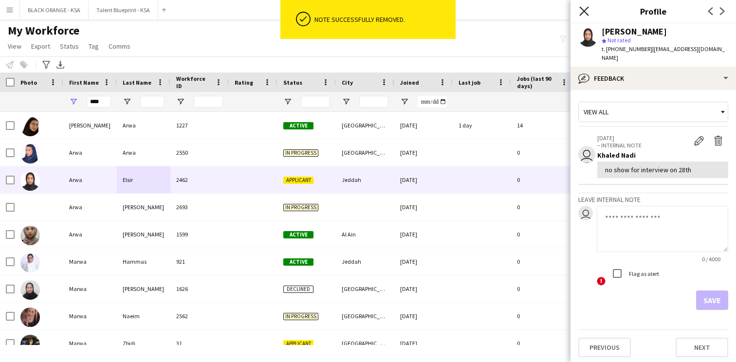
click at [584, 8] on icon "Close pop-in" at bounding box center [583, 10] width 9 height 9
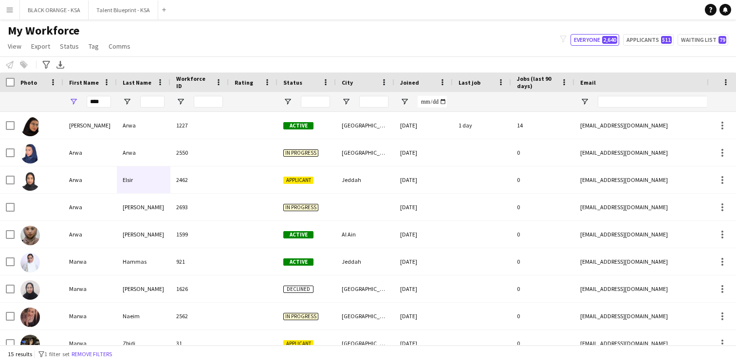
click at [517, 35] on div "My Workforce View Views Default view New view Update view Delete view Edit name…" at bounding box center [368, 39] width 736 height 33
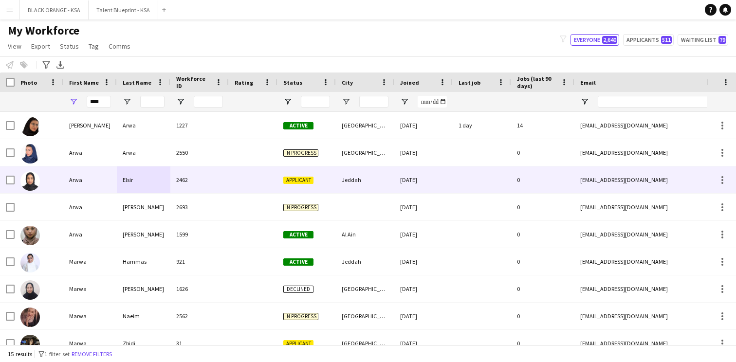
click at [240, 186] on div at bounding box center [253, 179] width 49 height 27
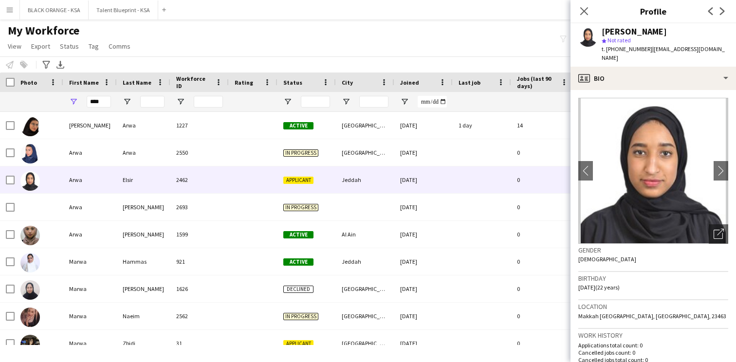
click at [676, 47] on span "| [EMAIL_ADDRESS][DOMAIN_NAME]" at bounding box center [663, 53] width 123 height 16
click at [725, 47] on div "[PERSON_NAME] star Not rated t. [PHONE_NUMBER] | [EMAIL_ADDRESS][DOMAIN_NAME]" at bounding box center [652, 44] width 165 height 43
drag, startPoint x: 721, startPoint y: 49, endPoint x: 648, endPoint y: 50, distance: 73.0
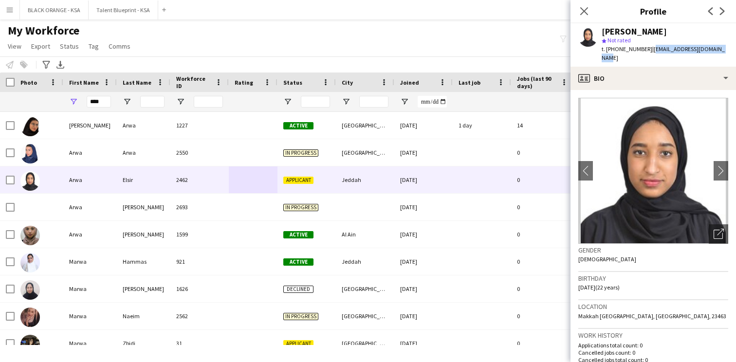
click at [648, 50] on div "[PERSON_NAME] star Not rated t. [PHONE_NUMBER] | [EMAIL_ADDRESS][DOMAIN_NAME]" at bounding box center [652, 44] width 165 height 43
copy span "[EMAIL_ADDRESS][DOMAIN_NAME]"
click at [587, 9] on icon "Close pop-in" at bounding box center [583, 10] width 9 height 9
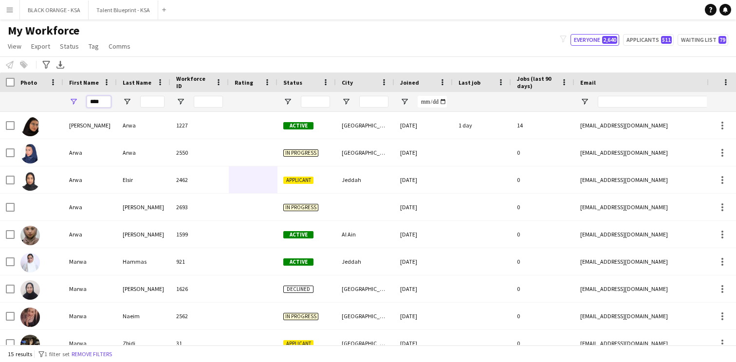
click at [100, 104] on input "****" at bounding box center [99, 102] width 24 height 12
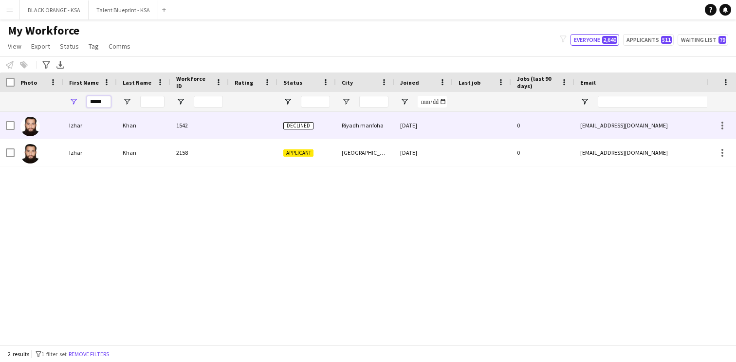
type input "*****"
click at [169, 135] on div "Khan" at bounding box center [144, 125] width 54 height 27
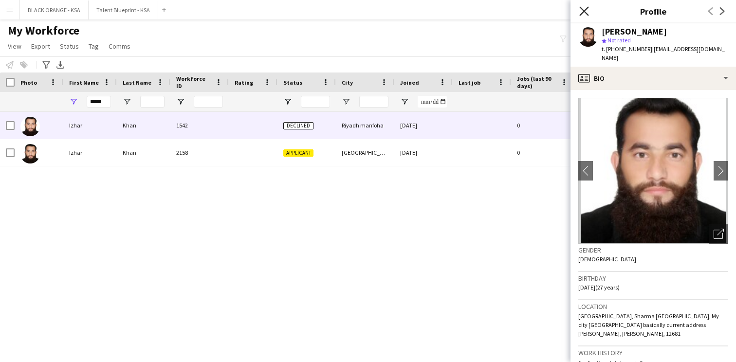
click at [583, 10] on icon at bounding box center [583, 10] width 9 height 9
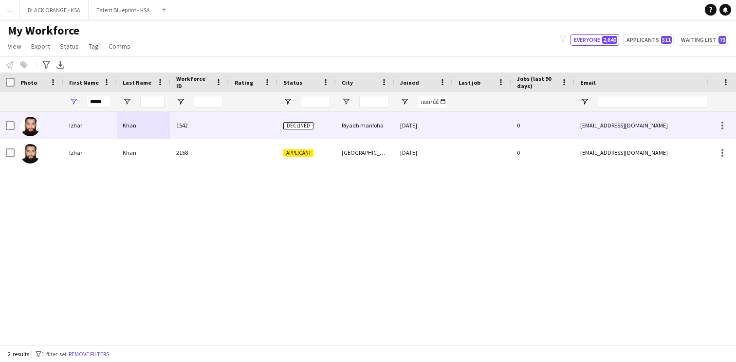
click at [238, 136] on div at bounding box center [253, 125] width 49 height 27
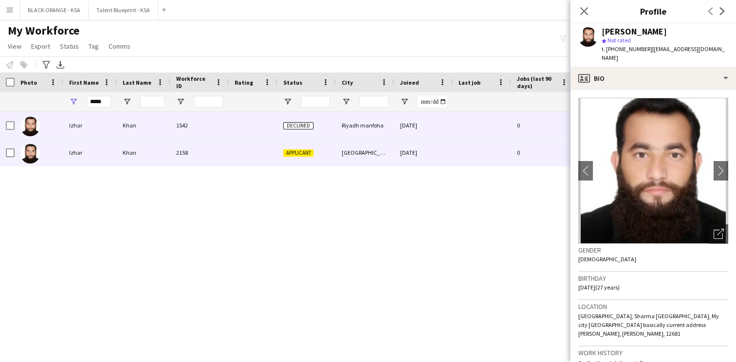
click at [241, 155] on div at bounding box center [253, 152] width 49 height 27
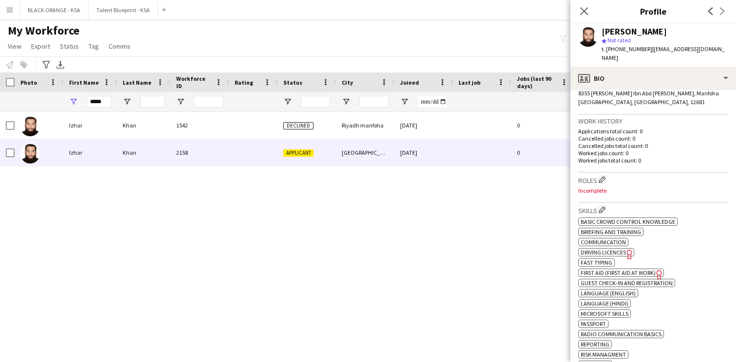
scroll to position [230, 0]
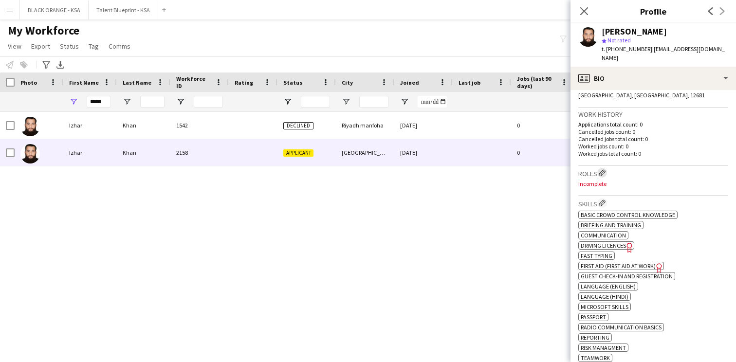
click at [602, 169] on app-icon "Edit crew company roles" at bounding box center [602, 172] width 7 height 7
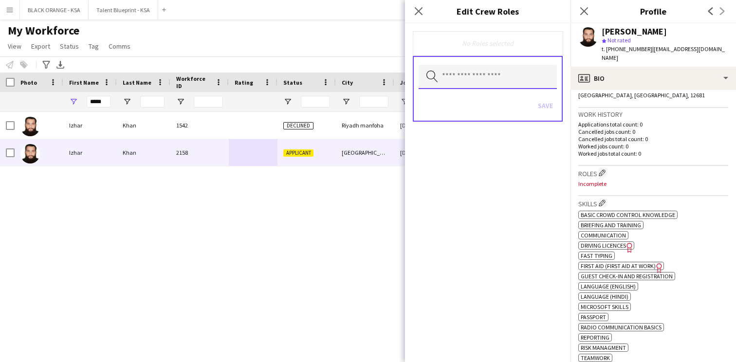
click at [514, 80] on input "text" at bounding box center [488, 77] width 138 height 24
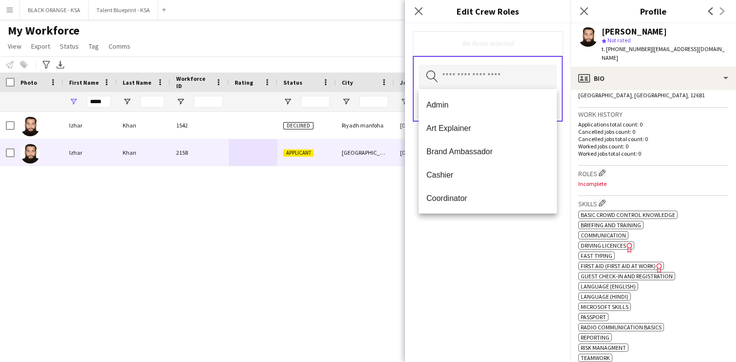
click at [509, 18] on div "Close pop-in Edit Crew Roles" at bounding box center [487, 11] width 165 height 23
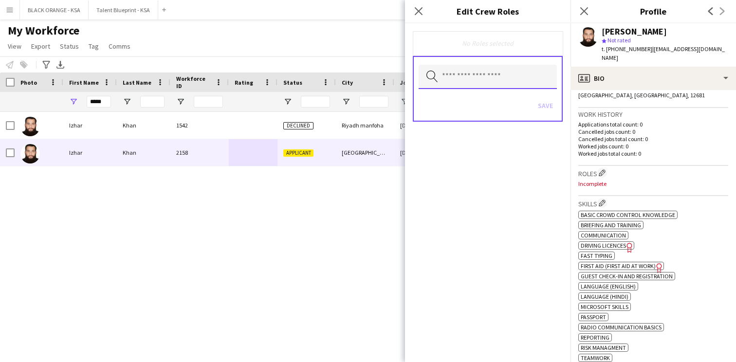
click at [501, 82] on input "text" at bounding box center [488, 77] width 138 height 24
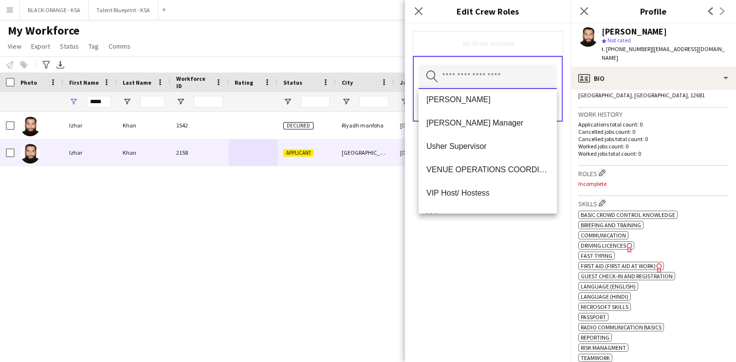
scroll to position [607, 0]
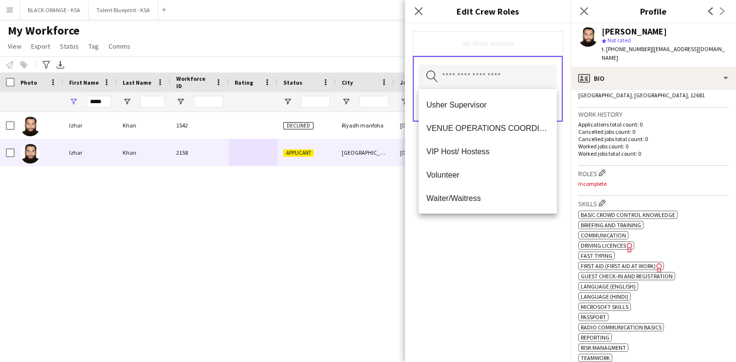
click at [469, 249] on div "No Roles selected Search by role type Save" at bounding box center [487, 192] width 165 height 339
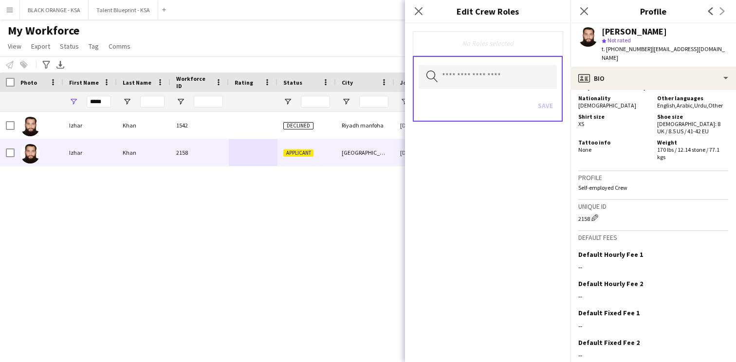
scroll to position [695, 0]
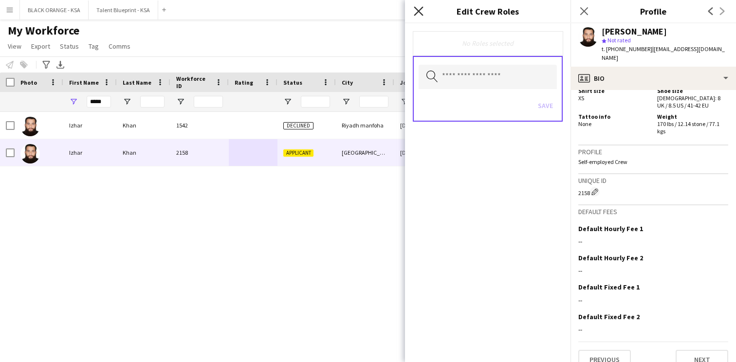
click at [421, 13] on icon at bounding box center [418, 10] width 9 height 9
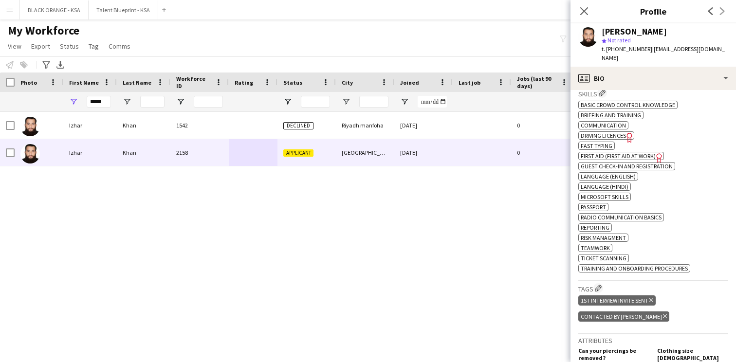
scroll to position [343, 0]
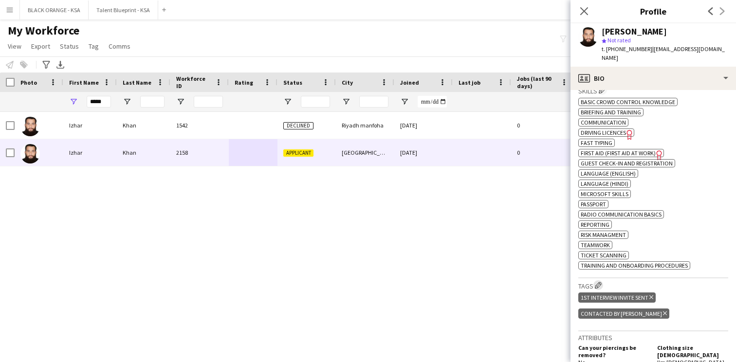
click at [596, 280] on button "Edit crew company tags" at bounding box center [598, 285] width 10 height 10
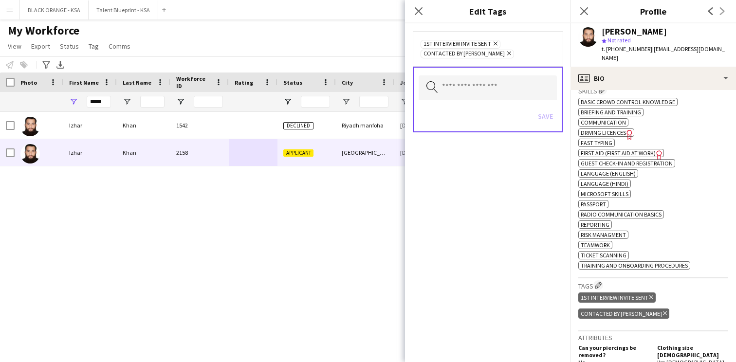
click at [584, 19] on div "Close pop-in" at bounding box center [583, 11] width 27 height 22
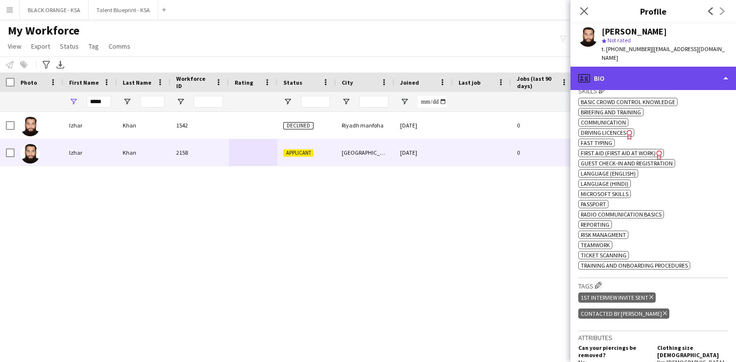
click at [622, 73] on div "profile Bio" at bounding box center [652, 78] width 165 height 23
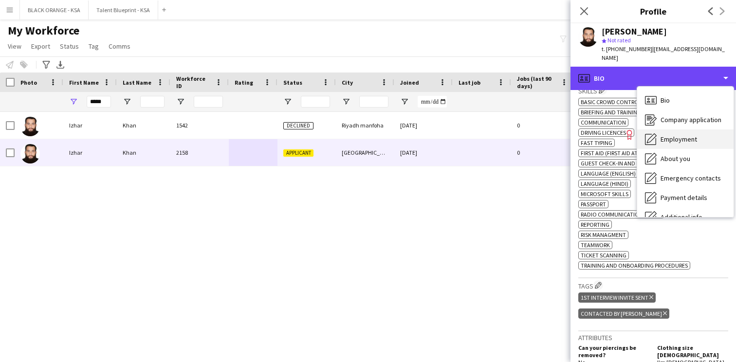
scroll to position [53, 0]
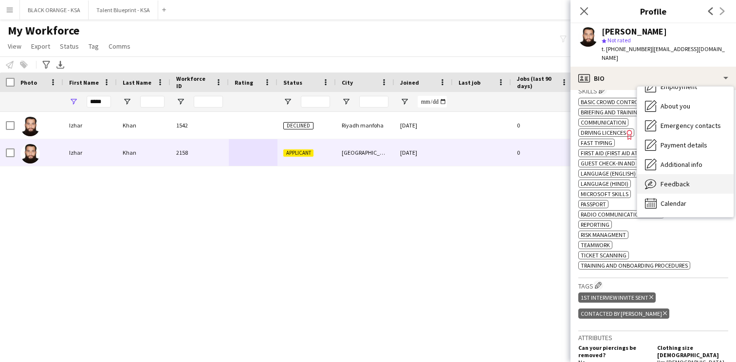
click at [666, 174] on div "Feedback Feedback" at bounding box center [685, 183] width 96 height 19
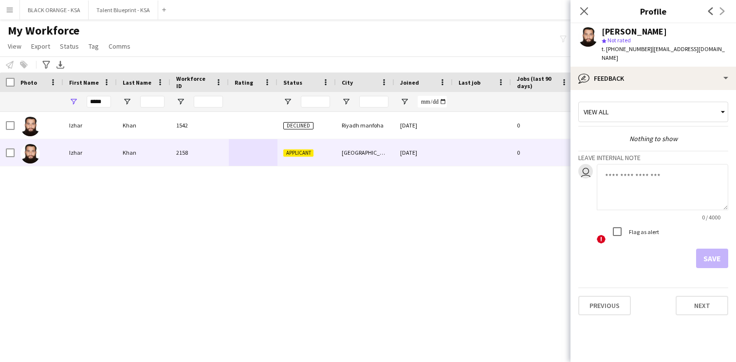
click at [638, 168] on textarea at bounding box center [662, 187] width 131 height 46
click at [651, 167] on textarea "**********" at bounding box center [662, 187] width 131 height 46
click at [710, 164] on textarea "**********" at bounding box center [662, 187] width 131 height 46
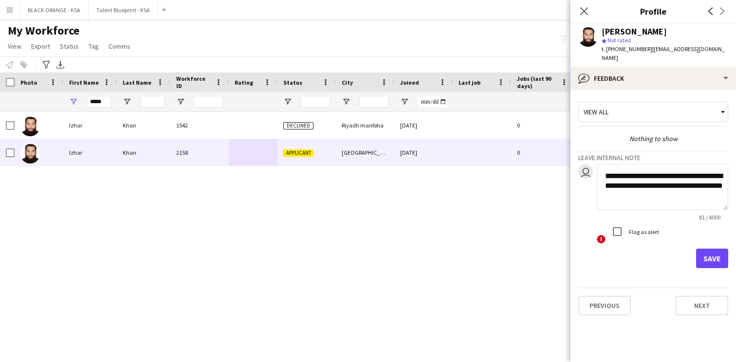
scroll to position [0, 0]
type textarea "**********"
click at [714, 249] on button "Save" at bounding box center [712, 258] width 32 height 19
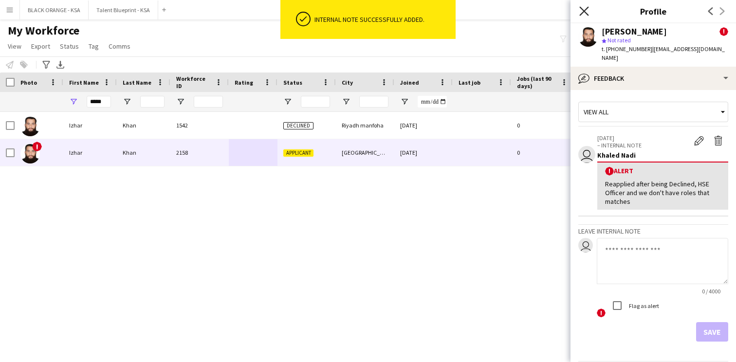
click at [584, 9] on icon "Close pop-in" at bounding box center [583, 10] width 9 height 9
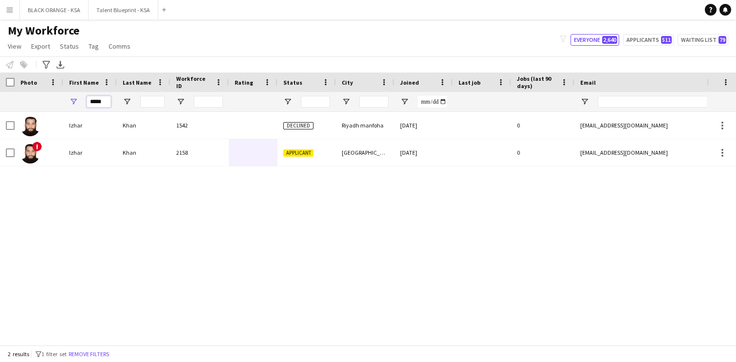
click at [100, 106] on input "*****" at bounding box center [99, 102] width 24 height 12
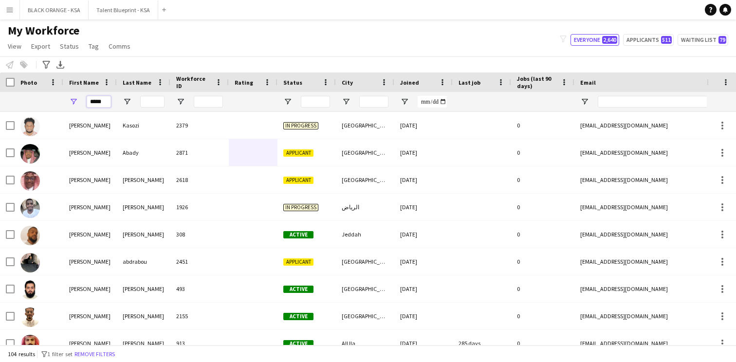
type input "*****"
click at [145, 101] on input "Last Name Filter Input" at bounding box center [152, 102] width 24 height 12
type input "*"
click at [99, 104] on input "*****" at bounding box center [99, 102] width 24 height 12
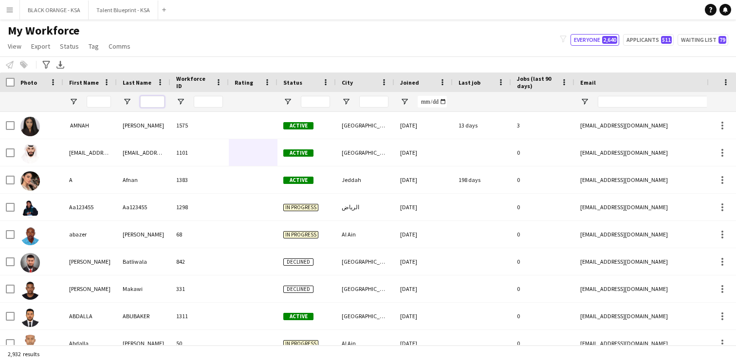
click at [152, 99] on input "Last Name Filter Input" at bounding box center [152, 102] width 24 height 12
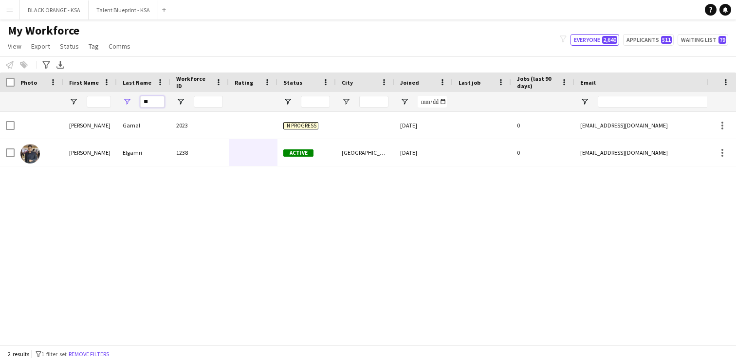
type input "*"
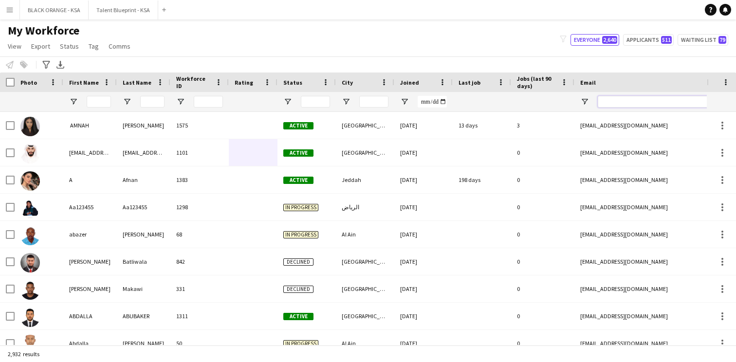
click at [631, 102] on input "Email Filter Input" at bounding box center [680, 102] width 165 height 12
paste input "**********"
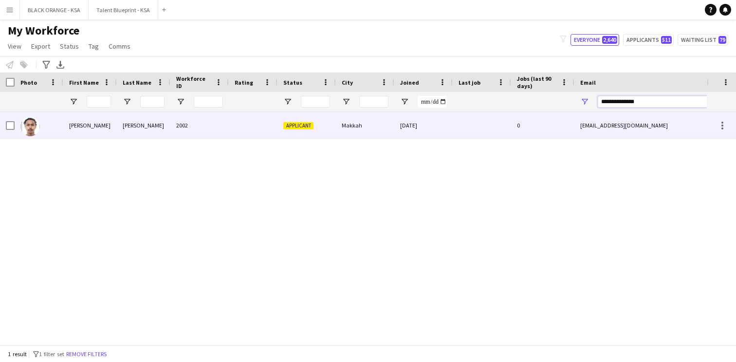
type input "**********"
click at [458, 128] on div at bounding box center [482, 125] width 58 height 27
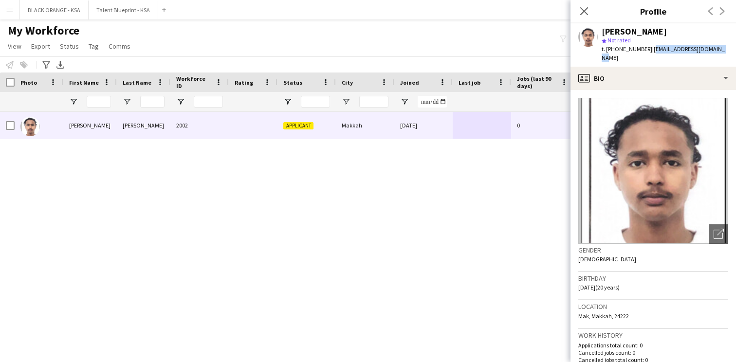
drag, startPoint x: 725, startPoint y: 48, endPoint x: 648, endPoint y: 53, distance: 77.1
click at [648, 53] on div "[PERSON_NAME] star Not rated t. [PHONE_NUMBER] | [EMAIL_ADDRESS][DOMAIN_NAME]" at bounding box center [652, 44] width 165 height 43
copy span "[EMAIL_ADDRESS][DOMAIN_NAME]"
click at [584, 7] on icon "Close pop-in" at bounding box center [583, 10] width 9 height 9
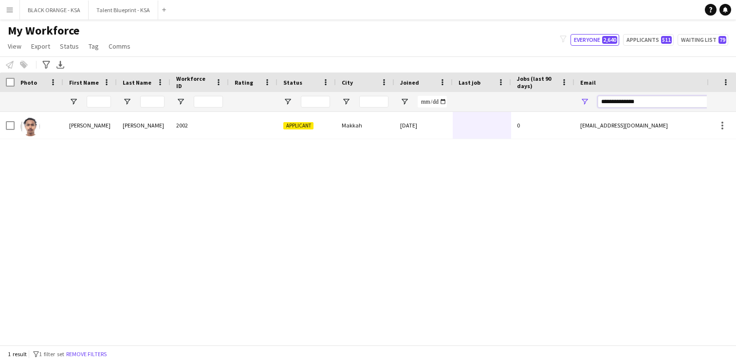
click at [621, 103] on input "**********" at bounding box center [680, 102] width 165 height 12
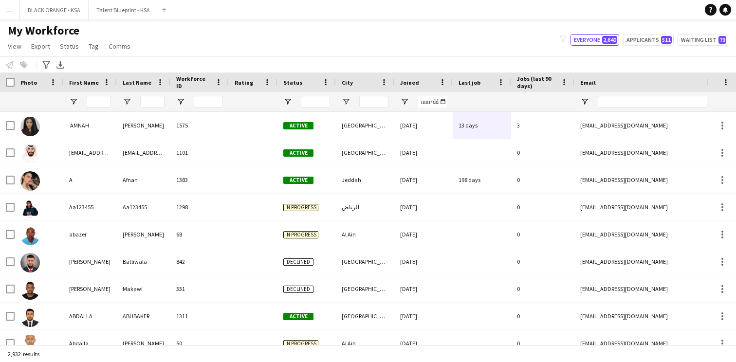
click at [110, 92] on div at bounding box center [99, 101] width 24 height 19
click at [105, 97] on input "First Name Filter Input" at bounding box center [99, 102] width 24 height 12
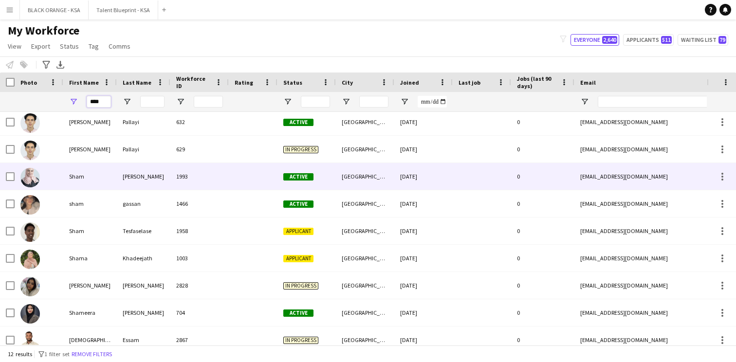
scroll to position [86, 0]
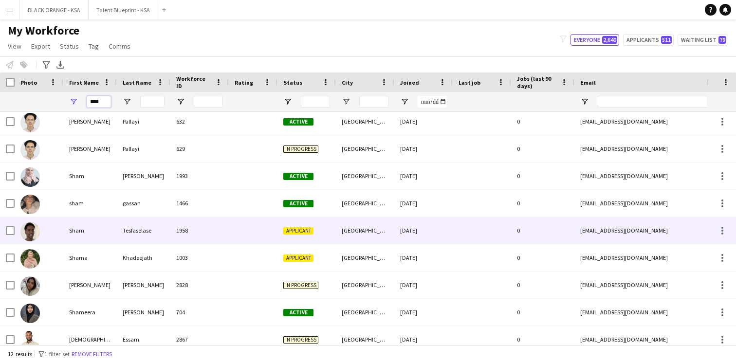
type input "****"
click at [126, 237] on div "Tesfaselase" at bounding box center [144, 230] width 54 height 27
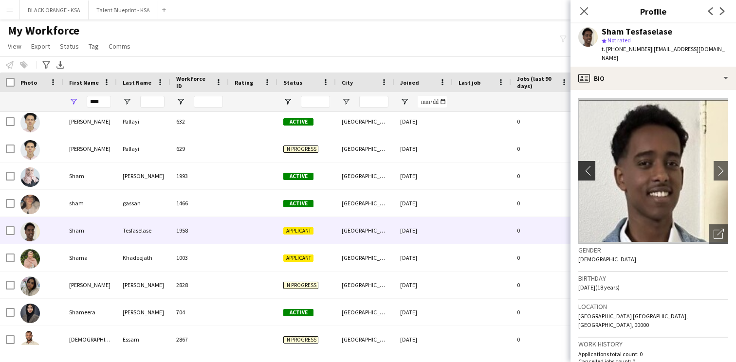
click at [584, 165] on app-icon "chevron-left" at bounding box center [585, 170] width 15 height 10
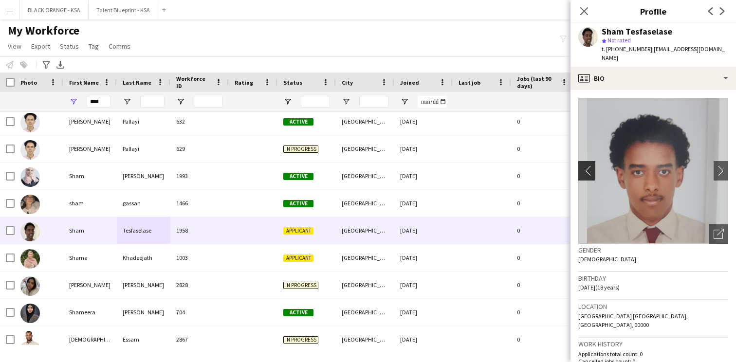
click at [584, 165] on app-icon "chevron-left" at bounding box center [585, 170] width 15 height 10
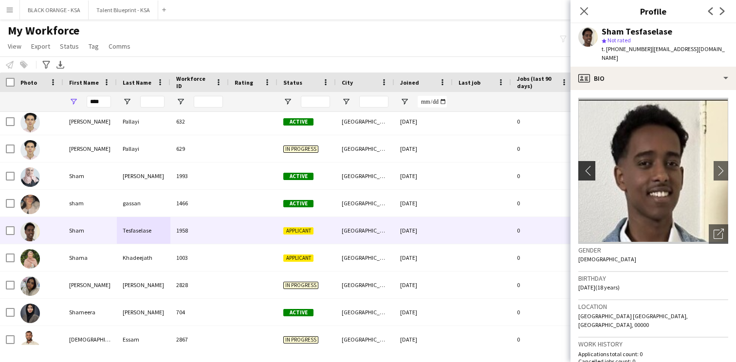
click at [584, 165] on app-icon "chevron-left" at bounding box center [585, 170] width 15 height 10
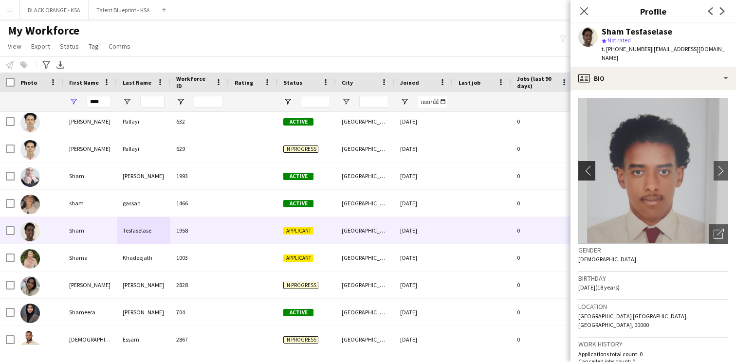
click at [584, 165] on app-icon "chevron-left" at bounding box center [585, 170] width 15 height 10
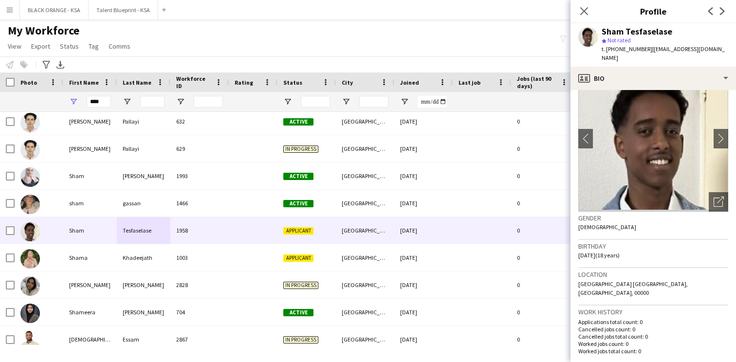
scroll to position [7, 0]
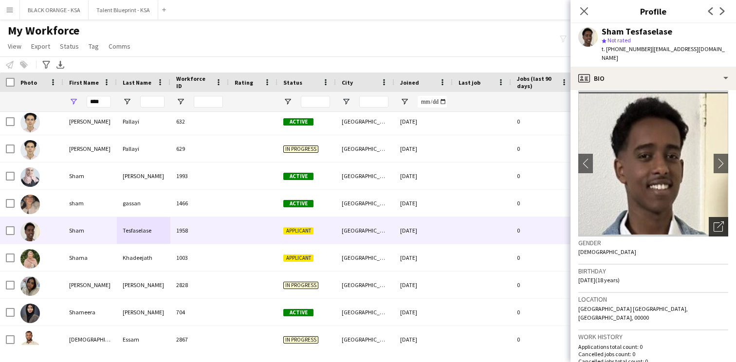
click at [714, 217] on div "Open photos pop-in" at bounding box center [718, 226] width 19 height 19
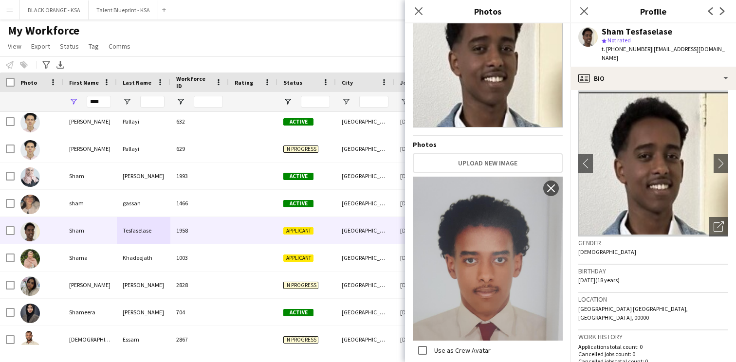
scroll to position [0, 0]
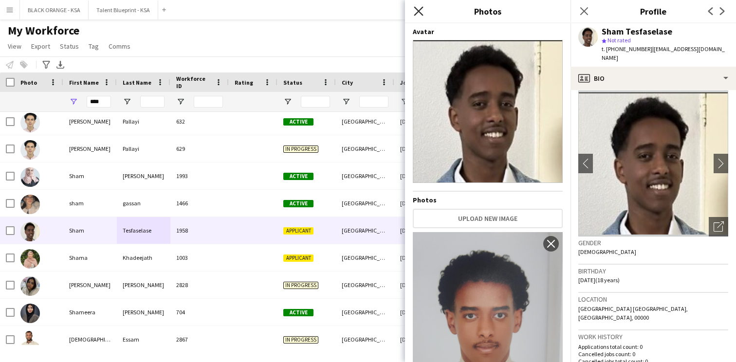
click at [418, 11] on icon at bounding box center [418, 10] width 9 height 9
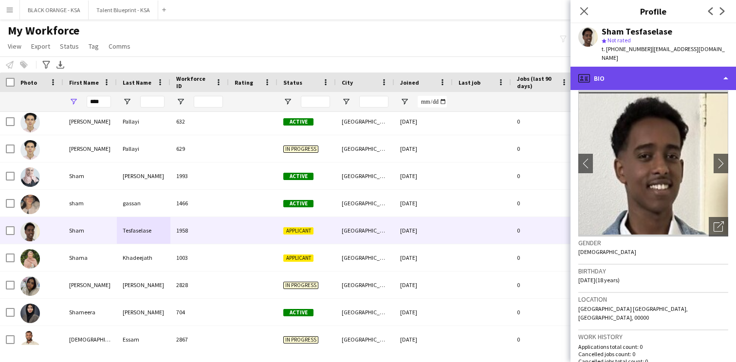
click at [665, 76] on div "profile Bio" at bounding box center [652, 78] width 165 height 23
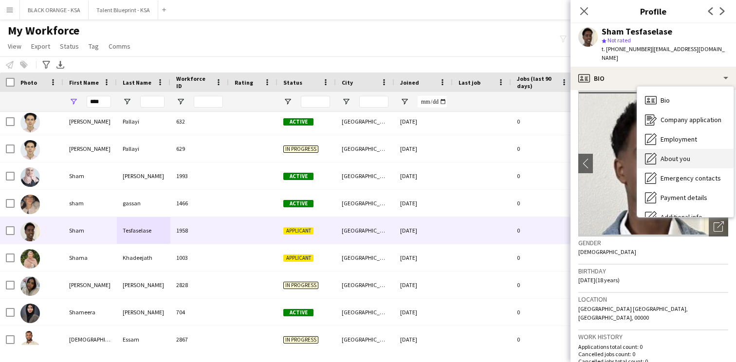
click at [672, 154] on span "About you" at bounding box center [675, 158] width 30 height 9
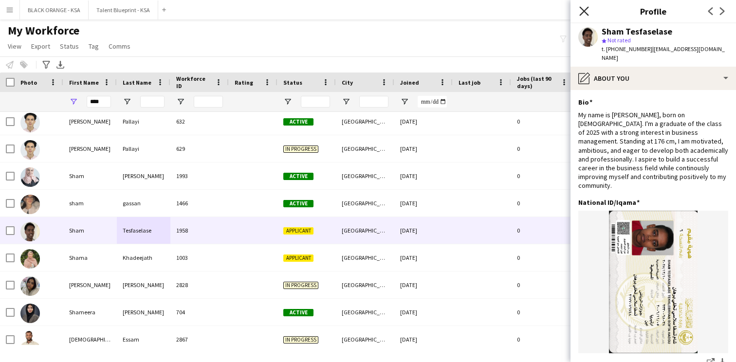
click at [585, 7] on icon "Close pop-in" at bounding box center [583, 10] width 9 height 9
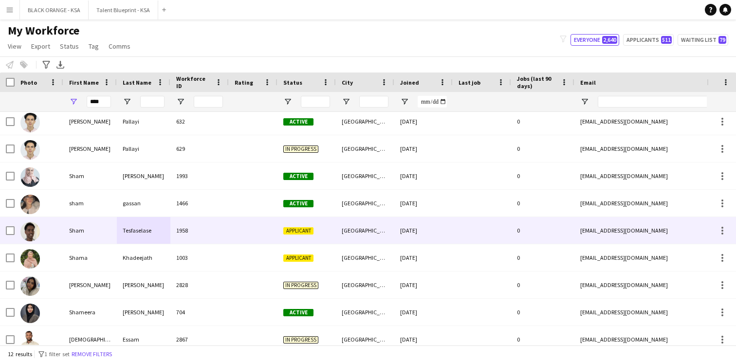
click at [190, 235] on div "1958" at bounding box center [199, 230] width 58 height 27
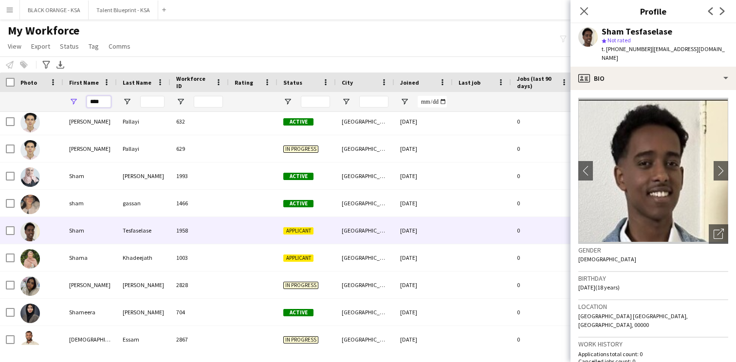
click at [97, 102] on input "****" at bounding box center [99, 102] width 24 height 12
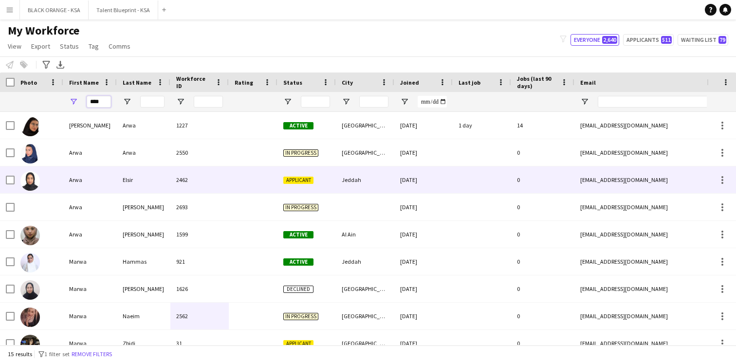
type input "****"
click at [144, 181] on div "Elsir" at bounding box center [144, 179] width 54 height 27
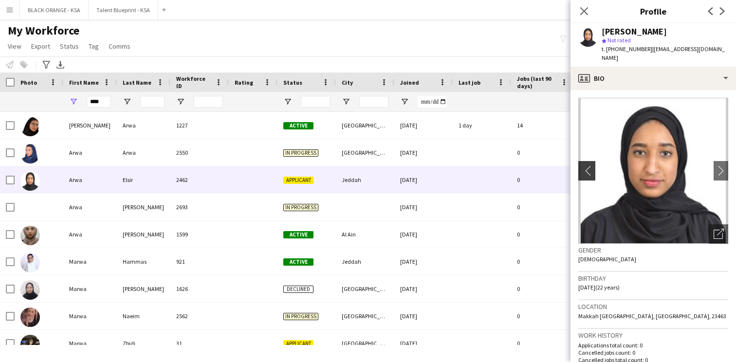
click at [589, 165] on app-icon "chevron-left" at bounding box center [585, 170] width 15 height 10
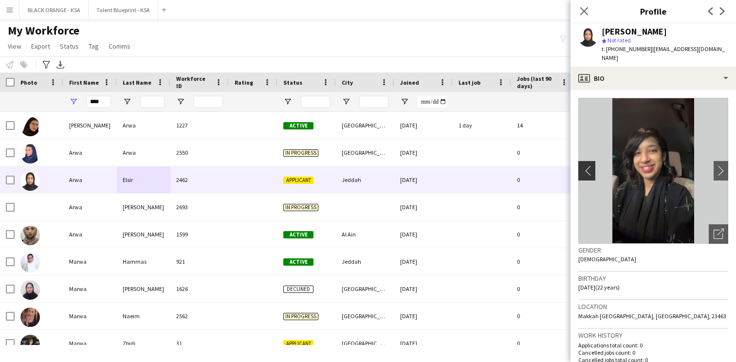
click at [586, 165] on app-icon "chevron-left" at bounding box center [585, 170] width 15 height 10
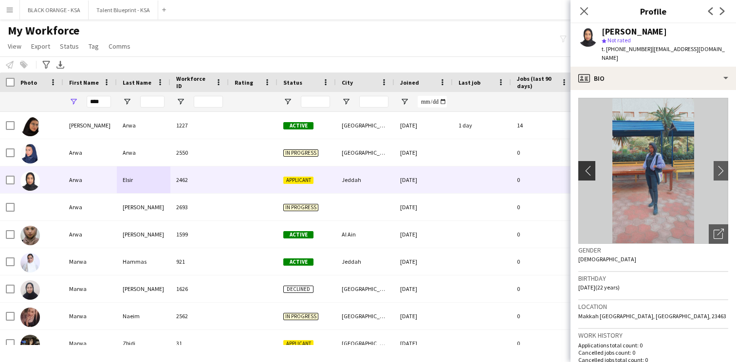
click at [586, 165] on app-icon "chevron-left" at bounding box center [585, 170] width 15 height 10
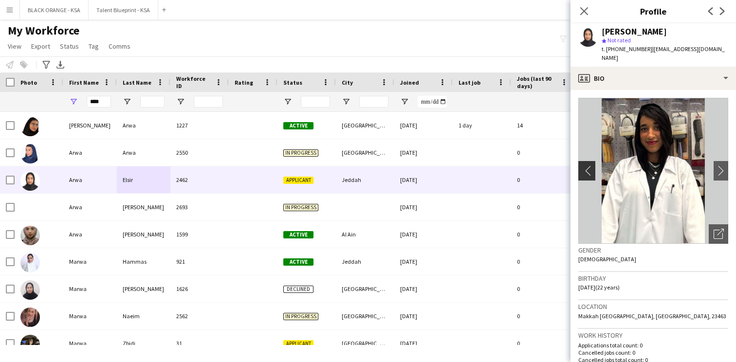
click at [586, 165] on app-icon "chevron-left" at bounding box center [585, 170] width 15 height 10
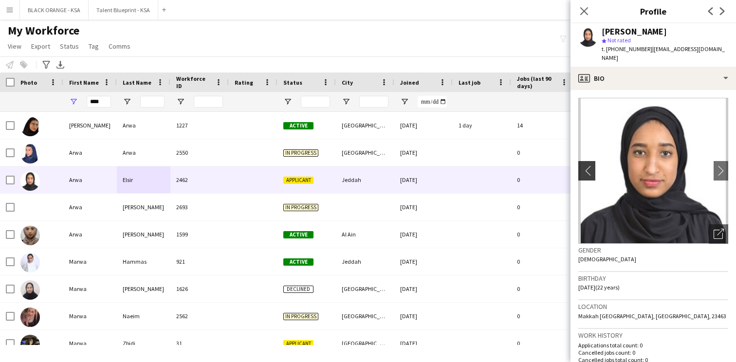
click at [586, 165] on app-icon "chevron-left" at bounding box center [585, 170] width 15 height 10
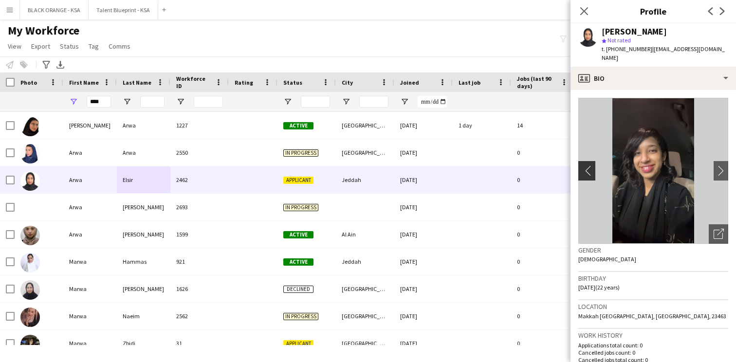
click at [586, 165] on app-icon "chevron-left" at bounding box center [585, 170] width 15 height 10
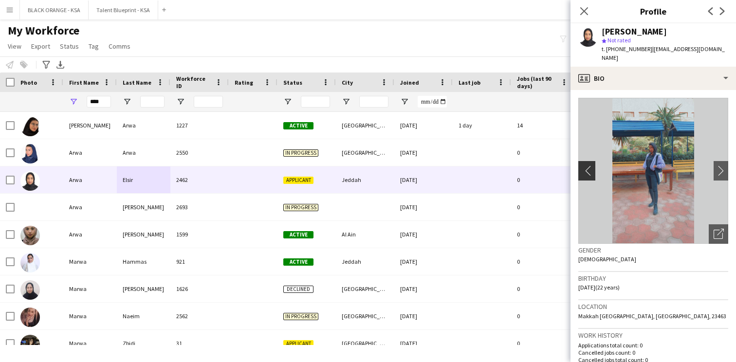
click at [586, 165] on app-icon "chevron-left" at bounding box center [585, 170] width 15 height 10
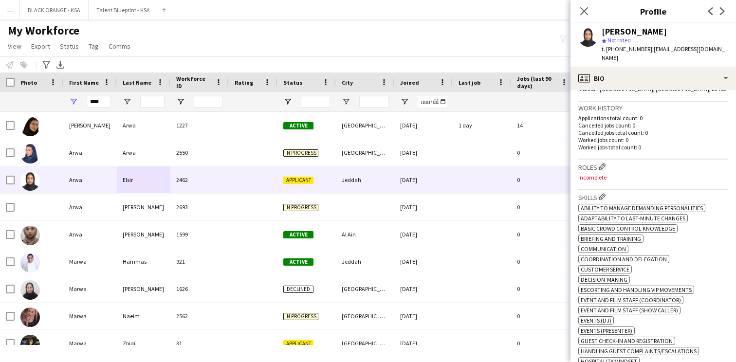
scroll to position [334, 0]
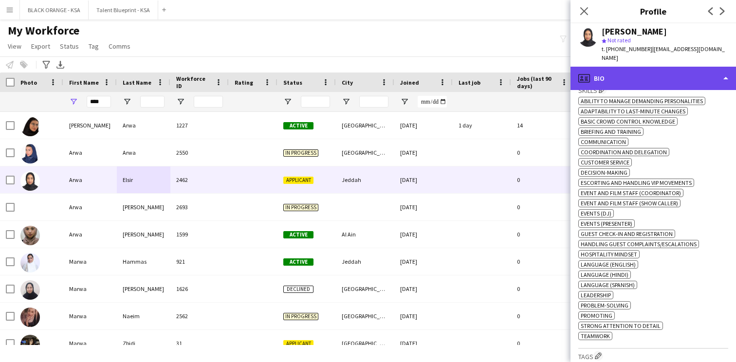
click at [615, 68] on div "profile Bio" at bounding box center [652, 78] width 165 height 23
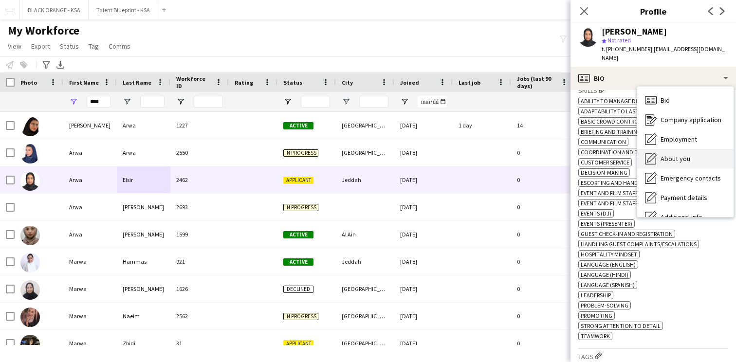
click at [672, 154] on span "About you" at bounding box center [675, 158] width 30 height 9
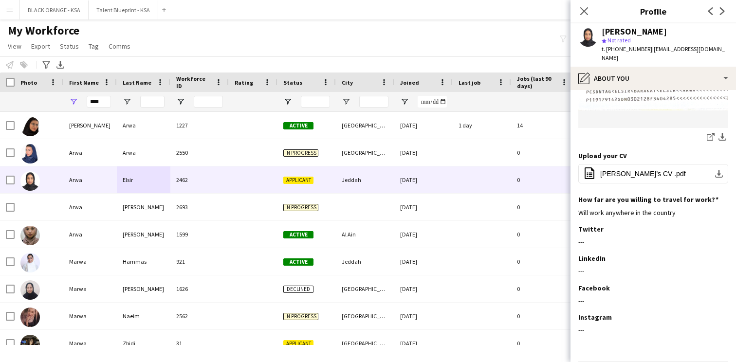
scroll to position [422, 0]
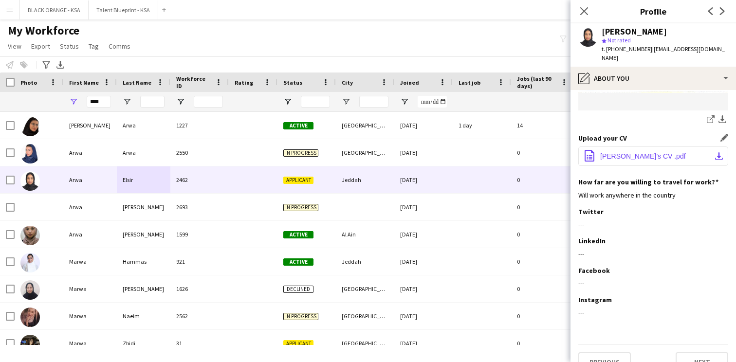
click at [619, 152] on span "[PERSON_NAME]’s CV .pdf" at bounding box center [643, 156] width 86 height 8
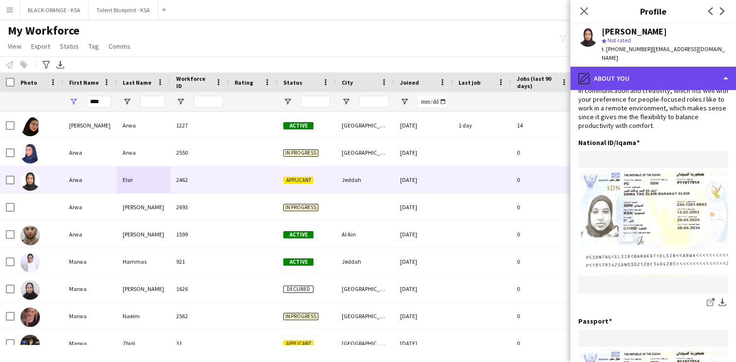
click at [623, 71] on div "pencil4 About you" at bounding box center [652, 78] width 165 height 23
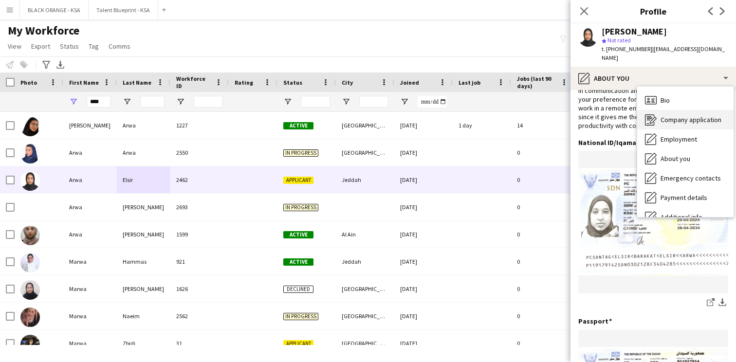
click at [679, 119] on div "Company application Company application" at bounding box center [685, 119] width 96 height 19
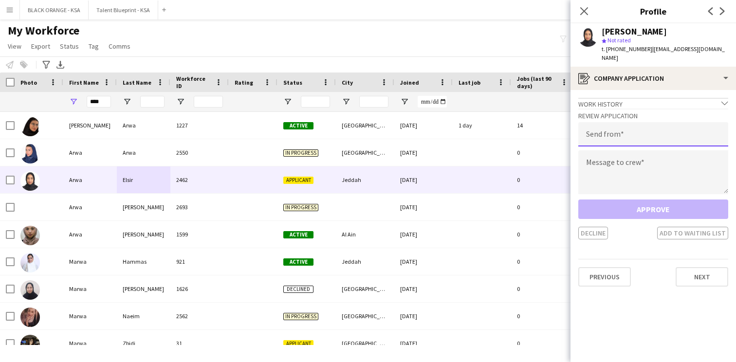
click at [629, 125] on input "email" at bounding box center [653, 134] width 150 height 24
type input "**********"
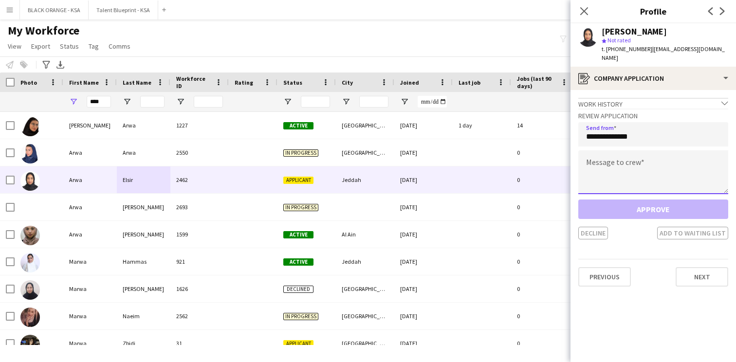
click at [640, 161] on textarea at bounding box center [653, 172] width 150 height 44
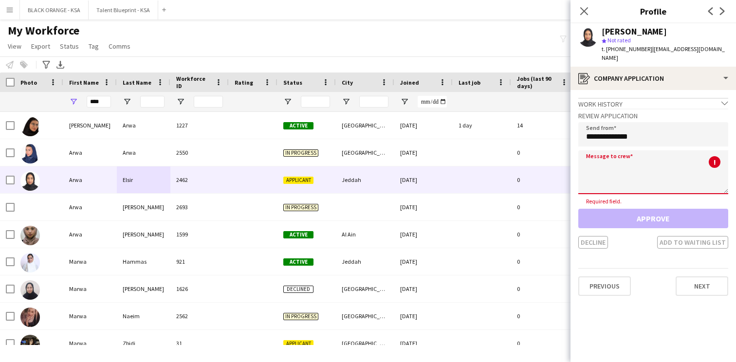
paste textarea "**********"
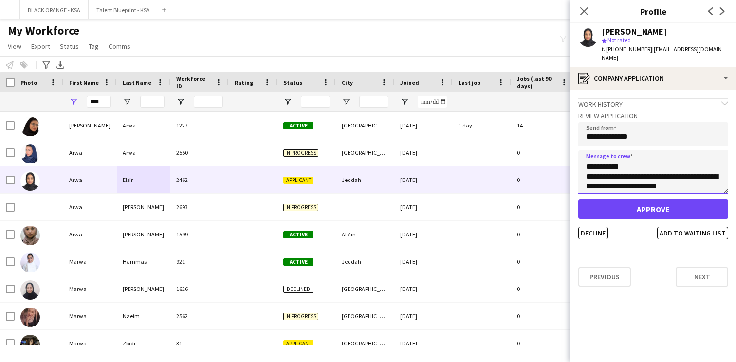
scroll to position [0, 0]
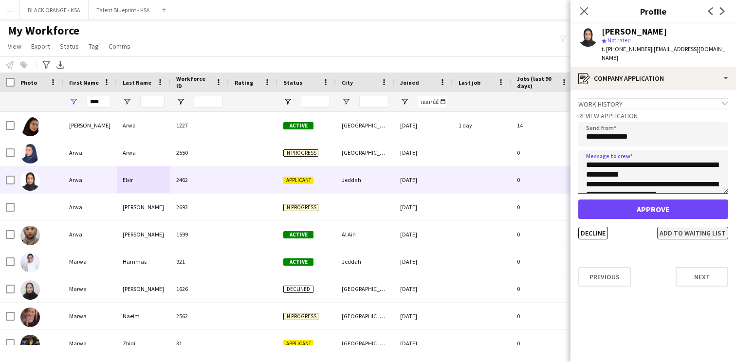
type textarea "**********"
click at [684, 227] on button "Add to waiting list" at bounding box center [692, 233] width 71 height 13
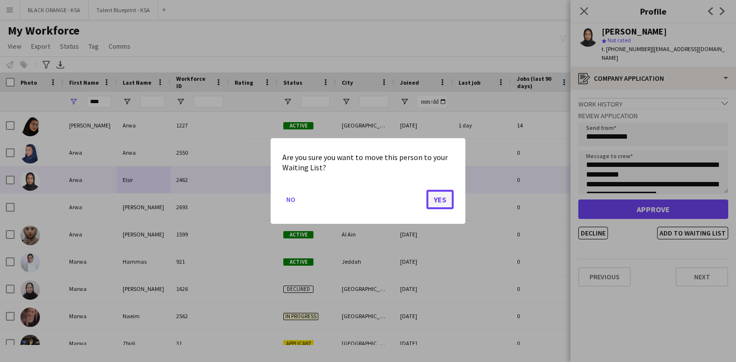
click at [449, 199] on button "Yes" at bounding box center [439, 199] width 27 height 19
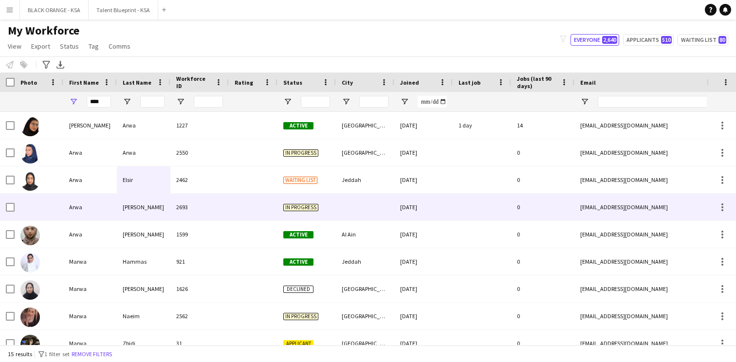
click at [229, 208] on div at bounding box center [253, 207] width 49 height 27
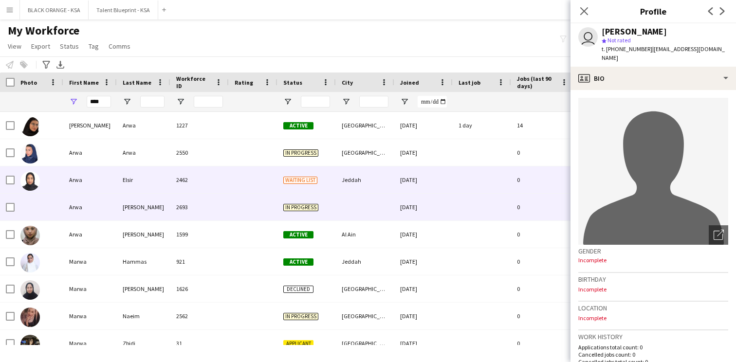
click at [243, 176] on div at bounding box center [253, 179] width 49 height 27
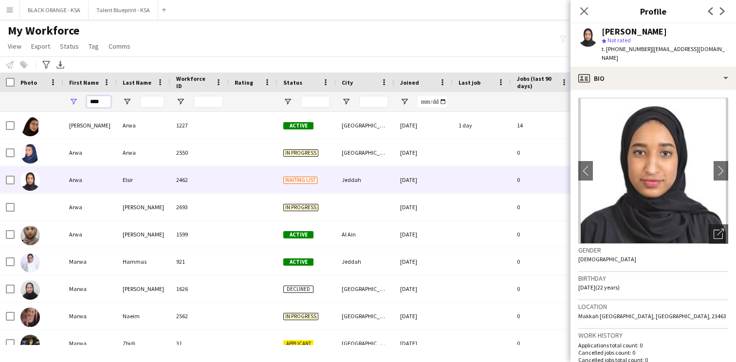
click at [95, 102] on input "****" at bounding box center [99, 102] width 24 height 12
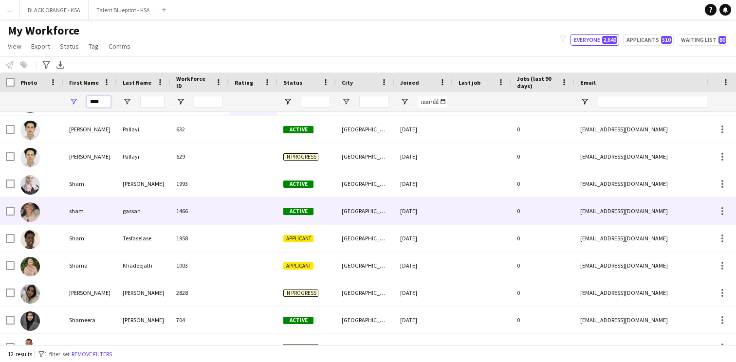
scroll to position [84, 0]
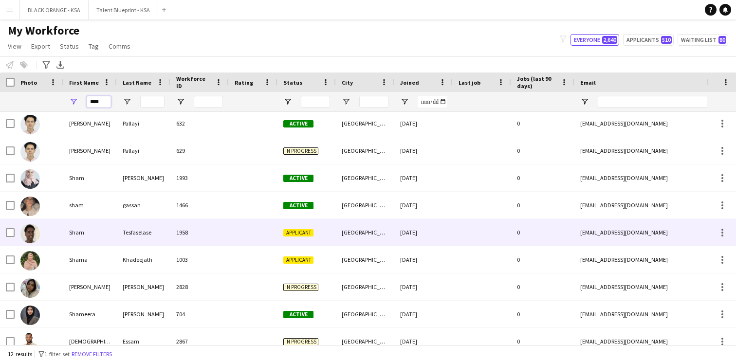
type input "****"
click at [149, 237] on div "Tesfaselase" at bounding box center [144, 232] width 54 height 27
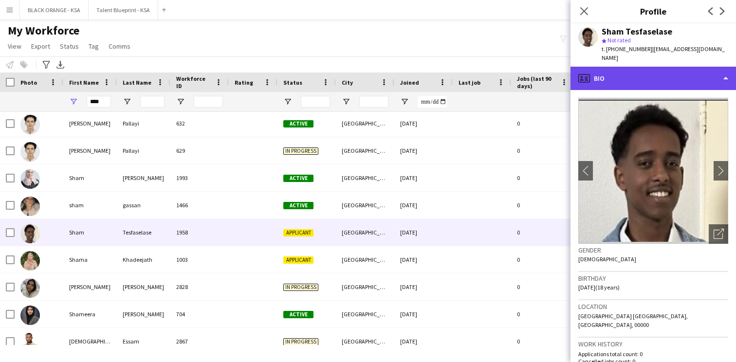
click at [666, 67] on div "profile Bio" at bounding box center [652, 78] width 165 height 23
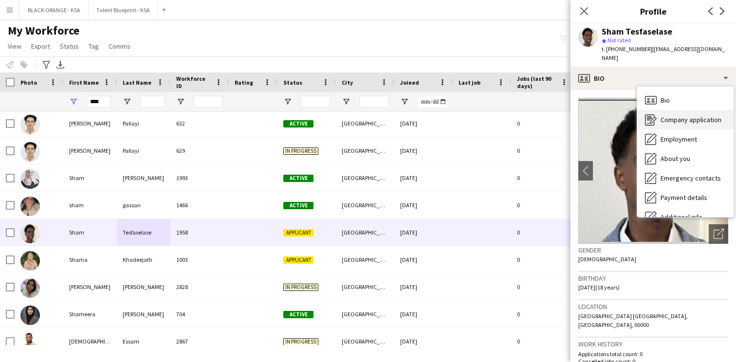
click at [680, 115] on span "Company application" at bounding box center [690, 119] width 61 height 9
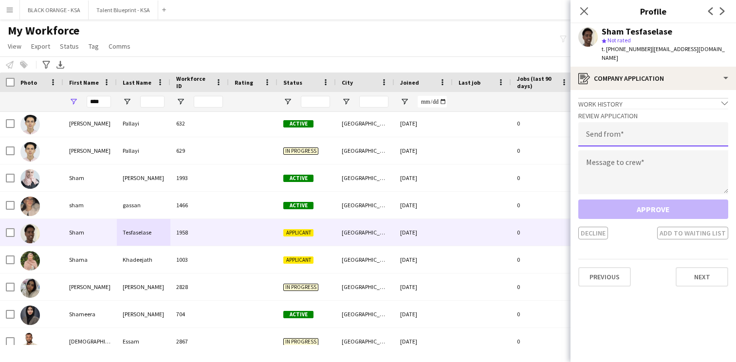
click at [638, 130] on input "email" at bounding box center [653, 134] width 150 height 24
type input "**********"
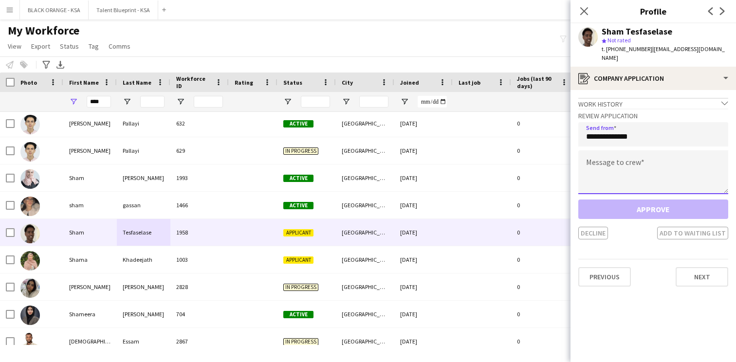
click at [627, 161] on textarea at bounding box center [653, 172] width 150 height 44
paste textarea "**********"
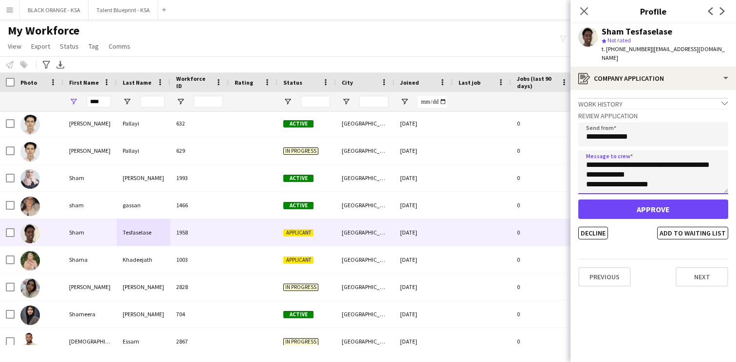
scroll to position [0, 0]
type textarea "**********"
click at [689, 227] on button "Add to waiting list" at bounding box center [692, 233] width 71 height 13
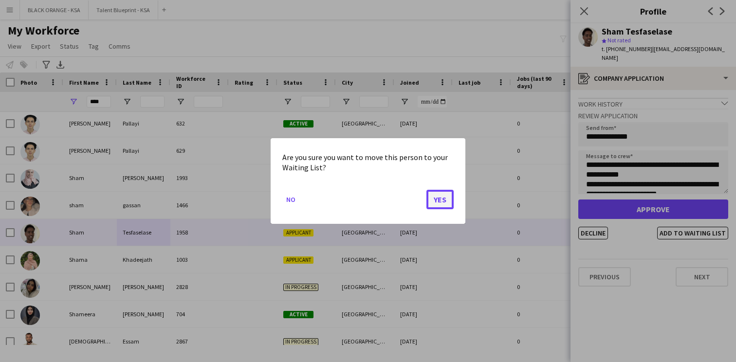
click at [451, 203] on button "Yes" at bounding box center [439, 199] width 27 height 19
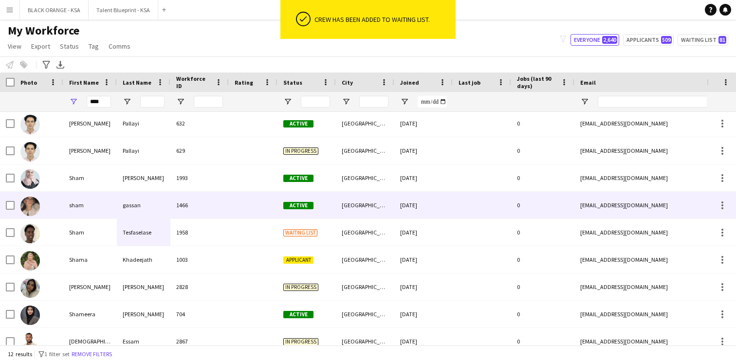
click at [236, 208] on div at bounding box center [253, 205] width 49 height 27
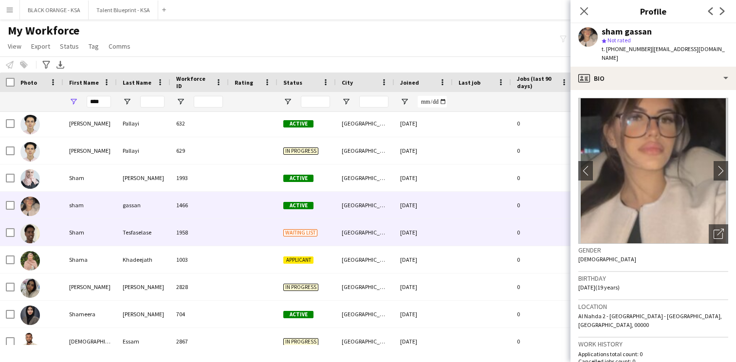
click at [229, 227] on div at bounding box center [253, 232] width 49 height 27
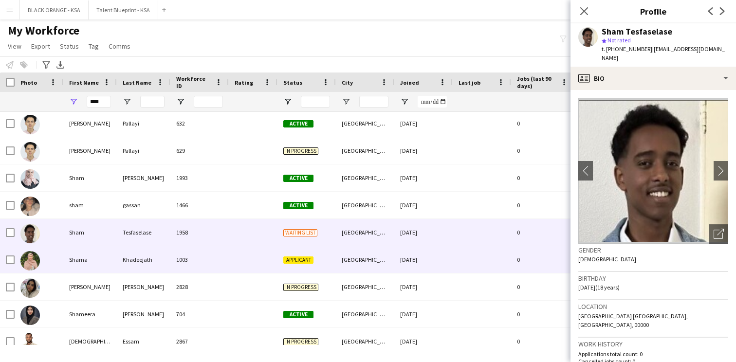
click at [226, 261] on div "1003" at bounding box center [199, 259] width 58 height 27
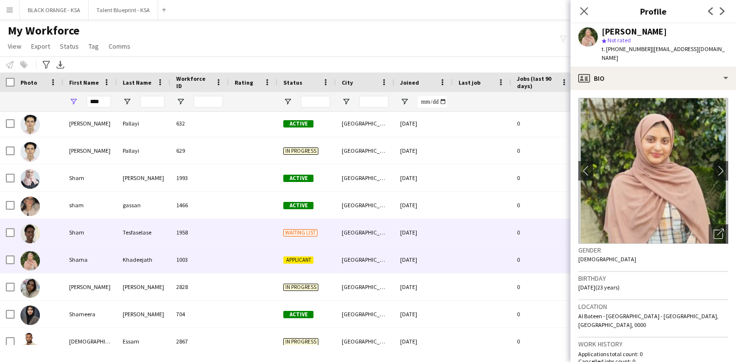
click at [230, 238] on div at bounding box center [253, 232] width 49 height 27
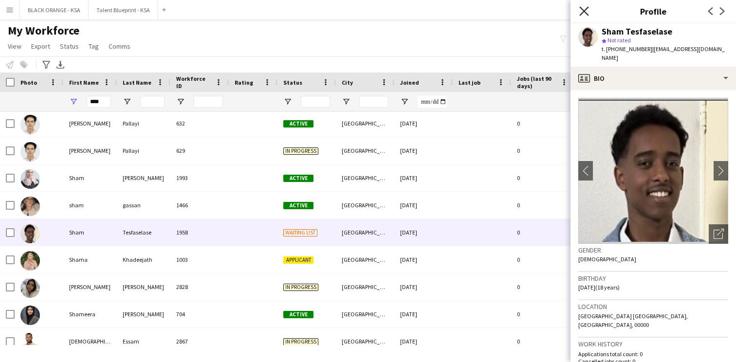
click at [587, 12] on icon "Close pop-in" at bounding box center [583, 10] width 9 height 9
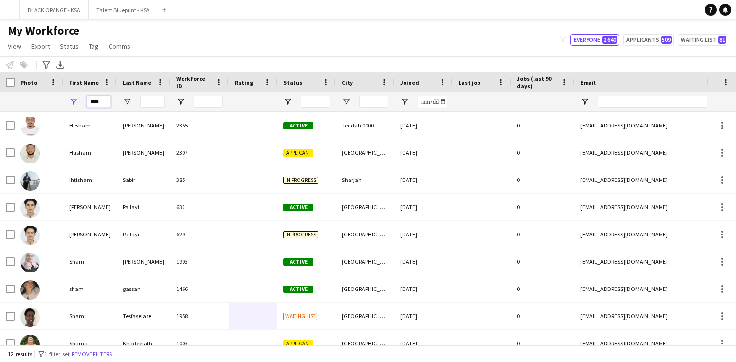
click at [101, 105] on input "****" at bounding box center [99, 102] width 24 height 12
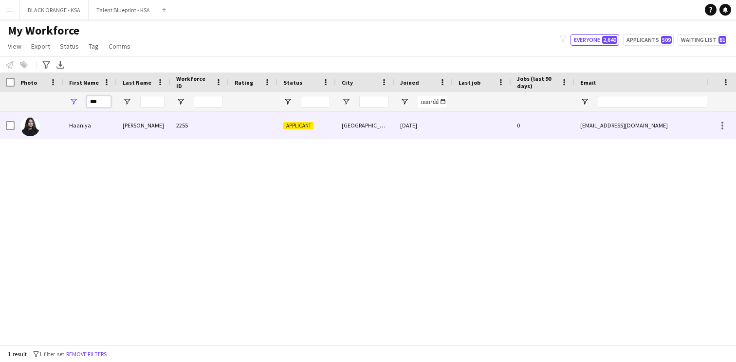
type input "***"
click at [226, 135] on div "2255" at bounding box center [199, 125] width 58 height 27
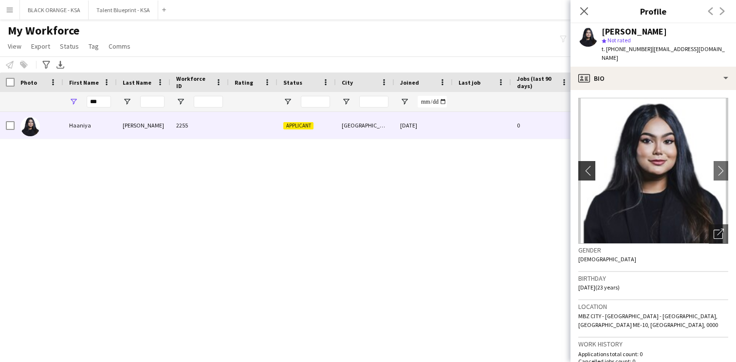
click at [583, 165] on app-icon "chevron-left" at bounding box center [585, 170] width 15 height 10
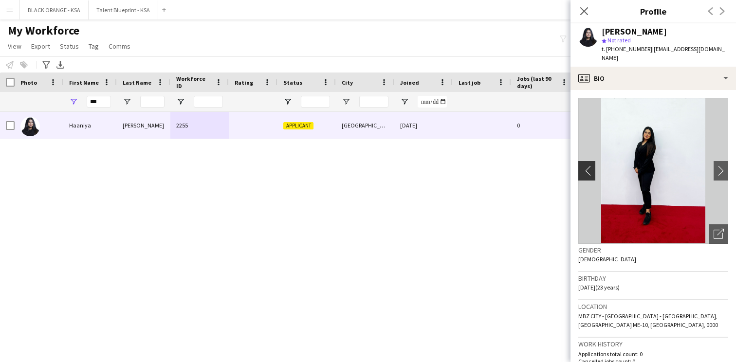
click at [588, 165] on app-icon "chevron-left" at bounding box center [585, 170] width 15 height 10
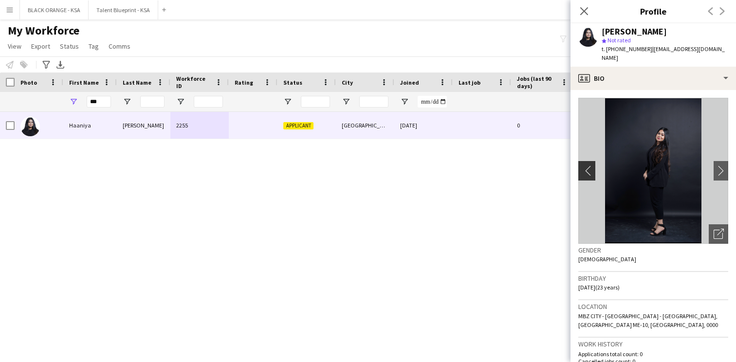
click at [588, 165] on app-icon "chevron-left" at bounding box center [585, 170] width 15 height 10
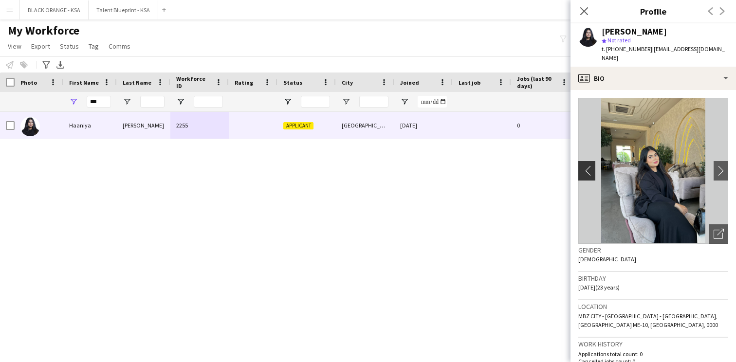
click at [588, 165] on app-icon "chevron-left" at bounding box center [585, 170] width 15 height 10
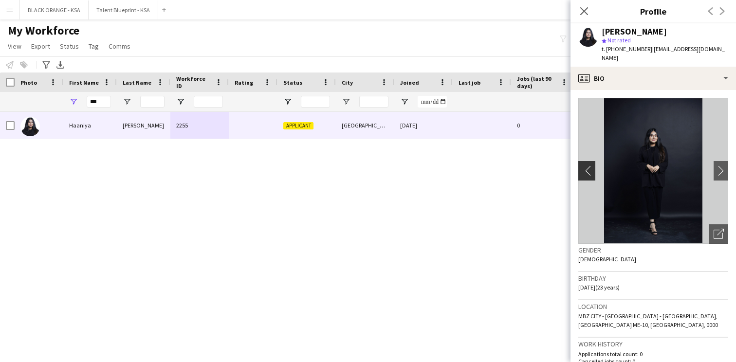
click at [588, 165] on app-icon "chevron-left" at bounding box center [585, 170] width 15 height 10
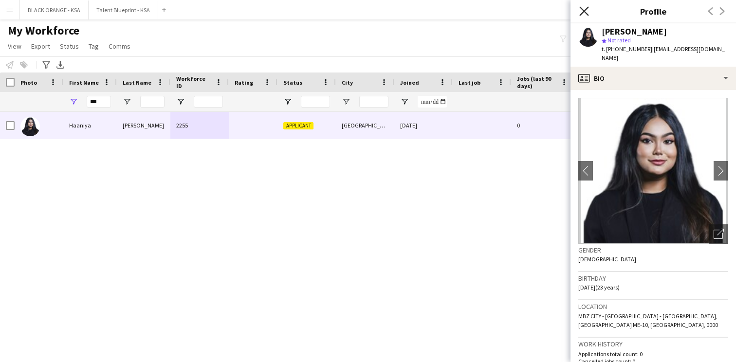
click at [585, 14] on icon "Close pop-in" at bounding box center [583, 10] width 9 height 9
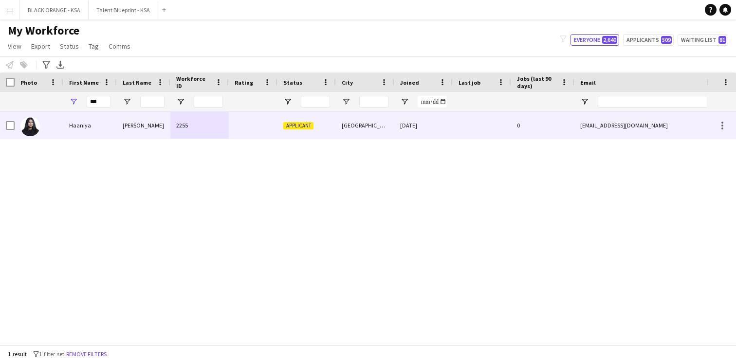
click at [365, 134] on div "[GEOGRAPHIC_DATA]" at bounding box center [365, 125] width 58 height 27
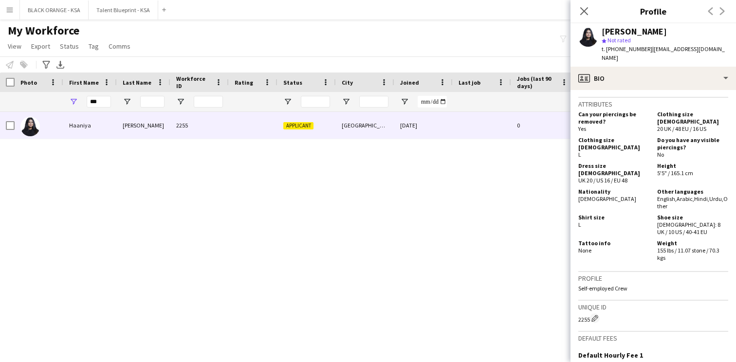
scroll to position [734, 0]
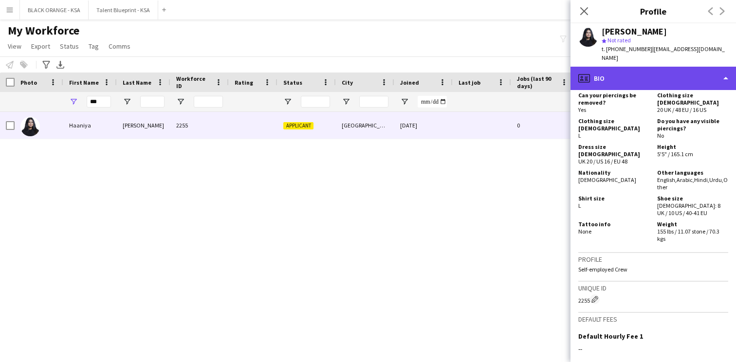
click at [616, 69] on div "profile Bio" at bounding box center [652, 78] width 165 height 23
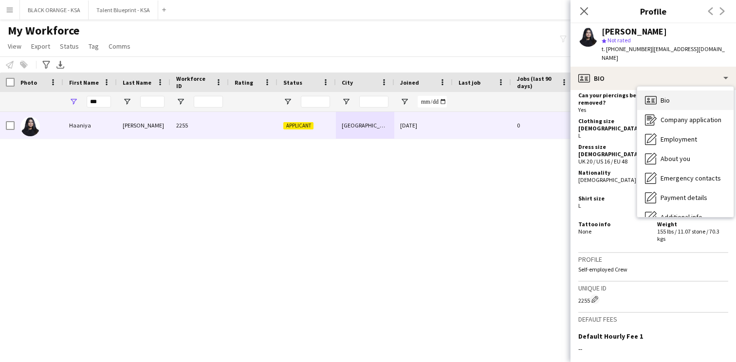
click at [676, 93] on div "Bio Bio" at bounding box center [685, 100] width 96 height 19
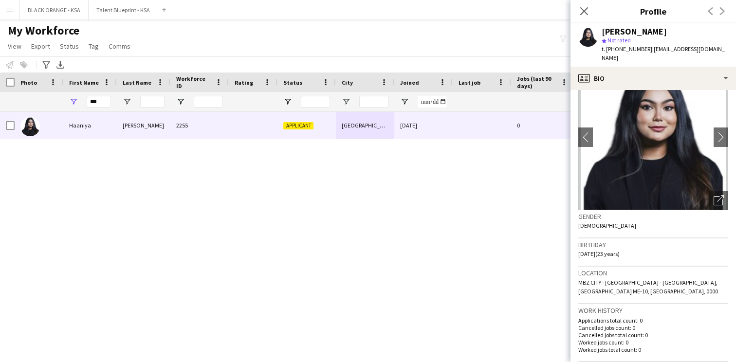
scroll to position [37, 0]
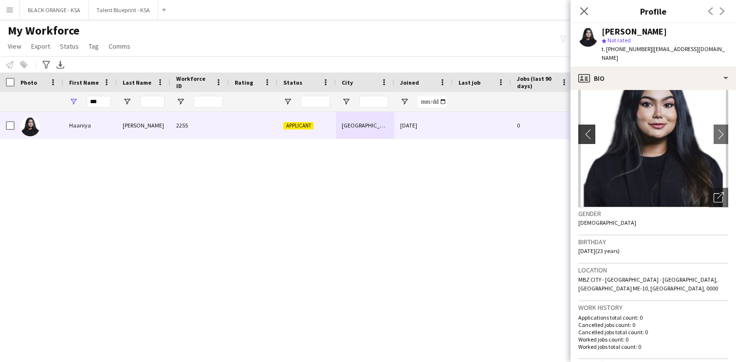
click at [589, 129] on app-icon "chevron-left" at bounding box center [585, 134] width 15 height 10
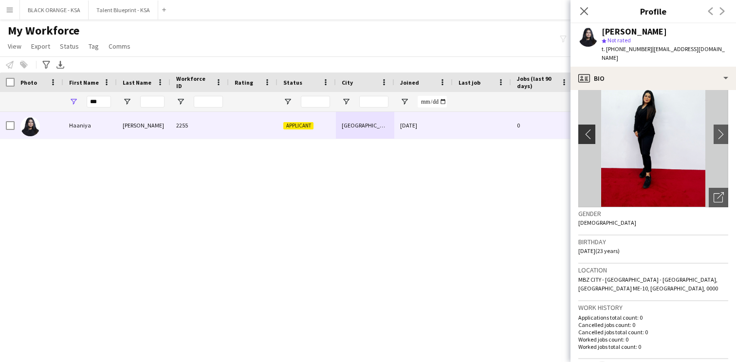
click at [589, 129] on app-icon "chevron-left" at bounding box center [585, 134] width 15 height 10
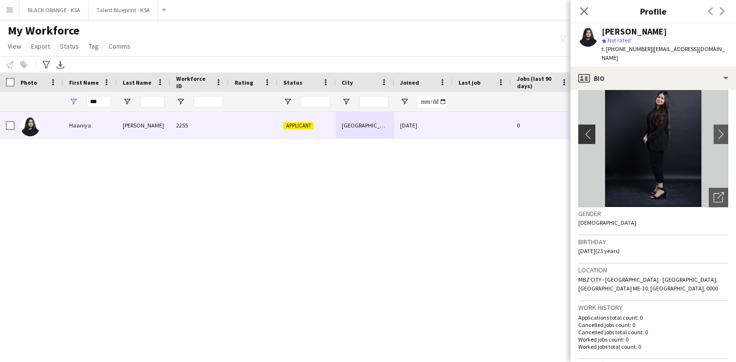
click at [589, 129] on app-icon "chevron-left" at bounding box center [585, 134] width 15 height 10
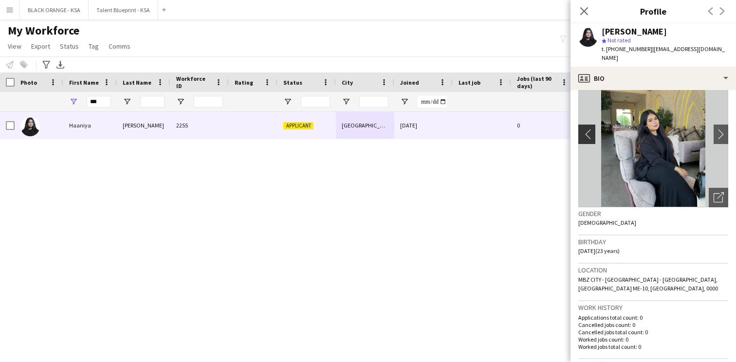
click at [589, 129] on app-icon "chevron-left" at bounding box center [585, 134] width 15 height 10
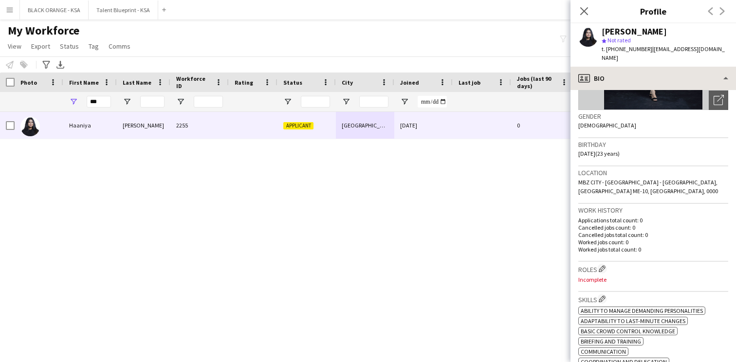
scroll to position [135, 0]
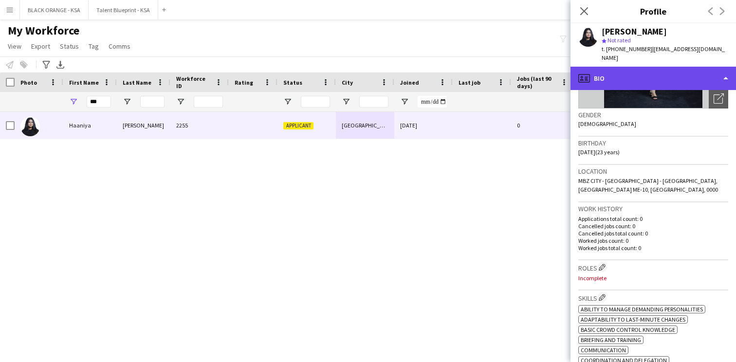
click at [660, 70] on div "profile Bio" at bounding box center [652, 78] width 165 height 23
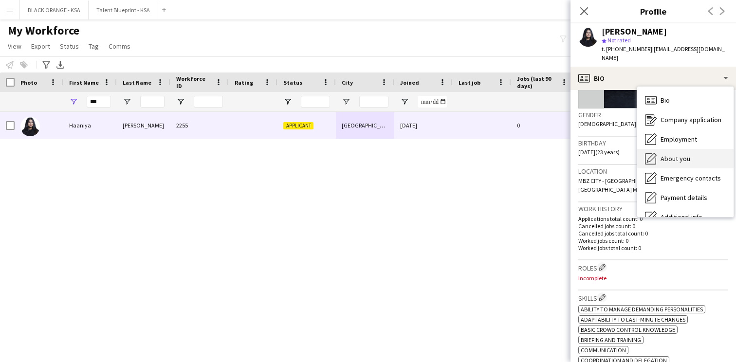
click at [687, 154] on span "About you" at bounding box center [675, 158] width 30 height 9
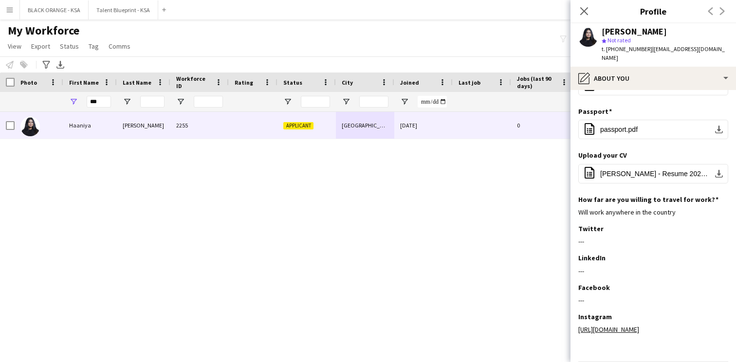
scroll to position [178, 0]
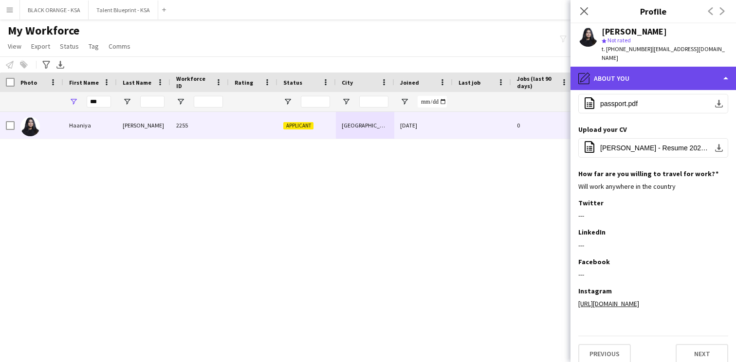
click at [671, 70] on div "pencil4 About you" at bounding box center [652, 78] width 165 height 23
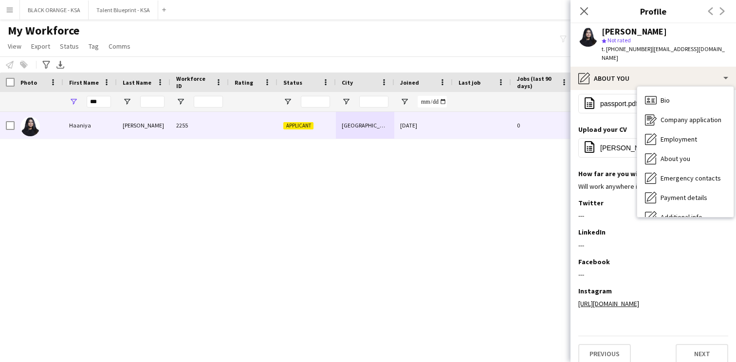
click at [624, 175] on div "How far are you willing to travel for work? Edit this field Will work anywhere …" at bounding box center [653, 183] width 150 height 29
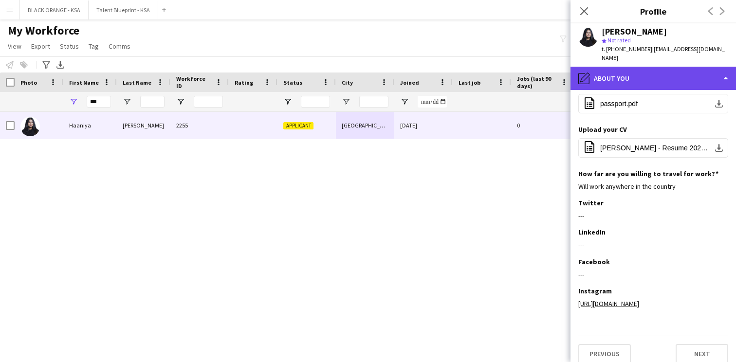
click at [642, 73] on div "pencil4 About you" at bounding box center [652, 78] width 165 height 23
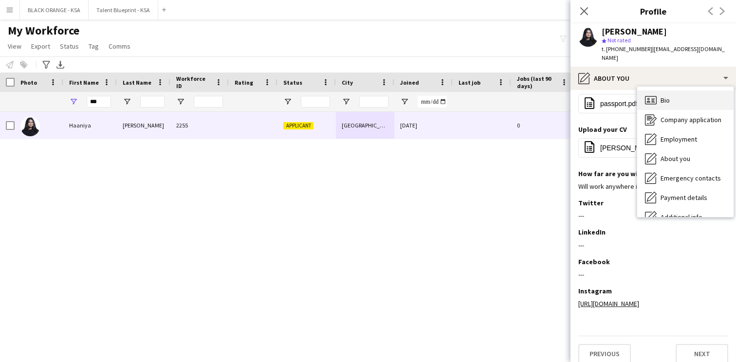
click at [670, 91] on div "Bio Bio" at bounding box center [685, 100] width 96 height 19
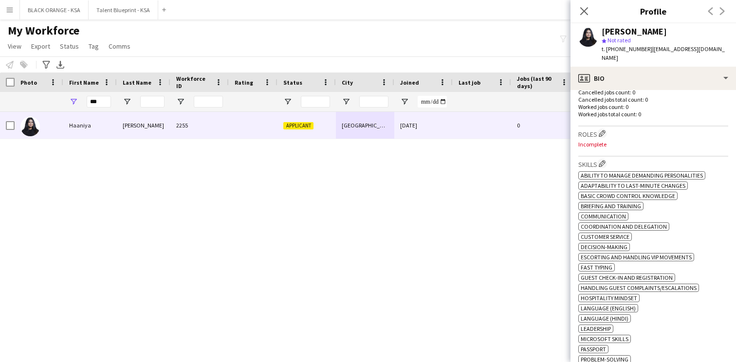
scroll to position [268, 0]
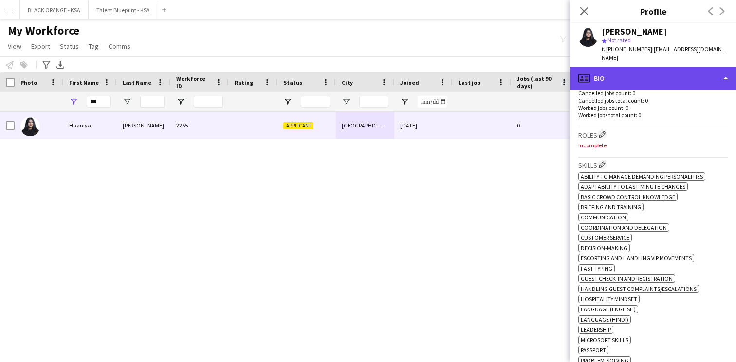
click at [621, 67] on div "profile Bio" at bounding box center [652, 78] width 165 height 23
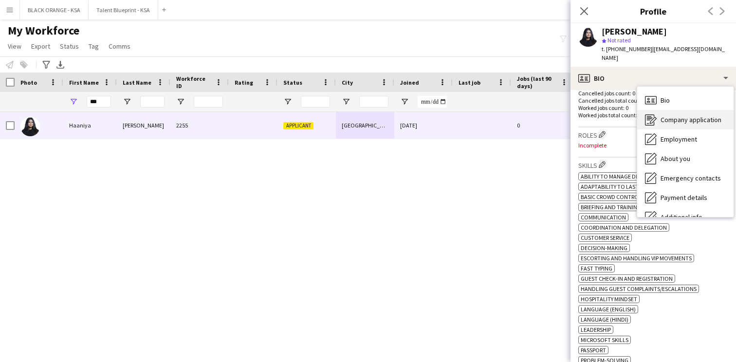
click at [672, 110] on div "Company application Company application" at bounding box center [685, 119] width 96 height 19
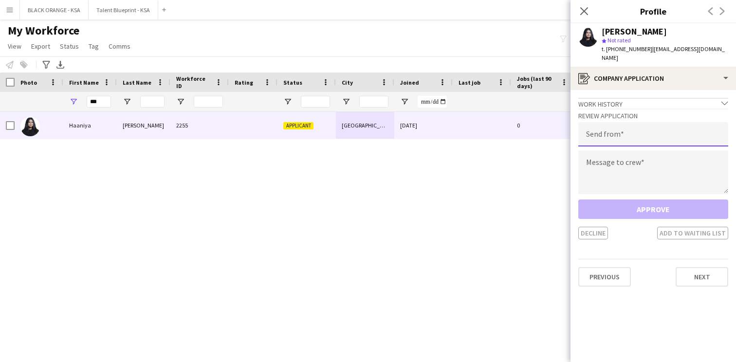
click at [616, 128] on input "email" at bounding box center [653, 134] width 150 height 24
type input "**********"
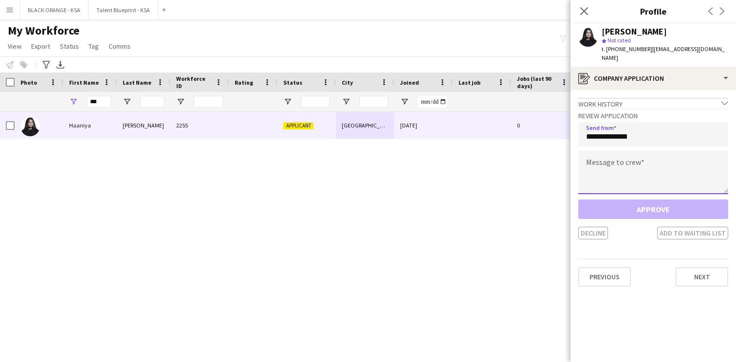
click at [618, 156] on textarea at bounding box center [653, 172] width 150 height 44
paste textarea "**********"
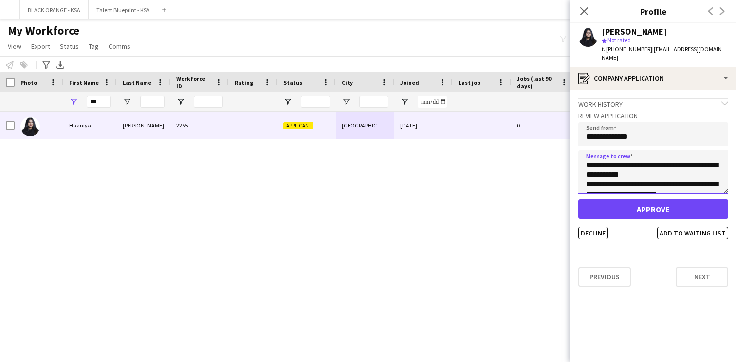
scroll to position [58, 0]
type textarea "**********"
click at [675, 227] on button "Add to waiting list" at bounding box center [692, 233] width 71 height 13
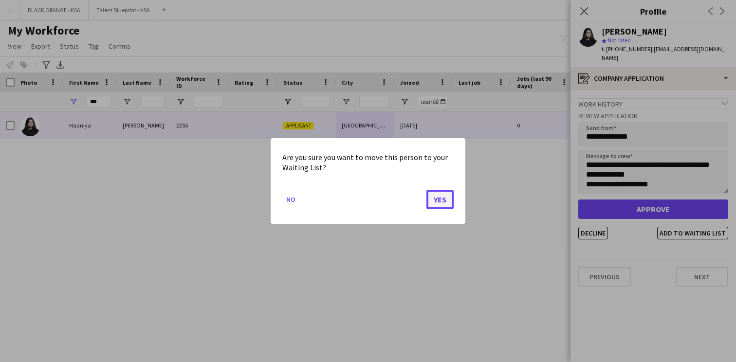
click at [444, 201] on button "Yes" at bounding box center [439, 199] width 27 height 19
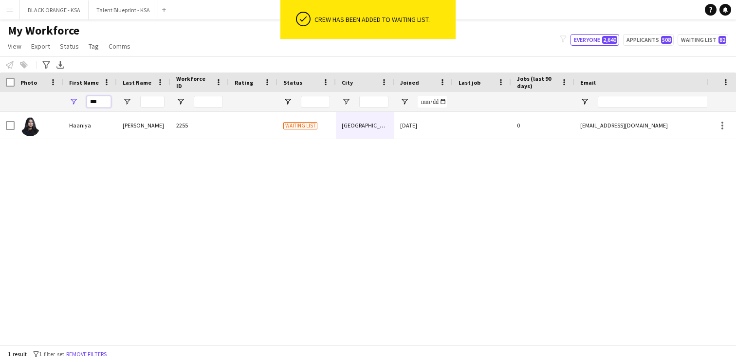
click at [96, 101] on input "***" at bounding box center [99, 102] width 24 height 12
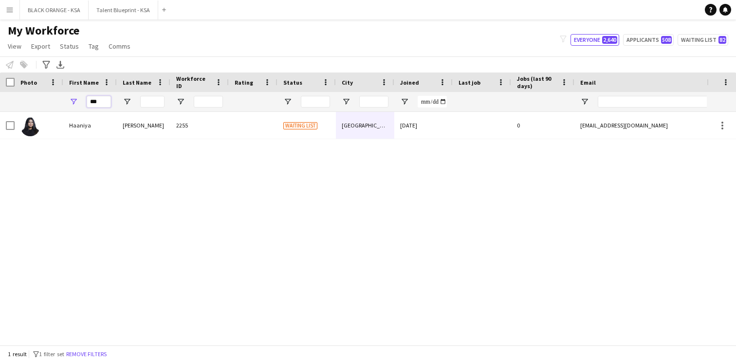
click at [96, 101] on input "***" at bounding box center [99, 102] width 24 height 12
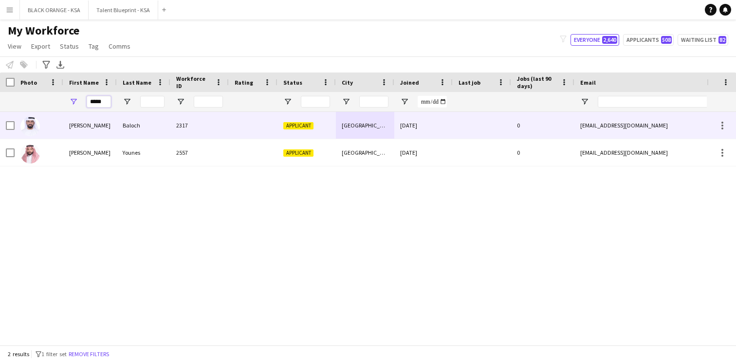
type input "*****"
click at [117, 128] on div "Baloch" at bounding box center [144, 125] width 54 height 27
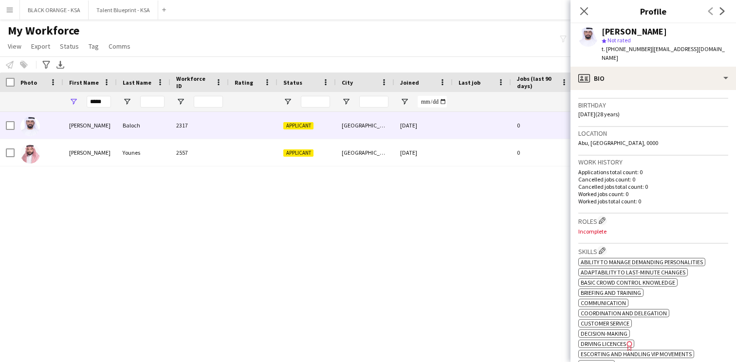
scroll to position [41, 0]
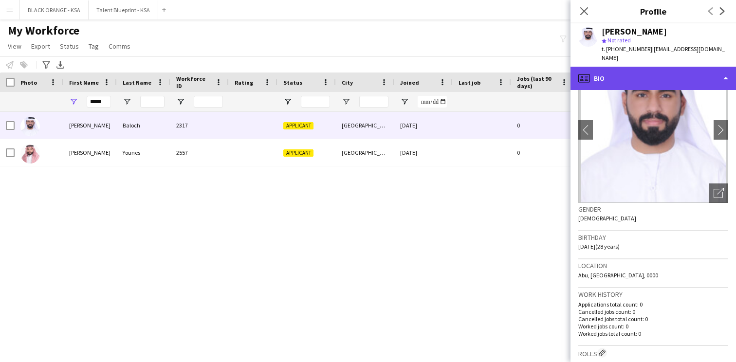
click at [643, 78] on div "profile Bio" at bounding box center [652, 78] width 165 height 23
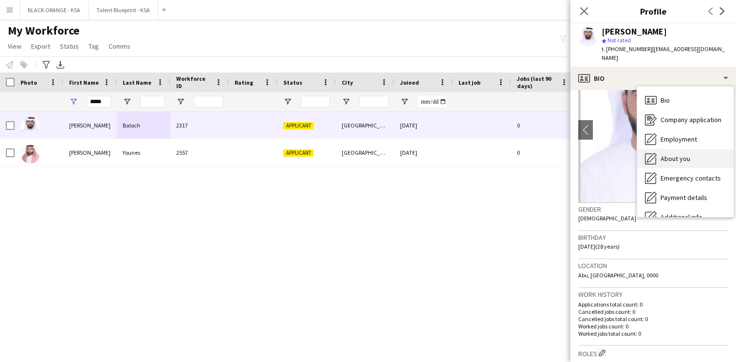
click at [672, 154] on span "About you" at bounding box center [675, 158] width 30 height 9
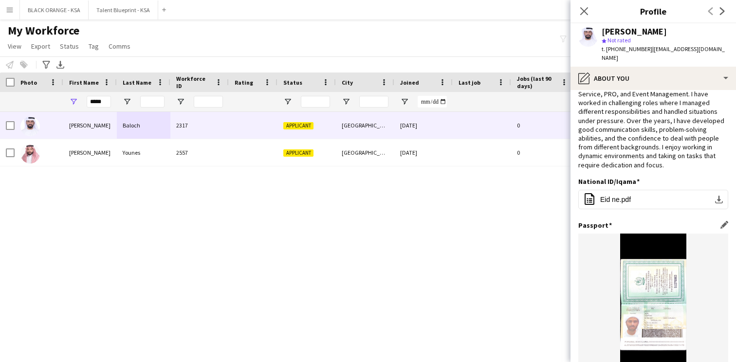
scroll to position [0, 0]
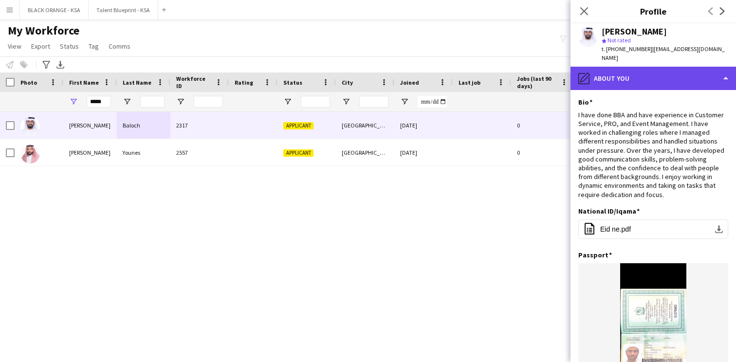
click at [655, 76] on div "pencil4 About you" at bounding box center [652, 78] width 165 height 23
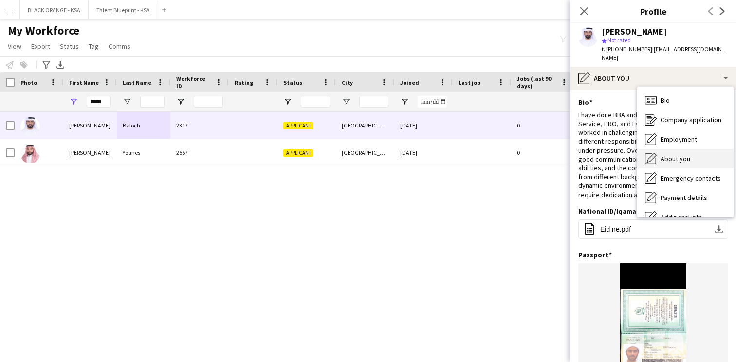
click at [664, 154] on span "About you" at bounding box center [675, 158] width 30 height 9
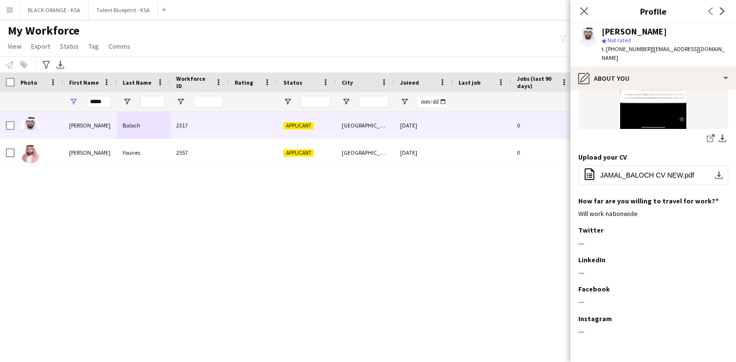
scroll to position [305, 0]
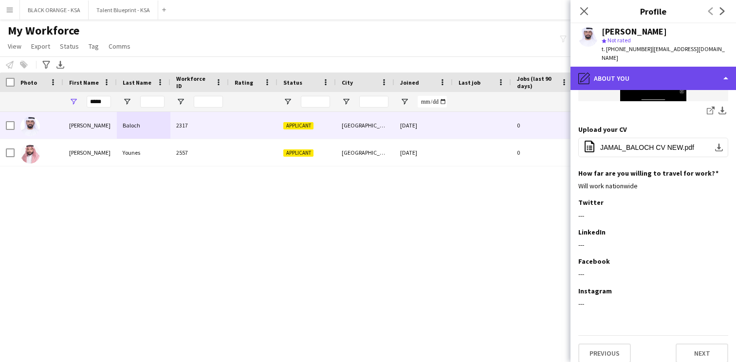
click at [673, 72] on div "pencil4 About you" at bounding box center [652, 78] width 165 height 23
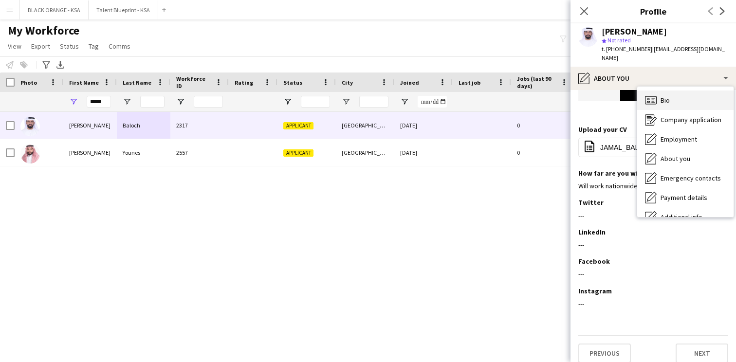
click at [686, 92] on div "Bio Bio" at bounding box center [685, 100] width 96 height 19
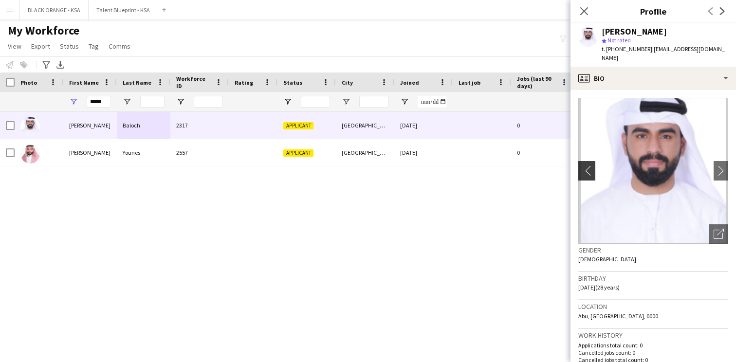
click at [590, 165] on app-icon "chevron-left" at bounding box center [585, 170] width 15 height 10
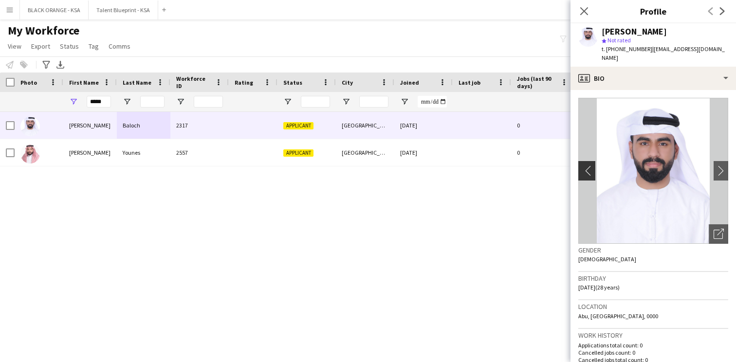
click at [584, 165] on app-icon "chevron-left" at bounding box center [585, 170] width 15 height 10
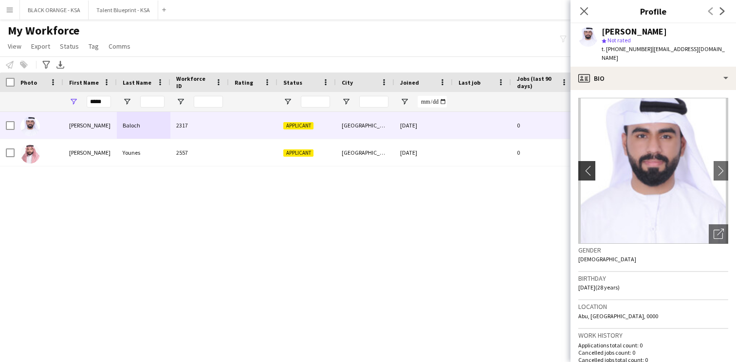
click at [584, 165] on app-icon "chevron-left" at bounding box center [585, 170] width 15 height 10
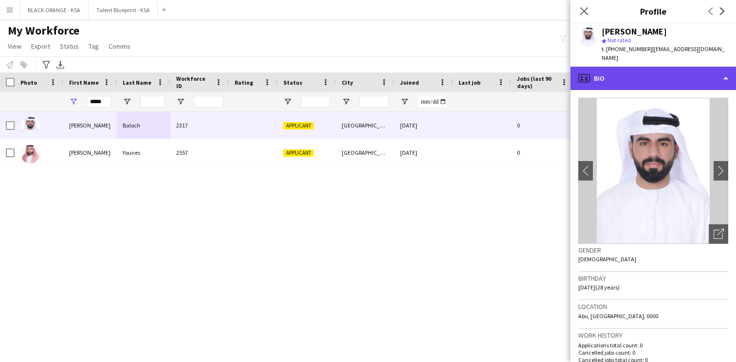
click at [647, 72] on div "profile Bio" at bounding box center [652, 78] width 165 height 23
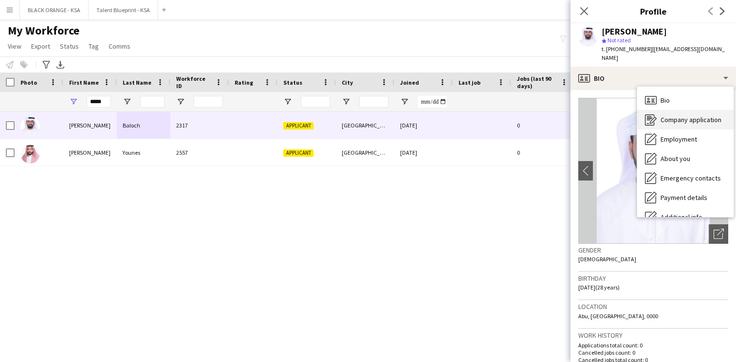
click at [658, 117] on div "Company application Company application" at bounding box center [685, 119] width 96 height 19
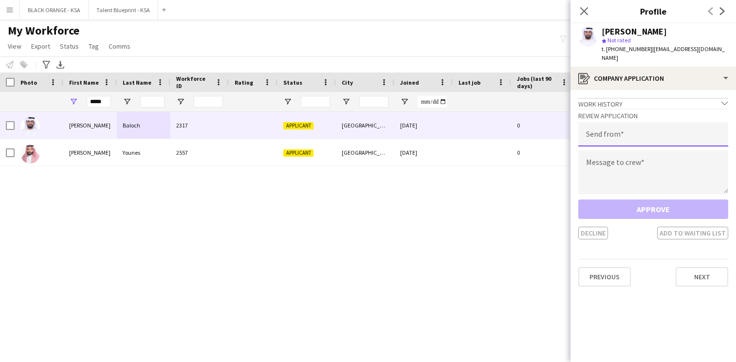
click at [601, 124] on input "email" at bounding box center [653, 134] width 150 height 24
type input "**********"
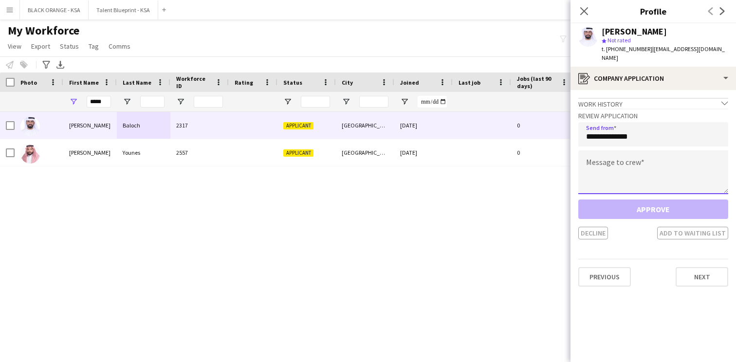
click at [600, 150] on textarea at bounding box center [653, 172] width 150 height 44
paste textarea "**********"
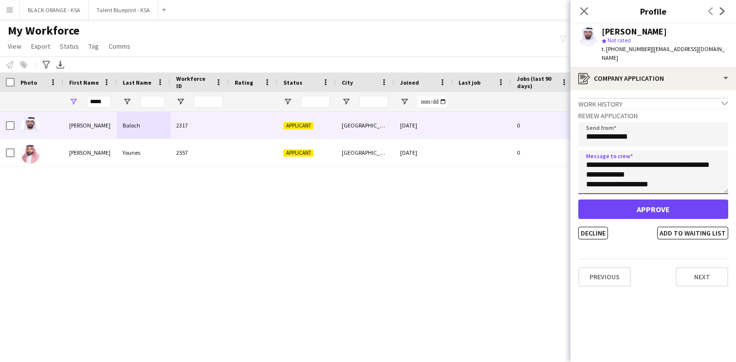
scroll to position [0, 0]
type textarea "**********"
click at [678, 228] on button "Add to waiting list" at bounding box center [692, 233] width 71 height 13
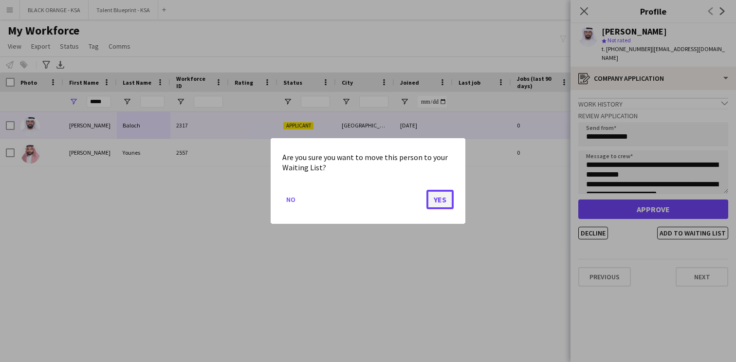
click at [449, 200] on button "Yes" at bounding box center [439, 199] width 27 height 19
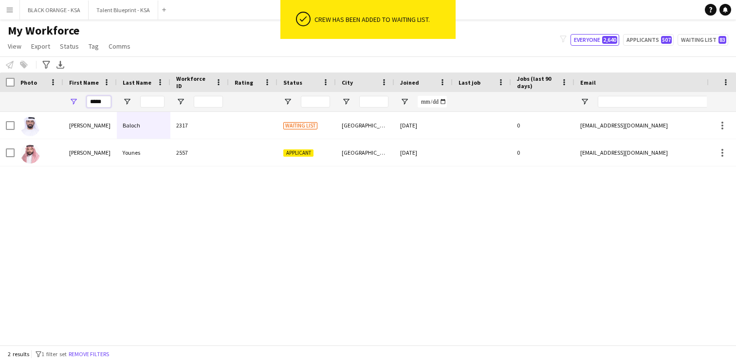
click at [99, 103] on input "*****" at bounding box center [99, 102] width 24 height 12
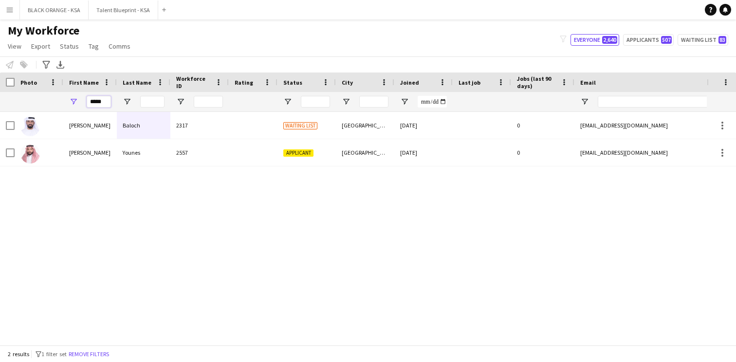
click at [99, 103] on input "*****" at bounding box center [99, 102] width 24 height 12
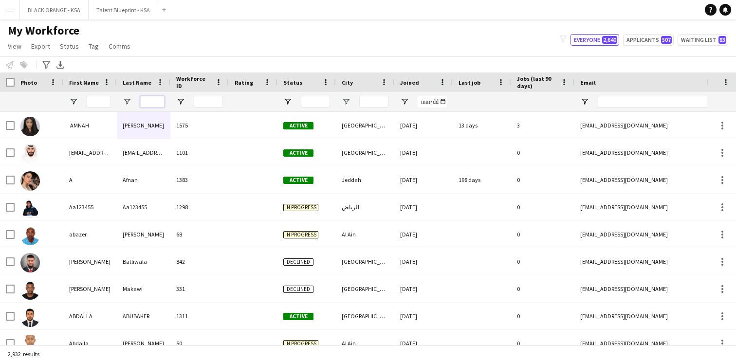
click at [145, 103] on input "Last Name Filter Input" at bounding box center [152, 102] width 24 height 12
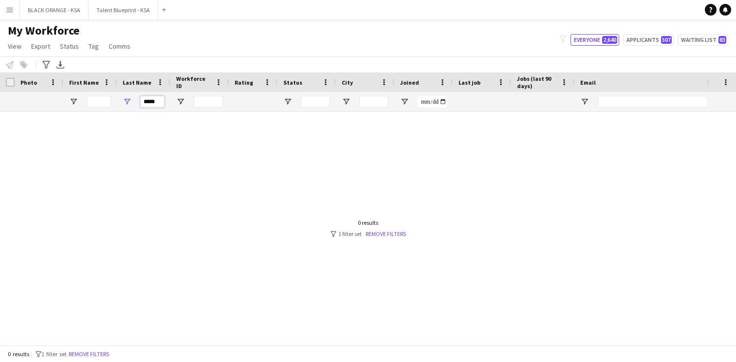
type input "*****"
click at [378, 238] on div at bounding box center [353, 228] width 707 height 233
click at [384, 231] on link "Remove filters" at bounding box center [386, 233] width 40 height 7
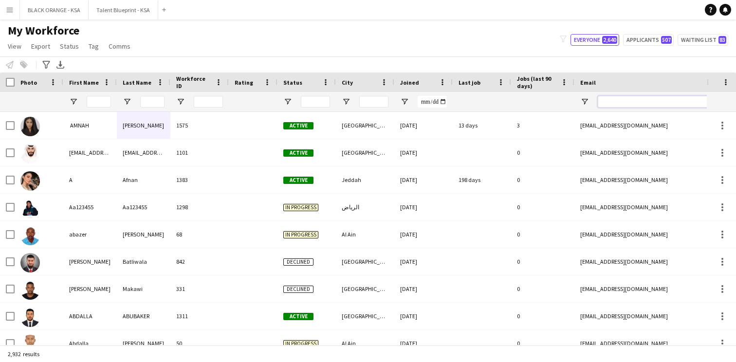
click at [623, 100] on input "Email Filter Input" at bounding box center [680, 102] width 165 height 12
paste input "**********"
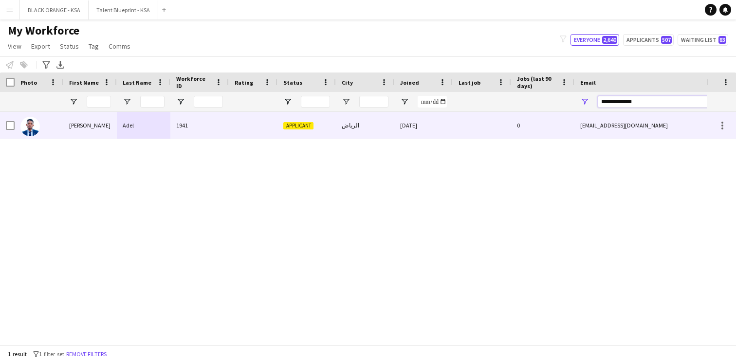
type input "**********"
click at [367, 136] on div "الرباض" at bounding box center [365, 125] width 58 height 27
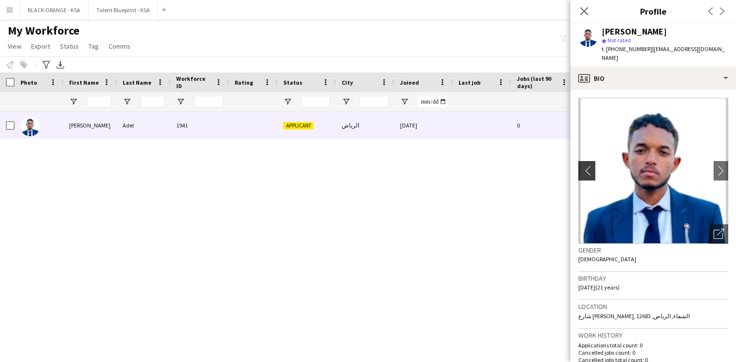
click at [588, 165] on app-icon "chevron-left" at bounding box center [585, 170] width 15 height 10
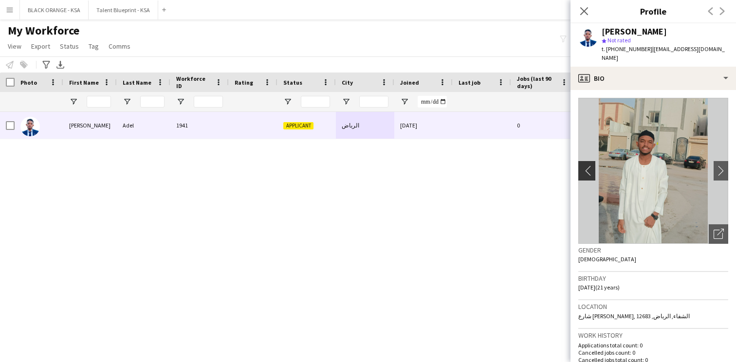
click at [588, 165] on app-icon "chevron-left" at bounding box center [585, 170] width 15 height 10
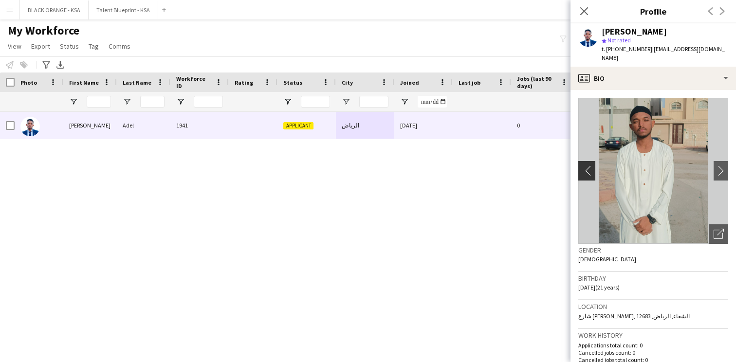
click at [588, 165] on app-icon "chevron-left" at bounding box center [585, 170] width 15 height 10
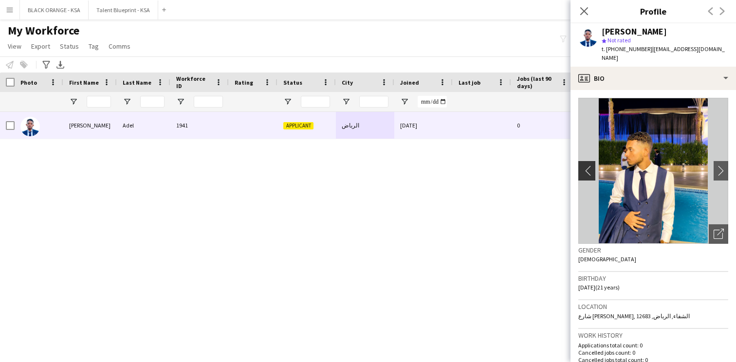
click at [588, 165] on app-icon "chevron-left" at bounding box center [585, 170] width 15 height 10
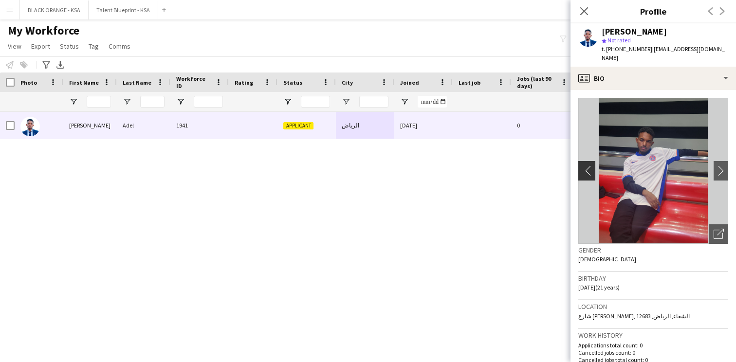
click at [588, 165] on app-icon "chevron-left" at bounding box center [585, 170] width 15 height 10
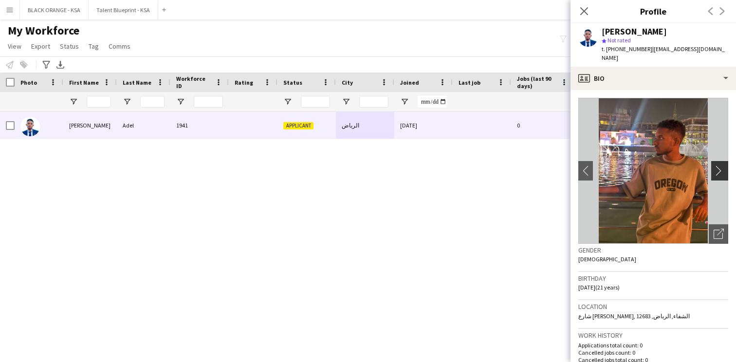
click at [724, 169] on button "chevron-right" at bounding box center [720, 170] width 19 height 19
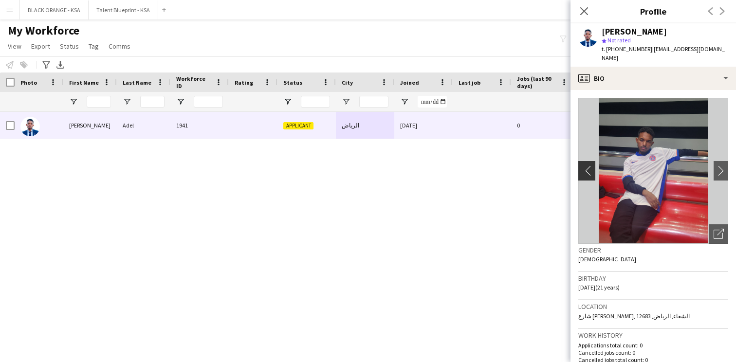
click at [583, 165] on app-icon "chevron-left" at bounding box center [585, 170] width 15 height 10
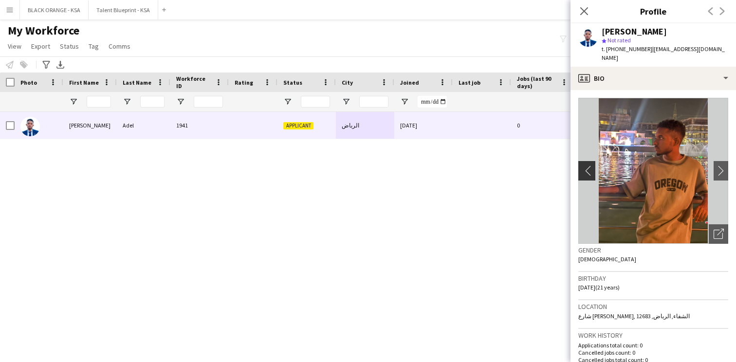
click at [583, 165] on app-icon "chevron-left" at bounding box center [585, 170] width 15 height 10
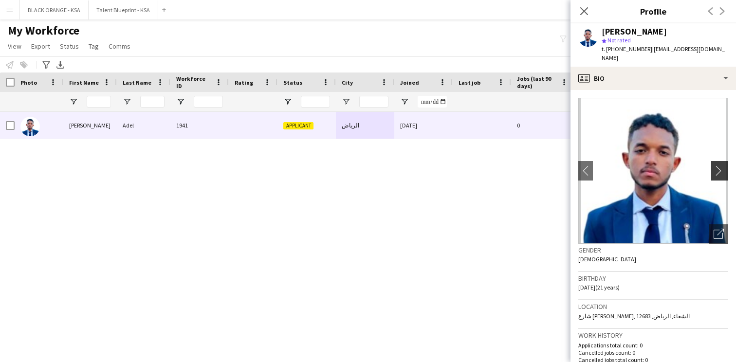
click at [722, 165] on app-icon "chevron-right" at bounding box center [720, 170] width 15 height 10
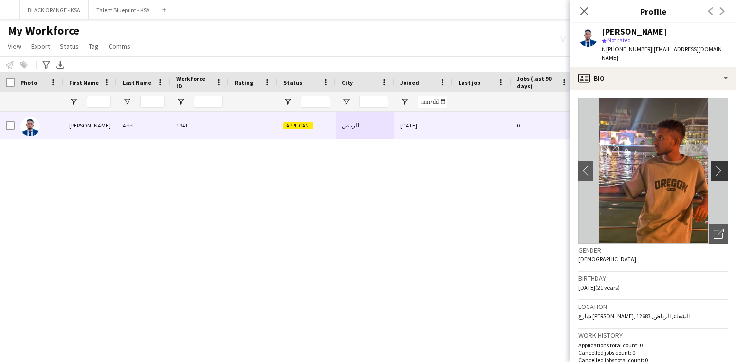
click at [722, 165] on app-icon "chevron-right" at bounding box center [720, 170] width 15 height 10
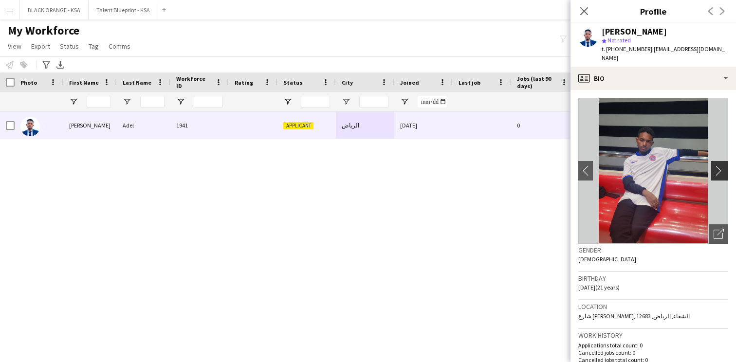
click at [722, 165] on app-icon "chevron-right" at bounding box center [720, 170] width 15 height 10
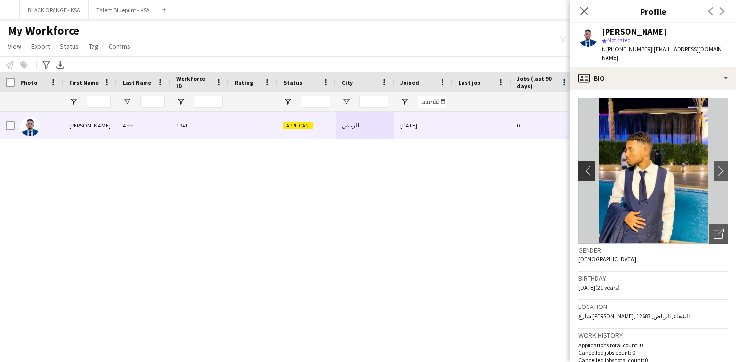
click at [583, 165] on app-icon "chevron-left" at bounding box center [585, 170] width 15 height 10
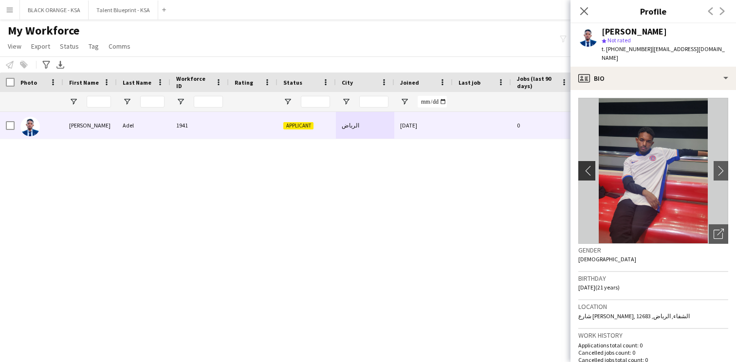
click at [585, 165] on app-icon "chevron-left" at bounding box center [585, 170] width 15 height 10
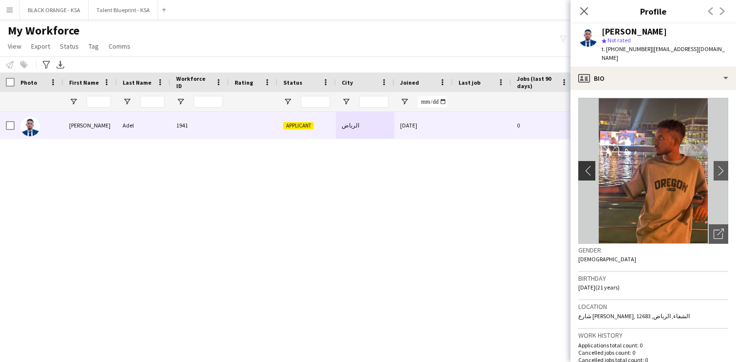
click at [585, 165] on app-icon "chevron-left" at bounding box center [585, 170] width 15 height 10
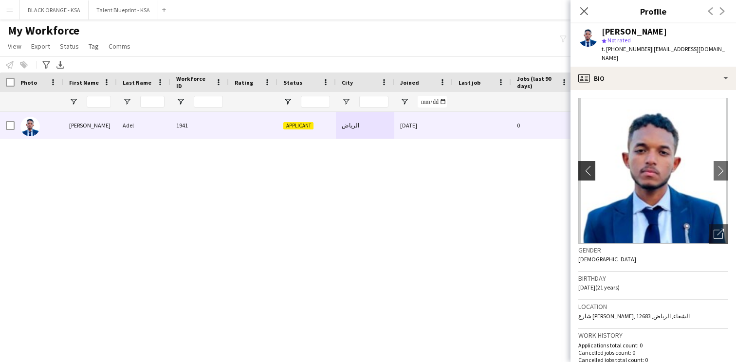
click at [589, 165] on app-icon "chevron-left" at bounding box center [585, 170] width 15 height 10
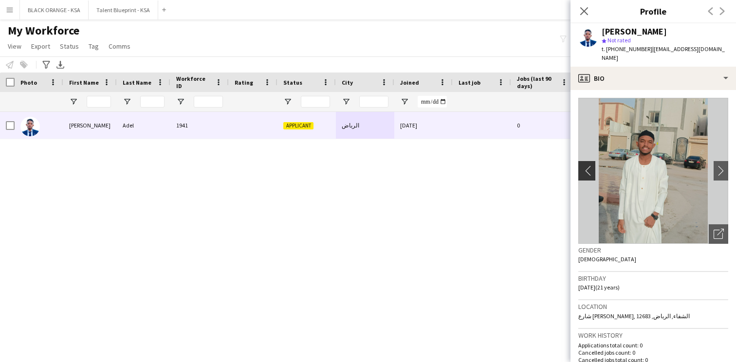
click at [589, 165] on app-icon "chevron-left" at bounding box center [585, 170] width 15 height 10
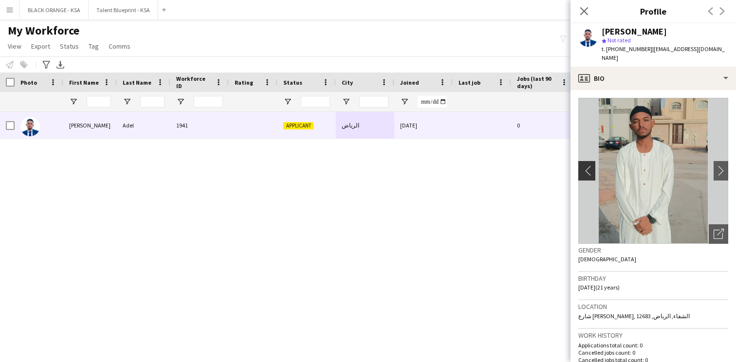
click at [589, 165] on app-icon "chevron-left" at bounding box center [585, 170] width 15 height 10
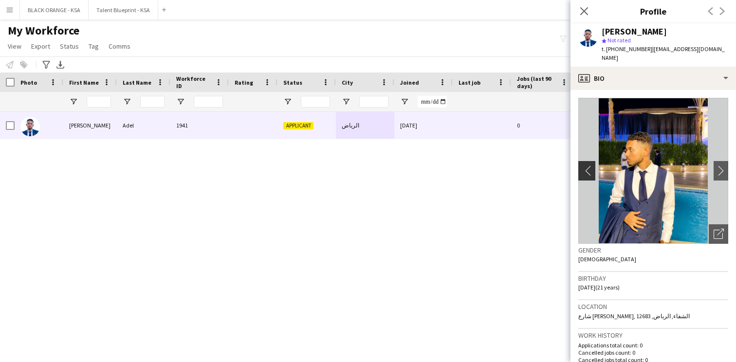
click at [589, 165] on app-icon "chevron-left" at bounding box center [585, 170] width 15 height 10
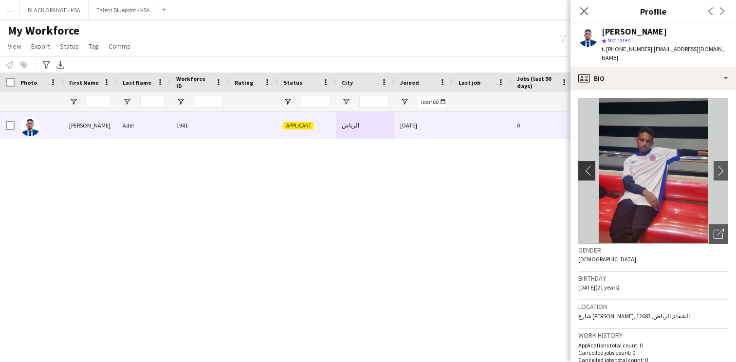
click at [589, 165] on app-icon "chevron-left" at bounding box center [585, 170] width 15 height 10
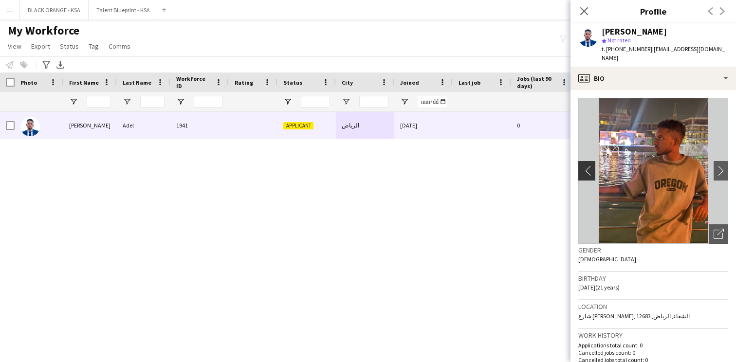
click at [584, 165] on app-icon "chevron-left" at bounding box center [585, 170] width 15 height 10
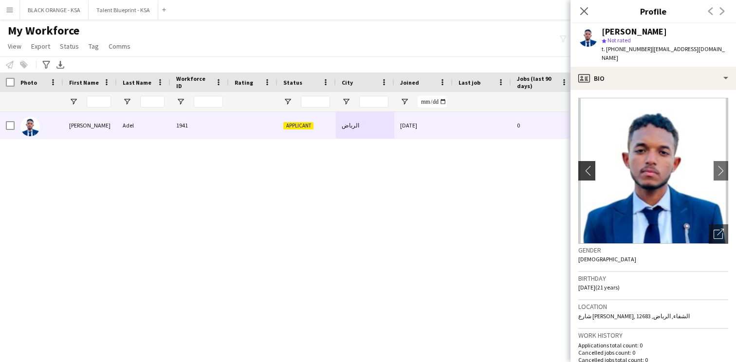
click at [587, 165] on app-icon "chevron-left" at bounding box center [585, 170] width 15 height 10
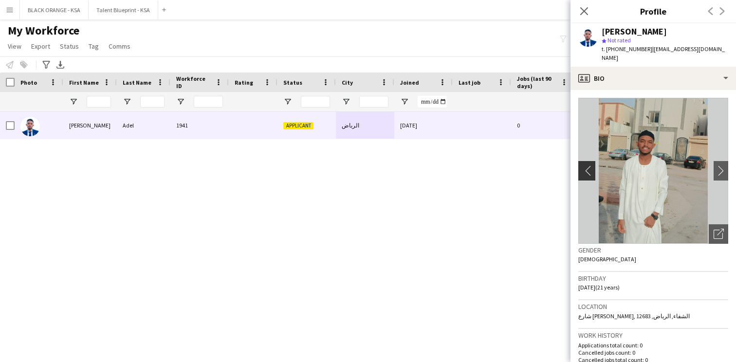
click at [587, 165] on app-icon "chevron-left" at bounding box center [585, 170] width 15 height 10
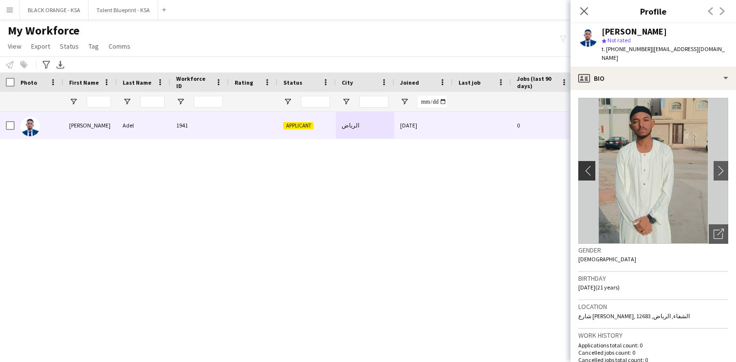
click at [587, 165] on app-icon "chevron-left" at bounding box center [585, 170] width 15 height 10
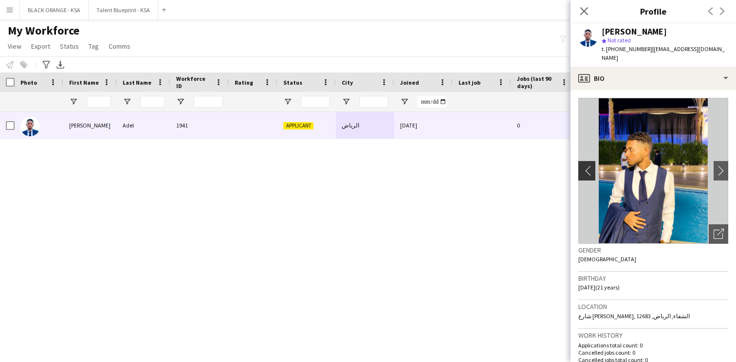
click at [587, 165] on app-icon "chevron-left" at bounding box center [585, 170] width 15 height 10
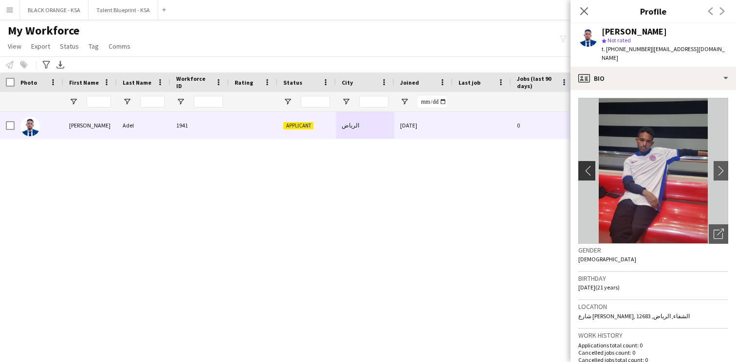
click at [587, 165] on app-icon "chevron-left" at bounding box center [585, 170] width 15 height 10
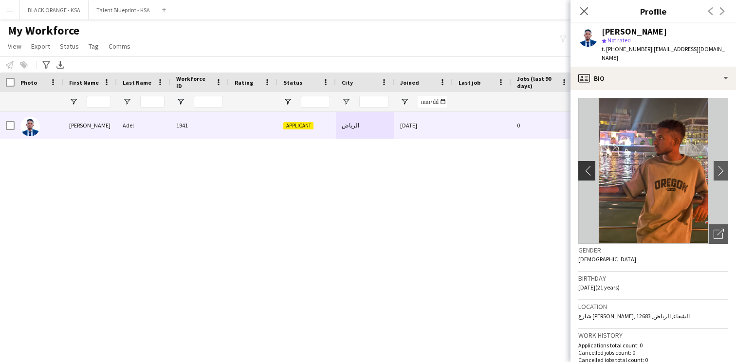
click at [587, 165] on app-icon "chevron-left" at bounding box center [585, 170] width 15 height 10
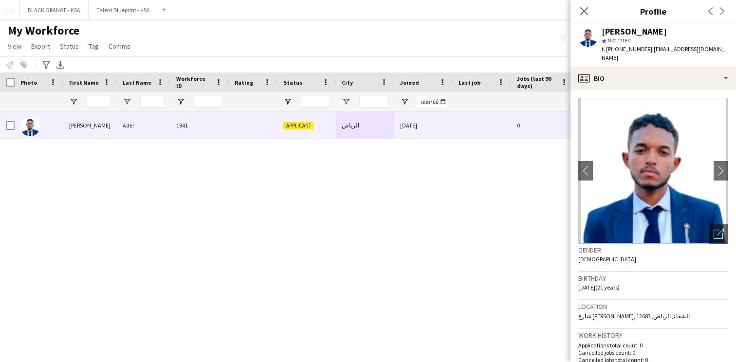
click at [653, 90] on app-crew-profile-bio "chevron-left chevron-right Open photos pop-in Gender [DEMOGRAPHIC_DATA] Birthda…" at bounding box center [652, 226] width 165 height 272
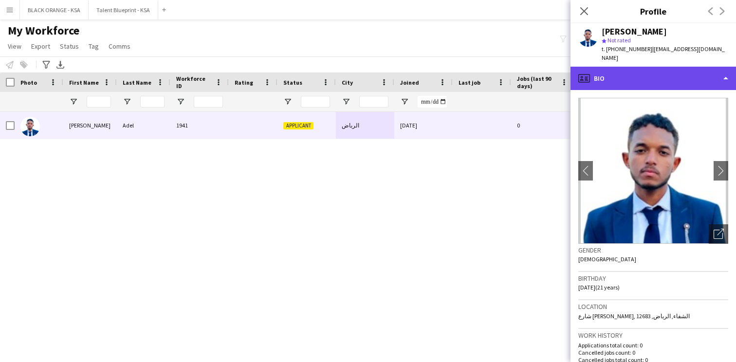
click at [660, 67] on div "profile Bio" at bounding box center [652, 78] width 165 height 23
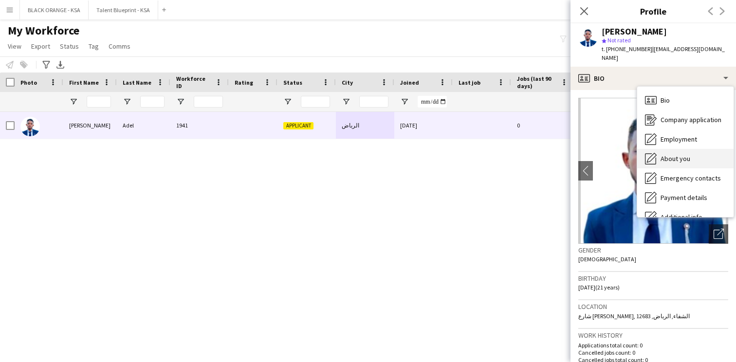
click at [665, 154] on span "About you" at bounding box center [675, 158] width 30 height 9
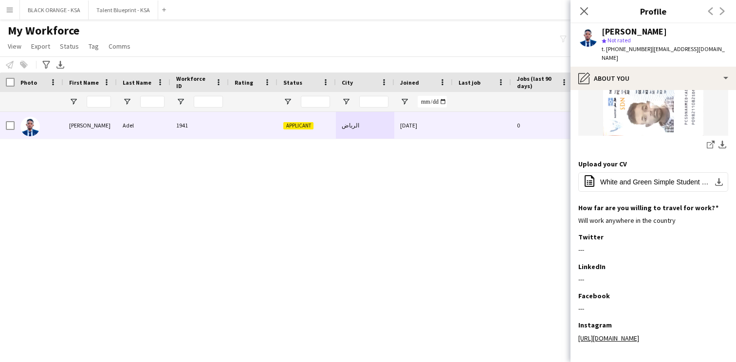
scroll to position [448, 0]
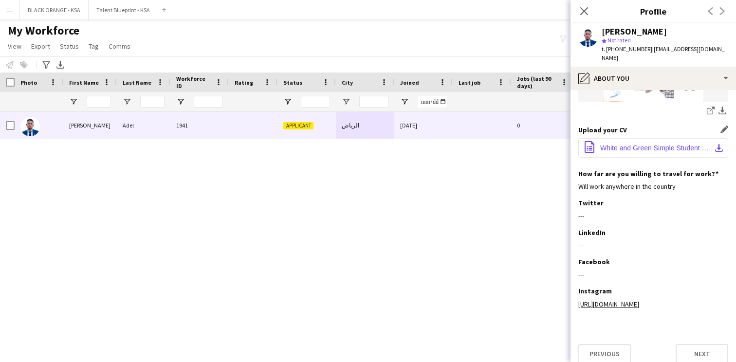
click at [644, 144] on span "White and Green Simple Student CV Resume.pdf" at bounding box center [655, 148] width 110 height 8
click at [584, 7] on icon "Close pop-in" at bounding box center [583, 10] width 9 height 9
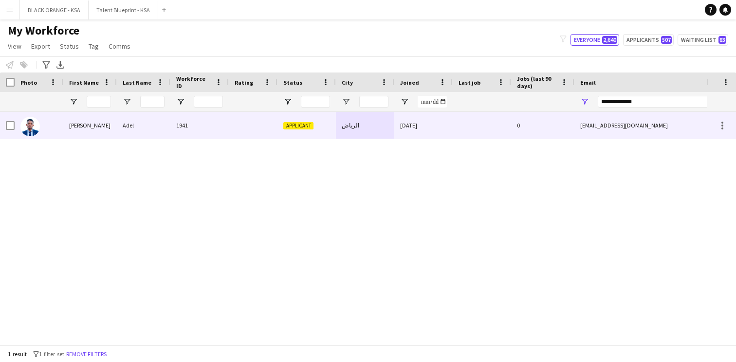
click at [271, 116] on div at bounding box center [253, 125] width 49 height 27
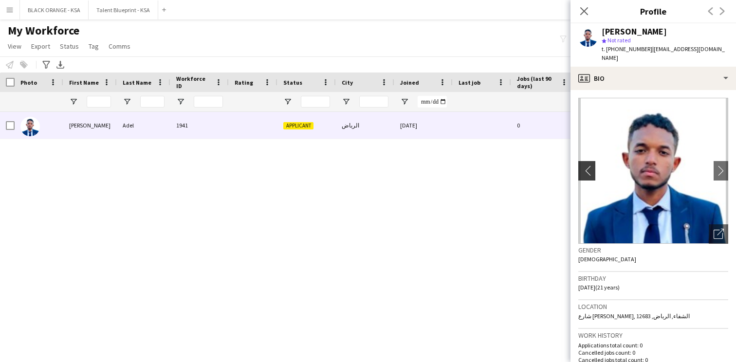
click at [589, 165] on app-icon "chevron-left" at bounding box center [585, 170] width 15 height 10
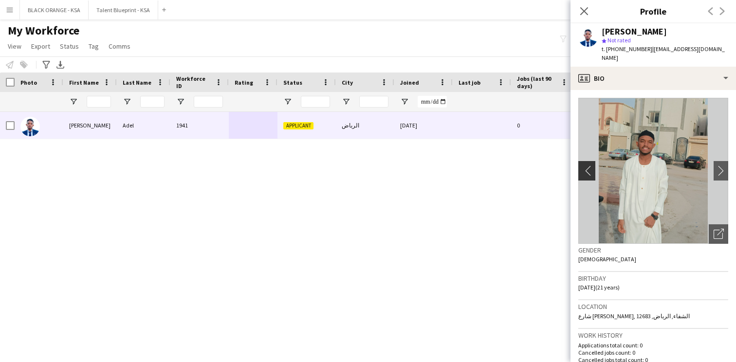
click at [589, 165] on app-icon "chevron-left" at bounding box center [585, 170] width 15 height 10
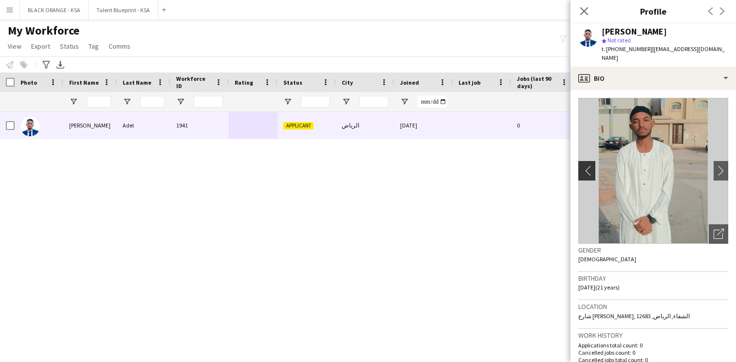
click at [589, 165] on app-icon "chevron-left" at bounding box center [585, 170] width 15 height 10
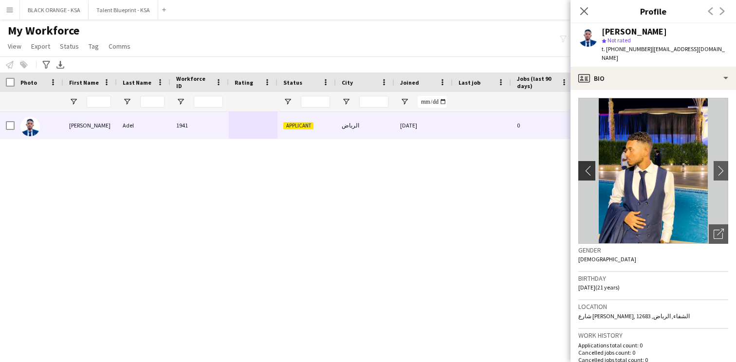
click at [589, 165] on app-icon "chevron-left" at bounding box center [585, 170] width 15 height 10
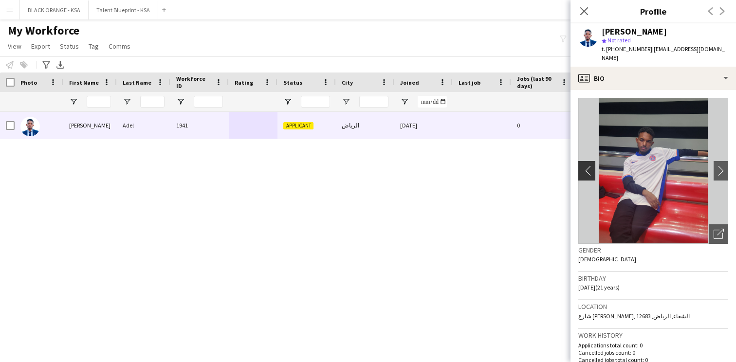
click at [589, 165] on app-icon "chevron-left" at bounding box center [585, 170] width 15 height 10
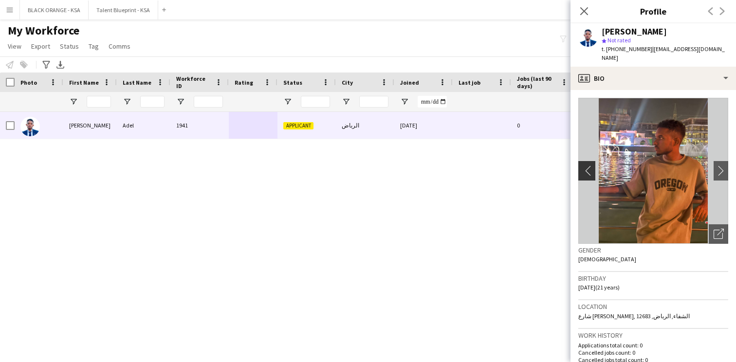
click at [589, 165] on app-icon "chevron-left" at bounding box center [585, 170] width 15 height 10
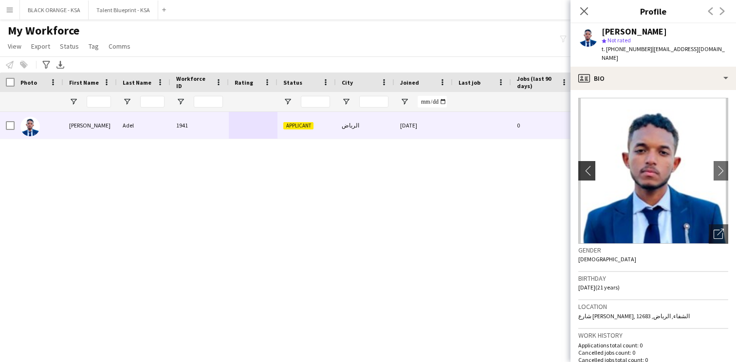
click at [589, 165] on app-icon "chevron-left" at bounding box center [585, 170] width 15 height 10
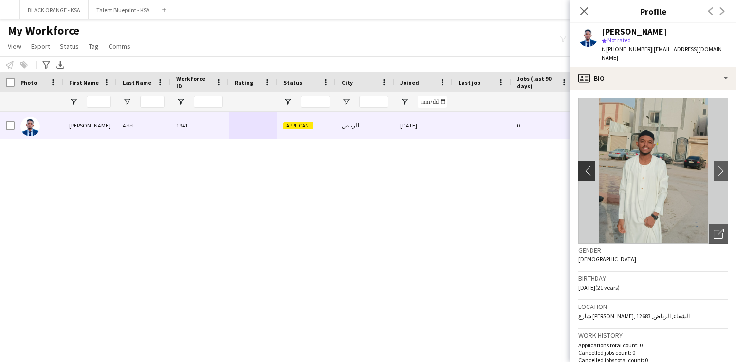
click at [589, 165] on app-icon "chevron-left" at bounding box center [585, 170] width 15 height 10
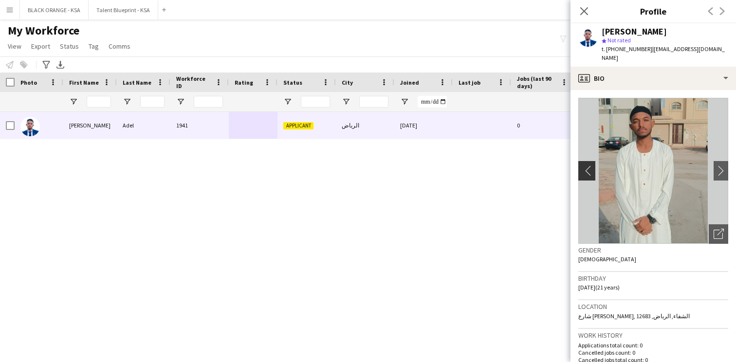
click at [589, 165] on app-icon "chevron-left" at bounding box center [585, 170] width 15 height 10
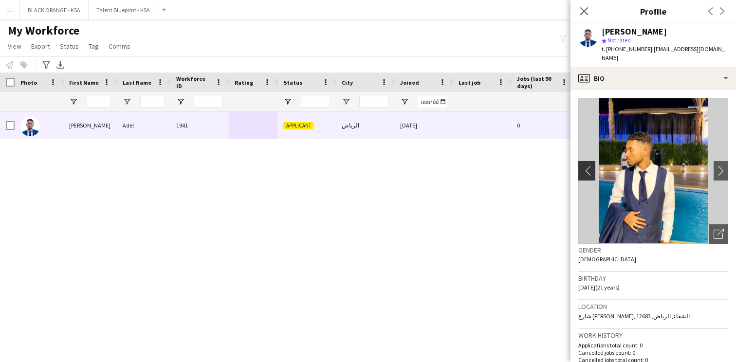
click at [589, 165] on app-icon "chevron-left" at bounding box center [585, 170] width 15 height 10
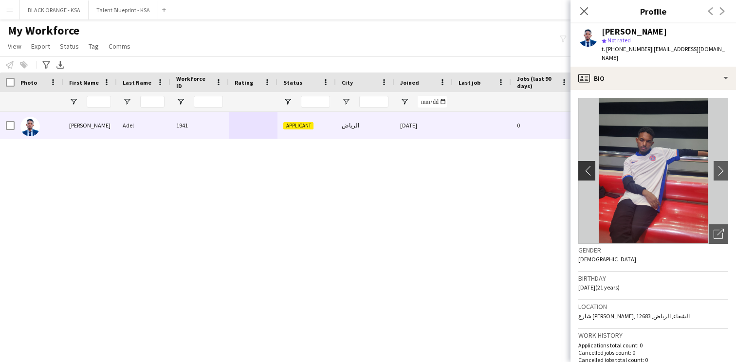
click at [589, 165] on app-icon "chevron-left" at bounding box center [585, 170] width 15 height 10
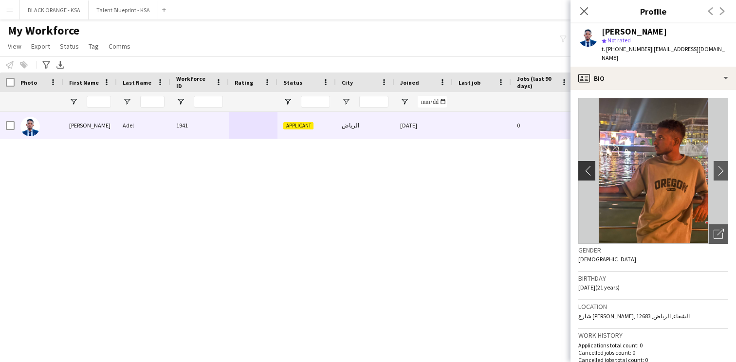
click at [592, 165] on app-icon "chevron-left" at bounding box center [585, 170] width 15 height 10
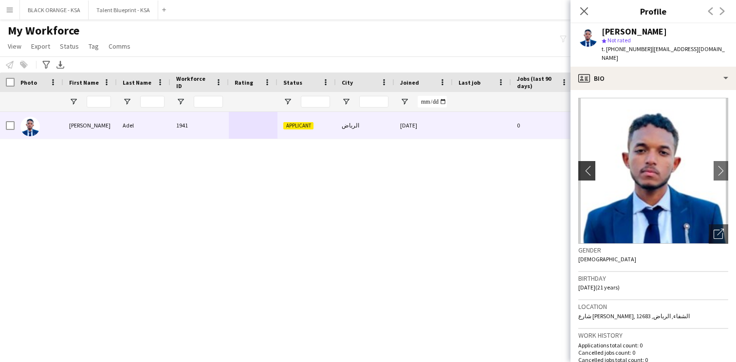
click at [592, 165] on app-icon "chevron-left" at bounding box center [585, 170] width 15 height 10
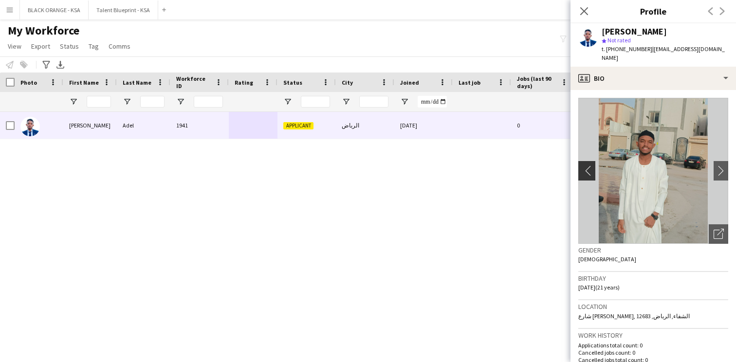
click at [592, 165] on app-icon "chevron-left" at bounding box center [585, 170] width 15 height 10
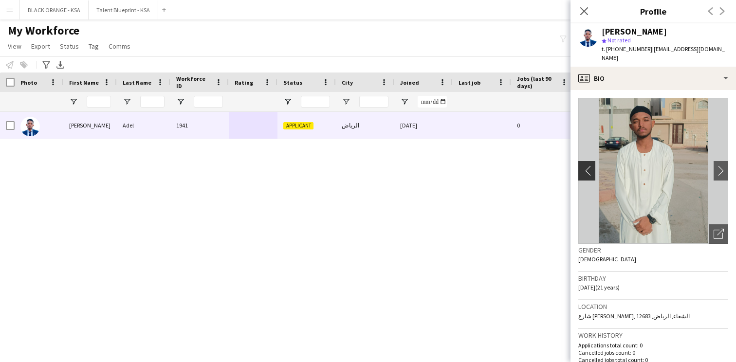
click at [592, 165] on app-icon "chevron-left" at bounding box center [585, 170] width 15 height 10
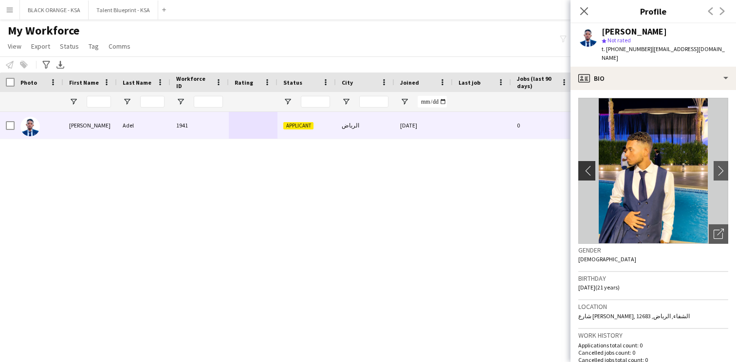
click at [592, 165] on app-icon "chevron-left" at bounding box center [585, 170] width 15 height 10
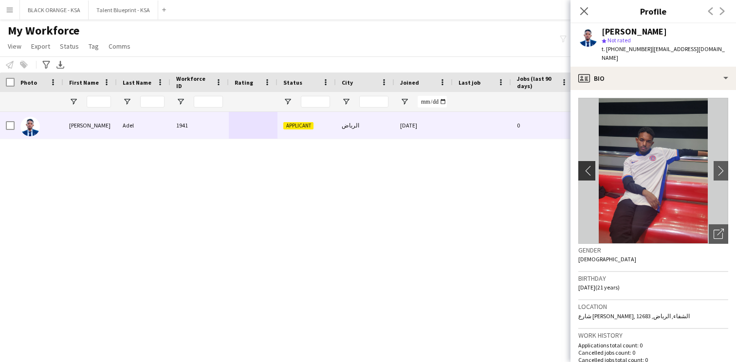
click at [592, 165] on app-icon "chevron-left" at bounding box center [585, 170] width 15 height 10
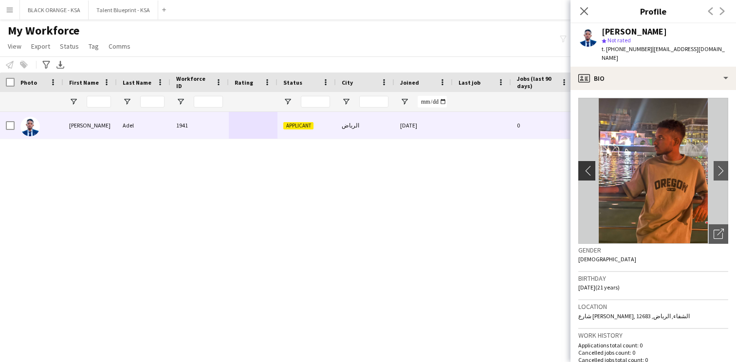
click at [592, 165] on app-icon "chevron-left" at bounding box center [585, 170] width 15 height 10
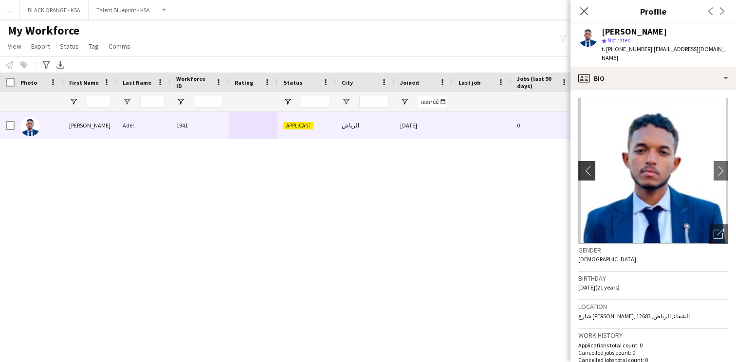
click at [588, 165] on app-icon "chevron-left" at bounding box center [585, 170] width 15 height 10
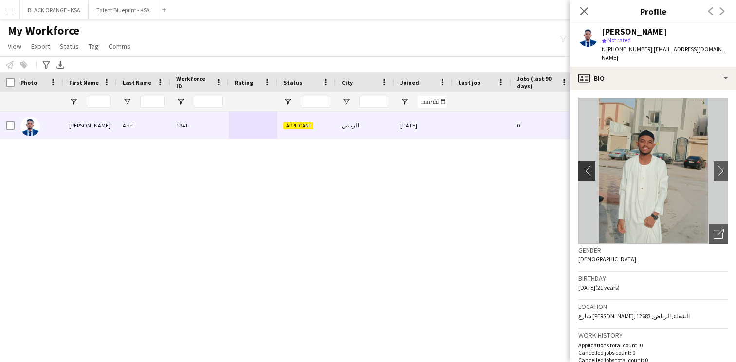
click at [588, 165] on app-icon "chevron-left" at bounding box center [585, 170] width 15 height 10
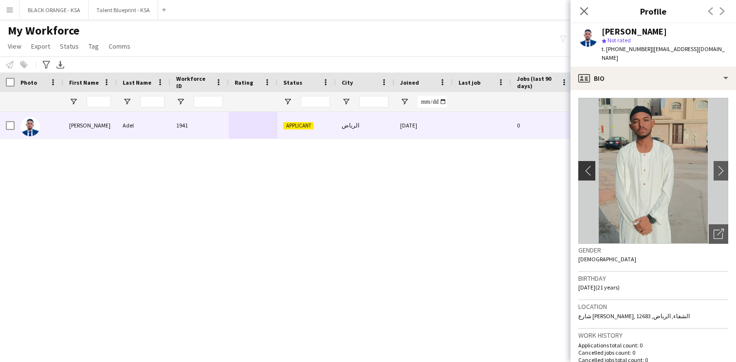
click at [591, 165] on app-icon "chevron-left" at bounding box center [585, 170] width 15 height 10
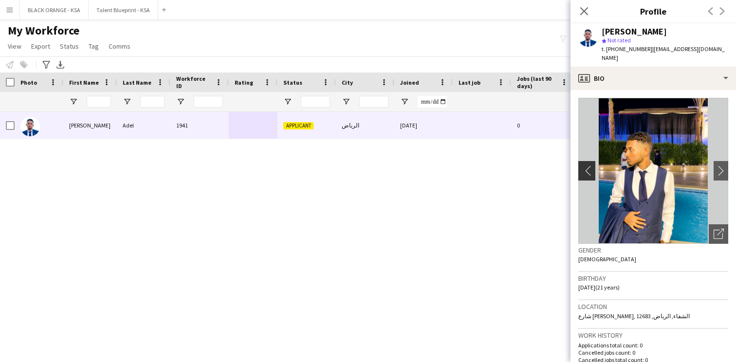
click at [591, 165] on app-icon "chevron-left" at bounding box center [585, 170] width 15 height 10
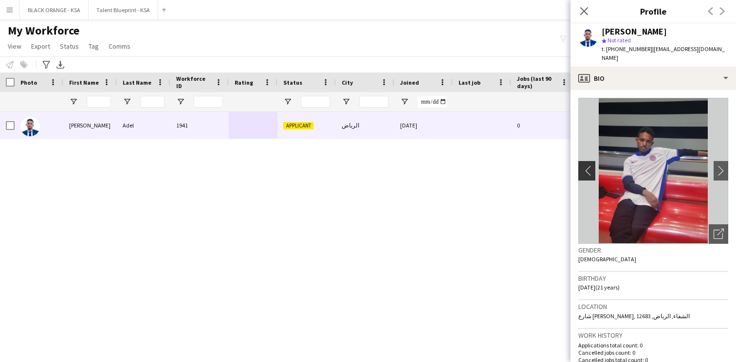
click at [588, 165] on app-icon "chevron-left" at bounding box center [585, 170] width 15 height 10
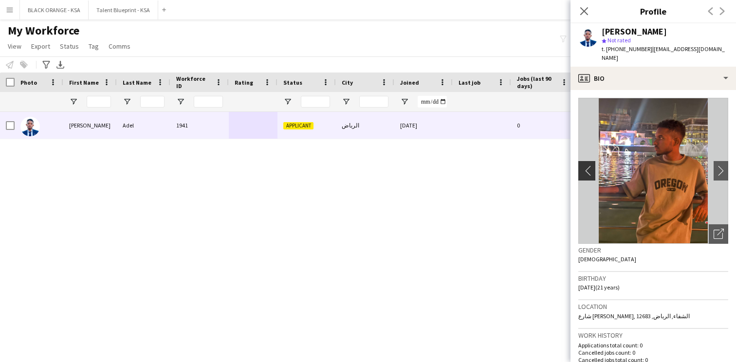
click at [588, 165] on app-icon "chevron-left" at bounding box center [585, 170] width 15 height 10
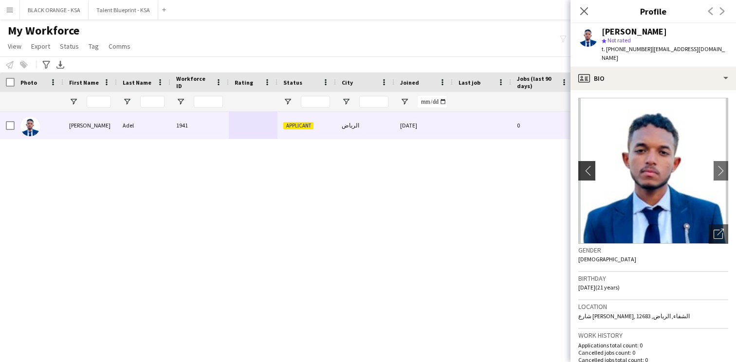
click at [585, 165] on app-icon "chevron-left" at bounding box center [585, 170] width 15 height 10
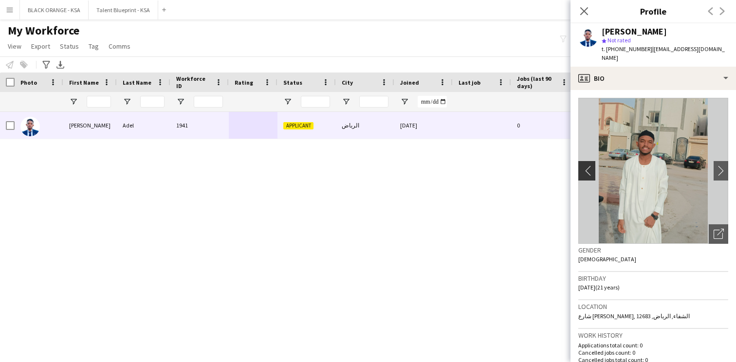
click at [585, 165] on app-icon "chevron-left" at bounding box center [585, 170] width 15 height 10
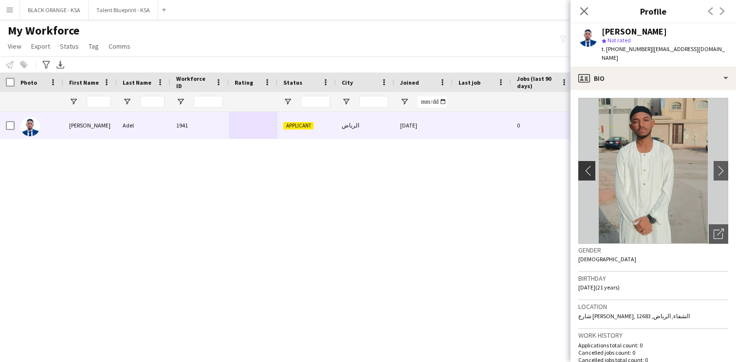
click at [589, 166] on app-icon "chevron-left" at bounding box center [585, 170] width 15 height 10
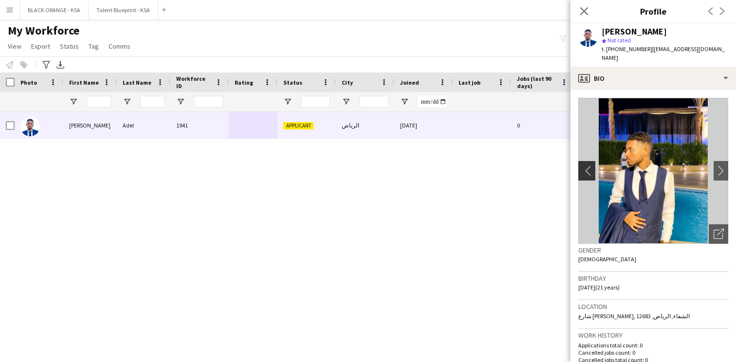
click at [589, 166] on app-icon "chevron-left" at bounding box center [585, 170] width 15 height 10
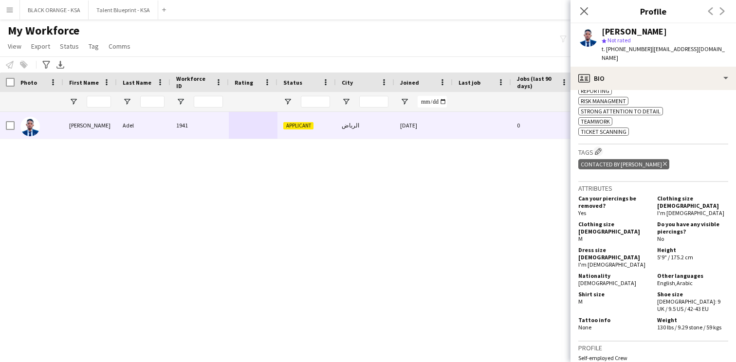
scroll to position [547, 0]
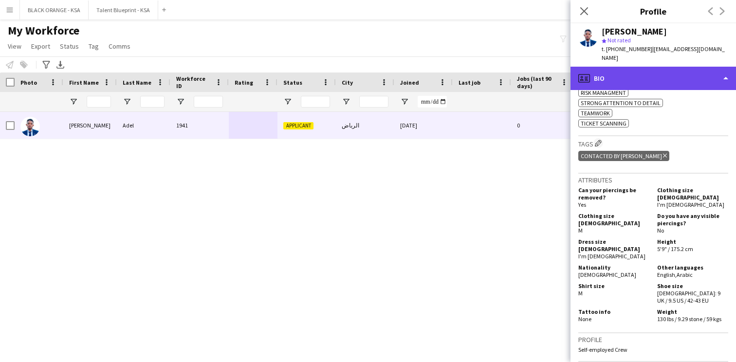
click at [665, 73] on div "profile Bio" at bounding box center [652, 78] width 165 height 23
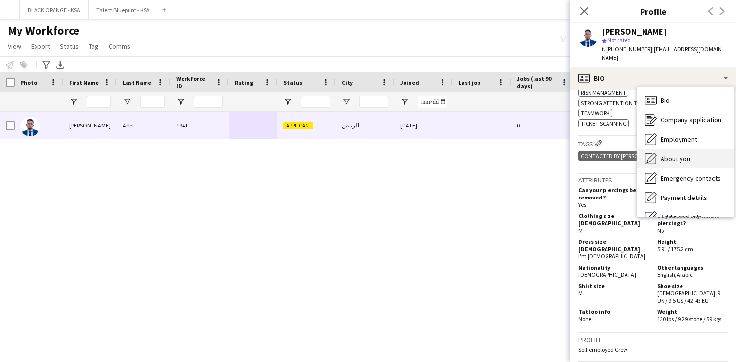
click at [662, 154] on span "About you" at bounding box center [675, 158] width 30 height 9
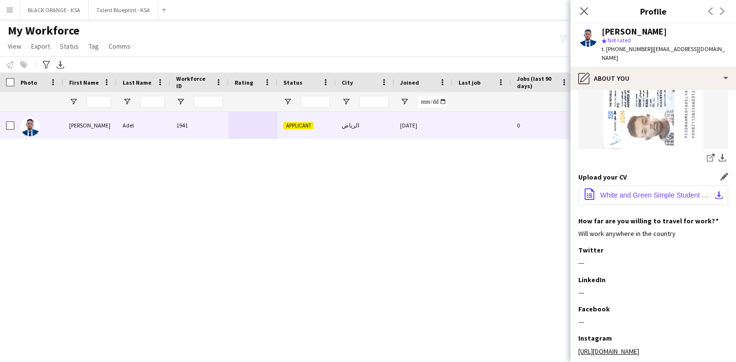
scroll to position [448, 0]
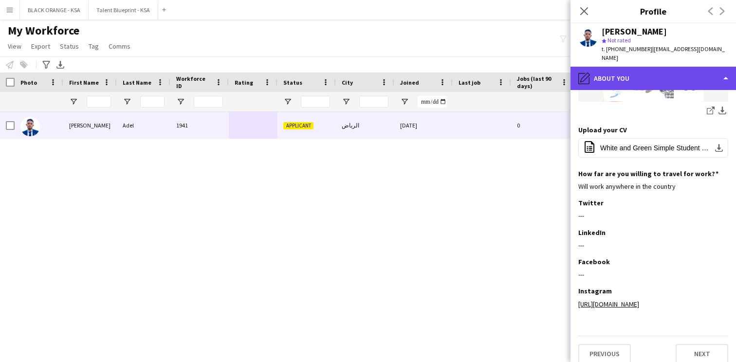
click at [638, 75] on div "pencil4 About you" at bounding box center [652, 78] width 165 height 23
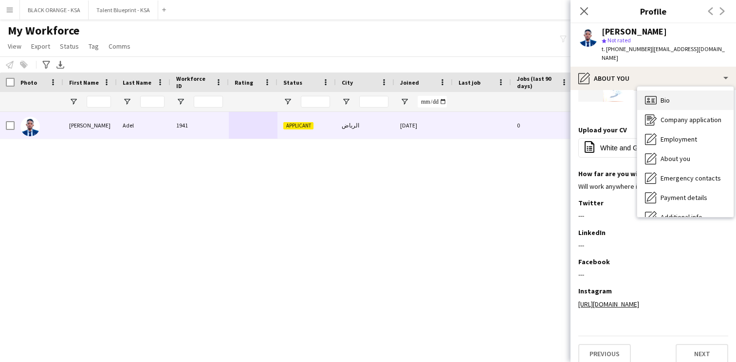
click at [681, 92] on div "Bio Bio" at bounding box center [685, 100] width 96 height 19
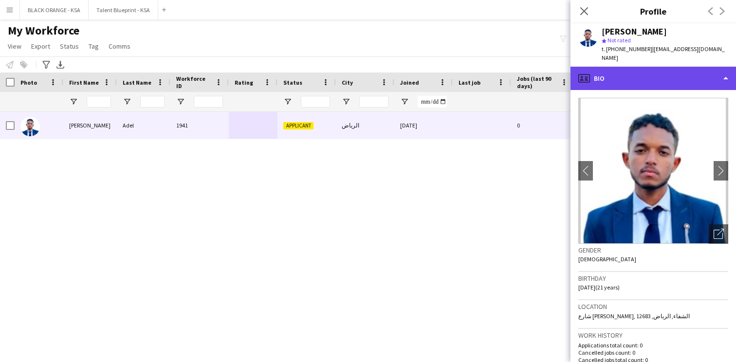
click at [648, 67] on div "profile Bio" at bounding box center [652, 78] width 165 height 23
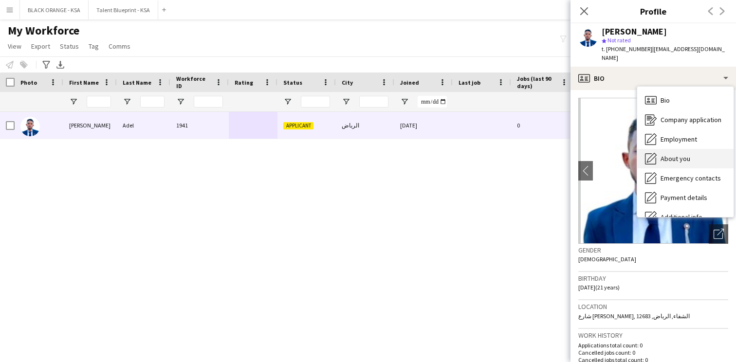
click at [660, 154] on span "About you" at bounding box center [675, 158] width 30 height 9
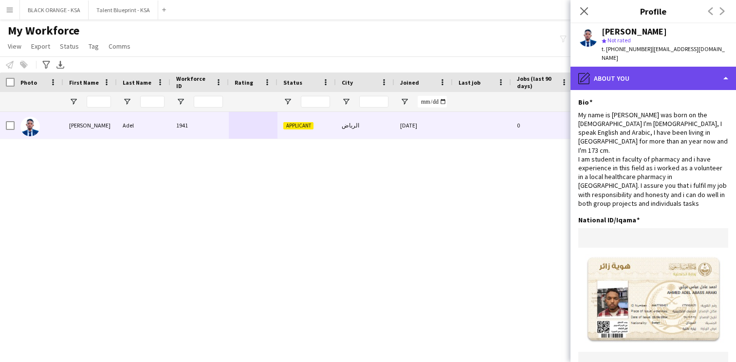
click at [666, 76] on div "pencil4 About you" at bounding box center [652, 78] width 165 height 23
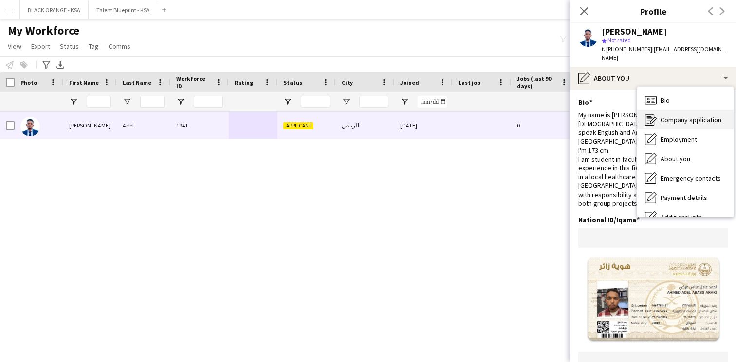
click at [678, 115] on span "Company application" at bounding box center [690, 119] width 61 height 9
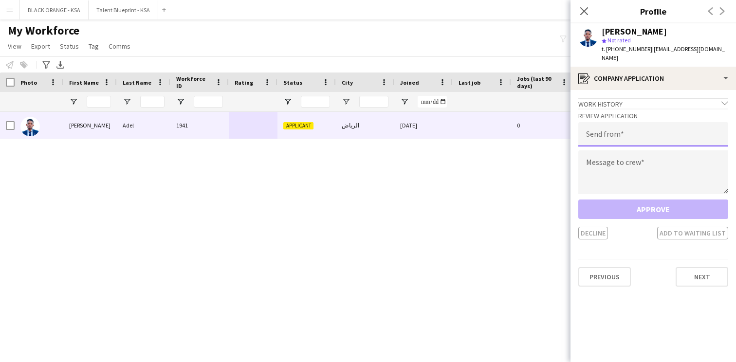
click at [606, 122] on input "email" at bounding box center [653, 134] width 150 height 24
type input "**********"
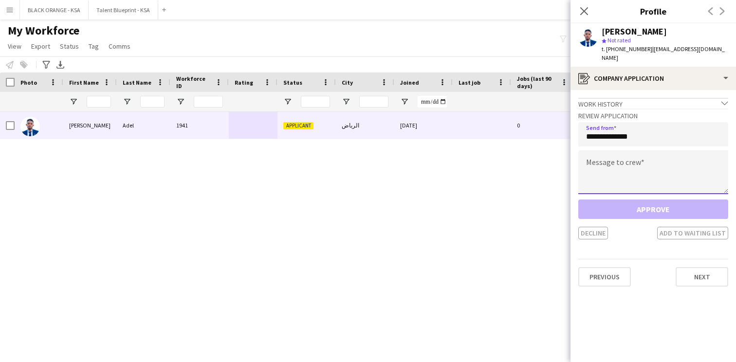
click at [610, 158] on textarea at bounding box center [653, 172] width 150 height 44
paste textarea "**********"
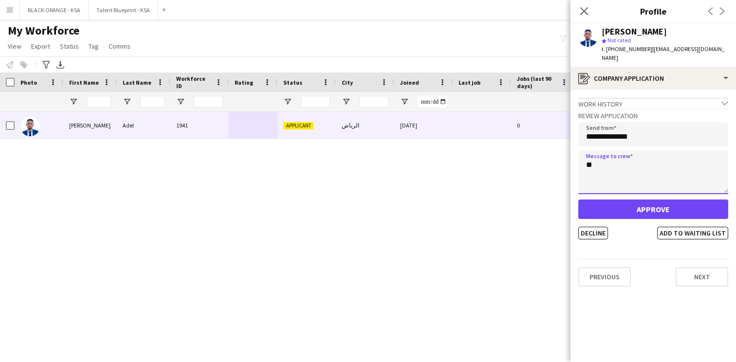
type textarea "*"
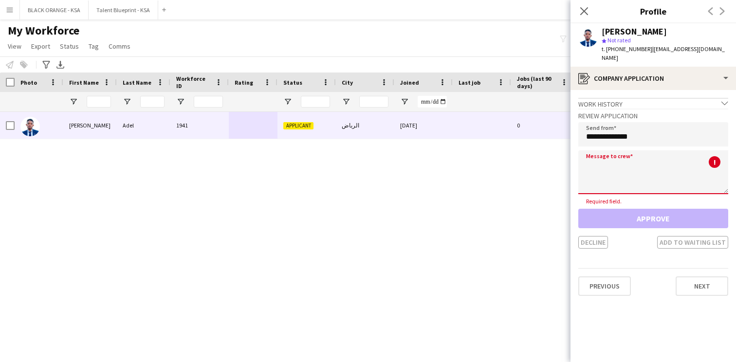
paste textarea "**********"
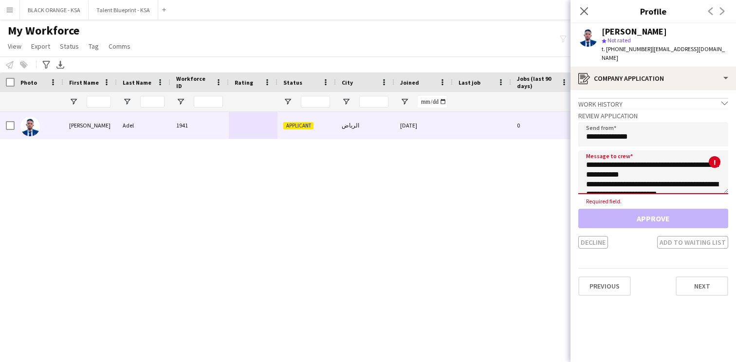
scroll to position [55, 0]
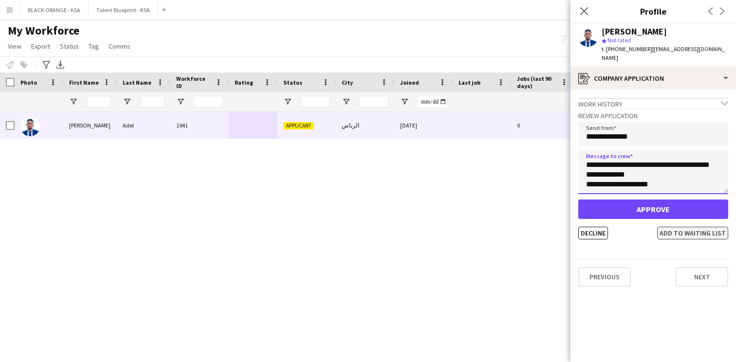
type textarea "**********"
click at [678, 228] on button "Add to waiting list" at bounding box center [692, 233] width 71 height 13
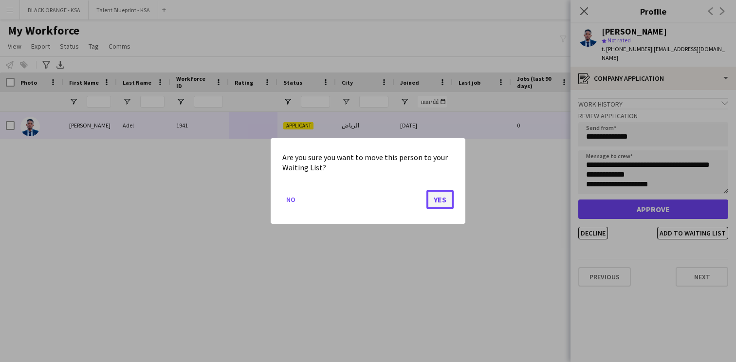
click at [448, 201] on button "Yes" at bounding box center [439, 199] width 27 height 19
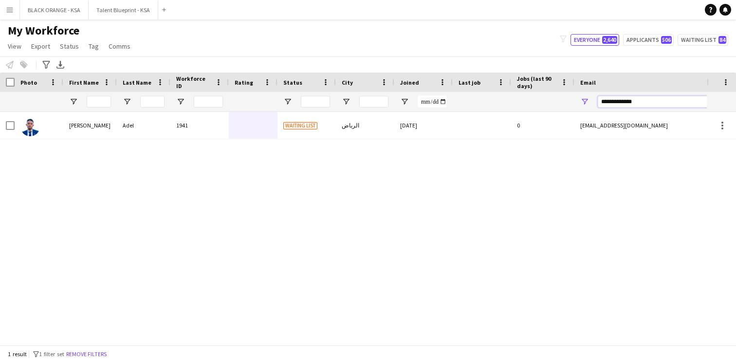
click at [615, 100] on input "**********" at bounding box center [680, 102] width 165 height 12
